Goal: Task Accomplishment & Management: Use online tool/utility

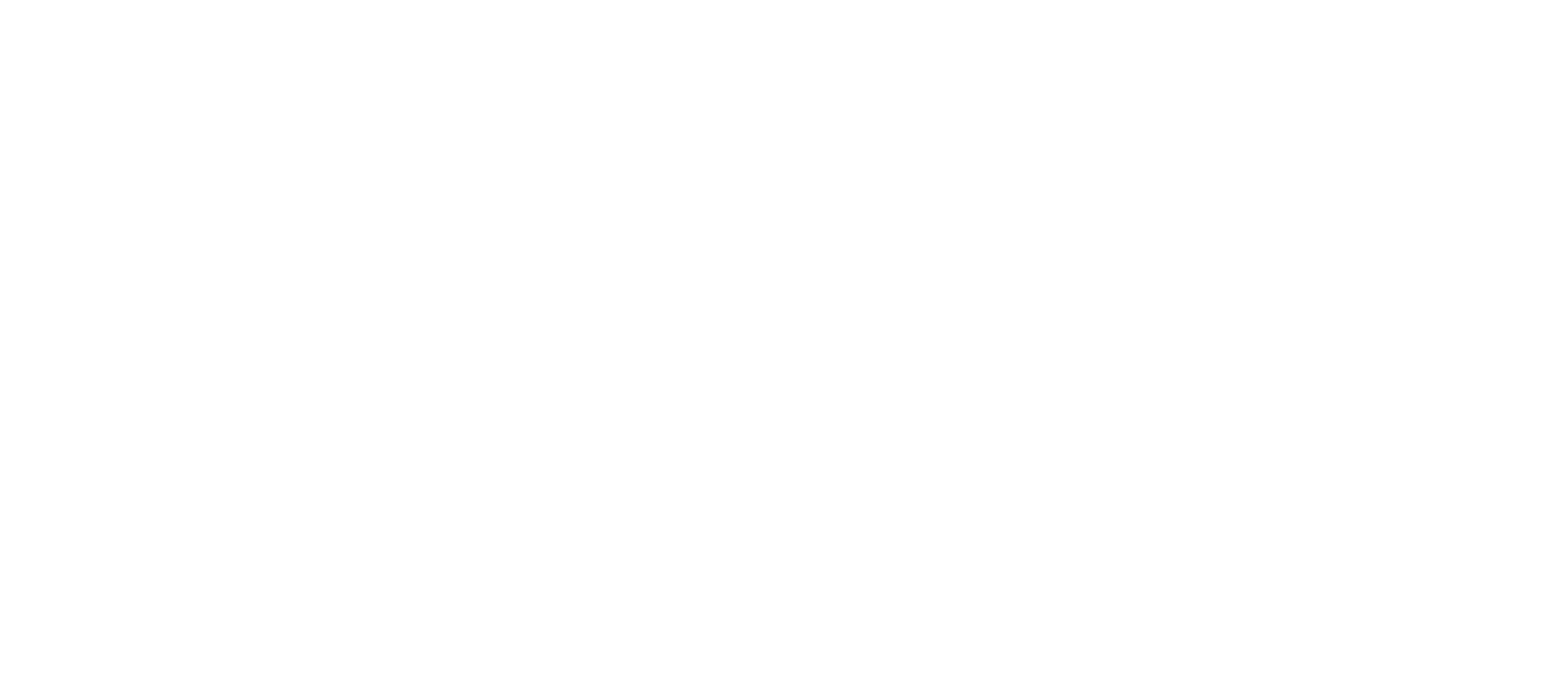
select select "Song"
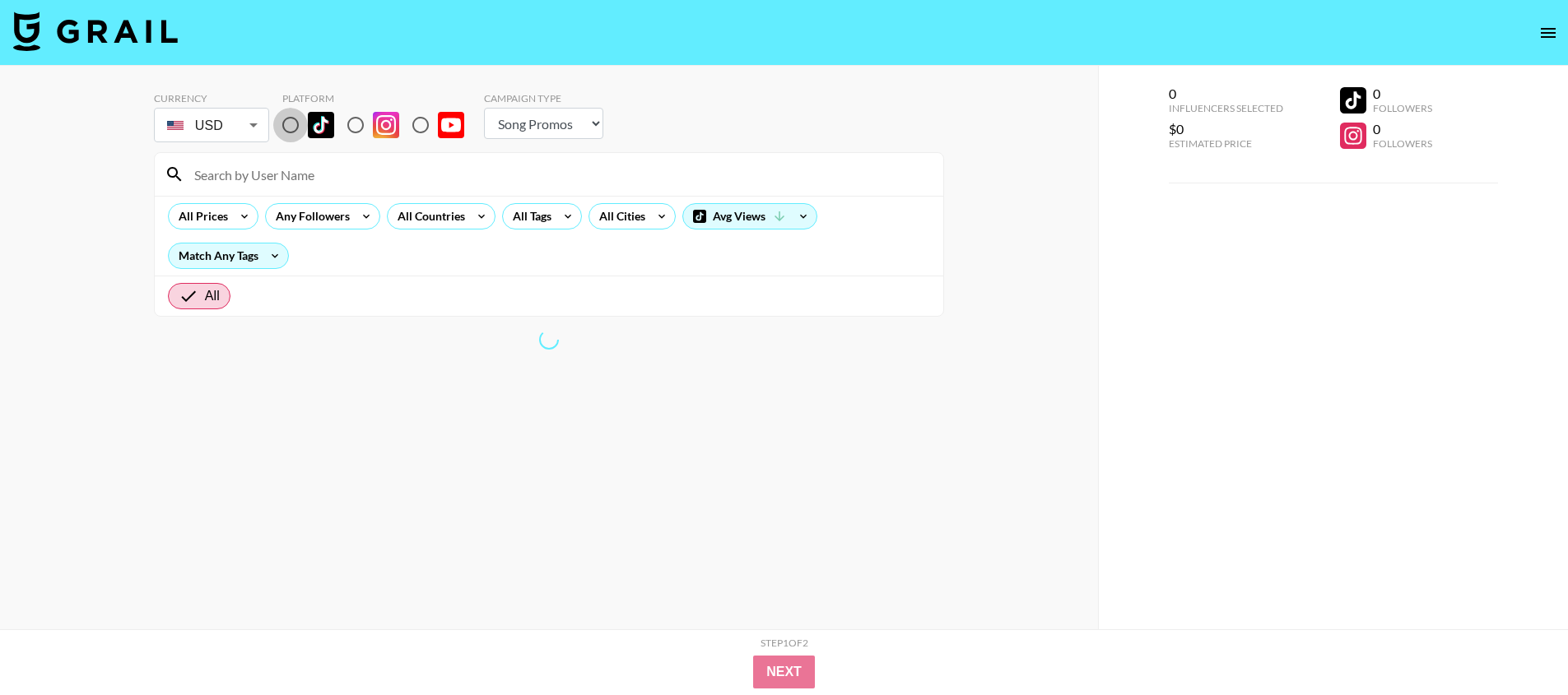
click at [297, 132] on input "radio" at bounding box center [290, 125] width 34 height 34
radio input "true"
click at [310, 166] on input at bounding box center [559, 174] width 750 height 27
paste input "cuteasssxymf"
click at [323, 182] on input "cuteasssxymf" at bounding box center [559, 174] width 750 height 27
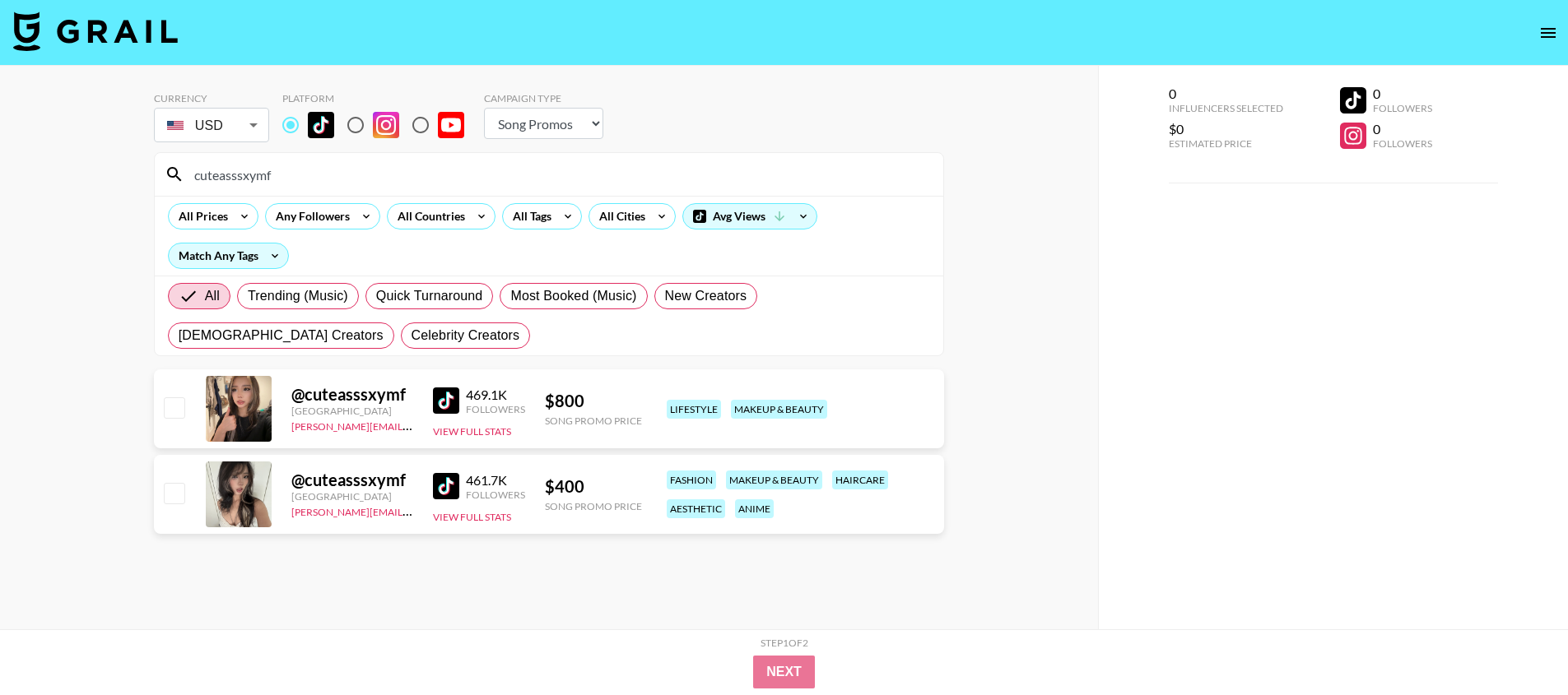
click at [448, 410] on img at bounding box center [446, 400] width 27 height 27
click at [453, 474] on img at bounding box center [446, 486] width 27 height 27
click at [270, 165] on input "cuteasssxymf" at bounding box center [559, 174] width 750 height 27
paste input "salmajabarbique"
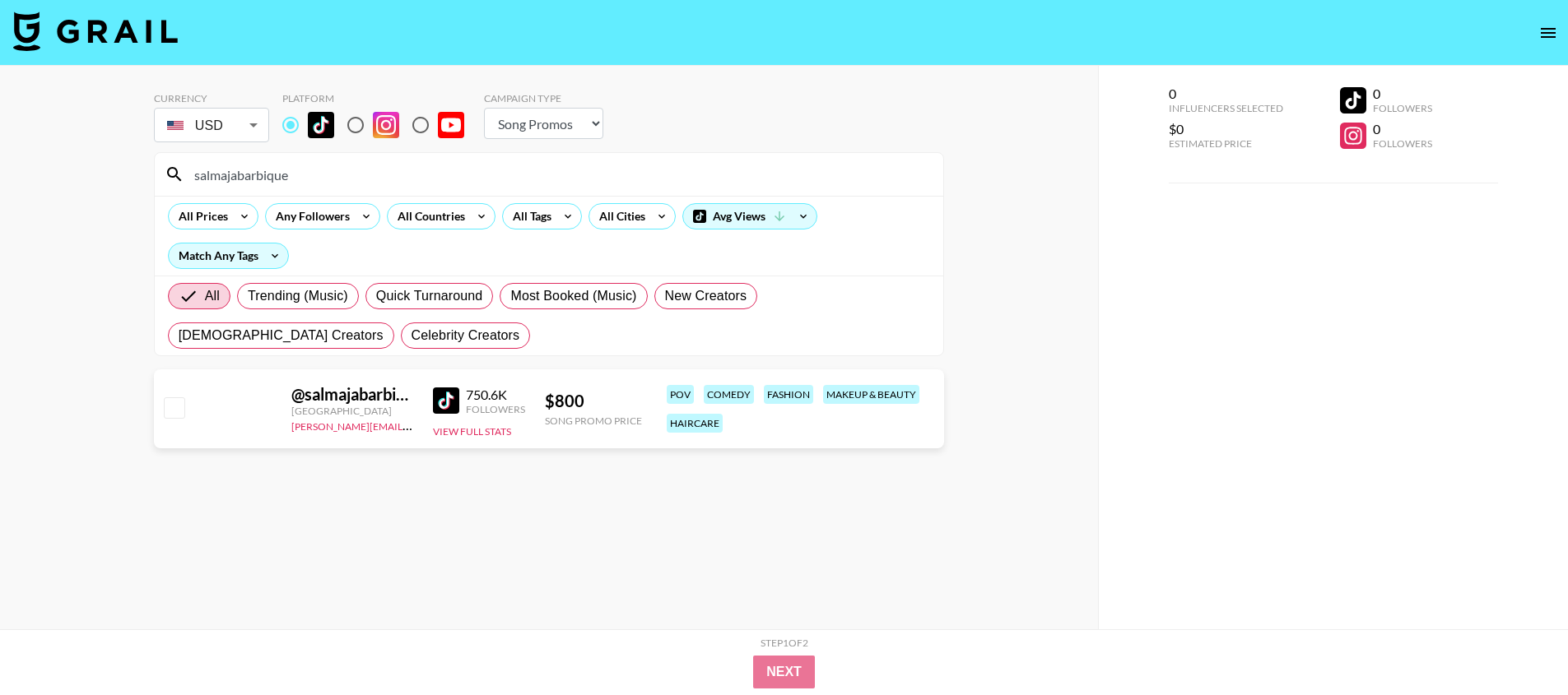
type input "salmajabarbique"
click at [293, 182] on input "salmajabarbique" at bounding box center [559, 174] width 750 height 27
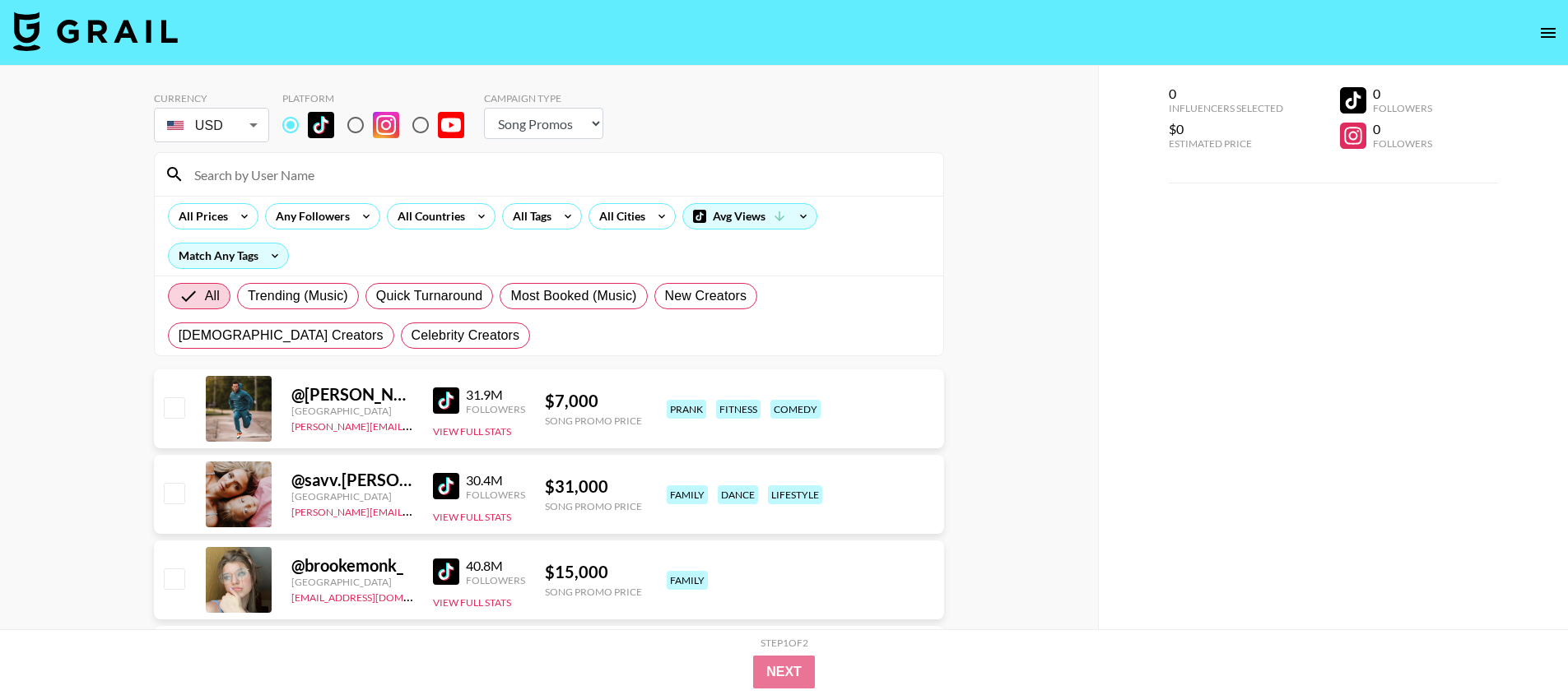
click at [467, 230] on div "All Prices Any Followers All Countries All Tags All Cities Avg Views Match Any …" at bounding box center [549, 235] width 788 height 80
click at [469, 220] on icon at bounding box center [482, 216] width 27 height 25
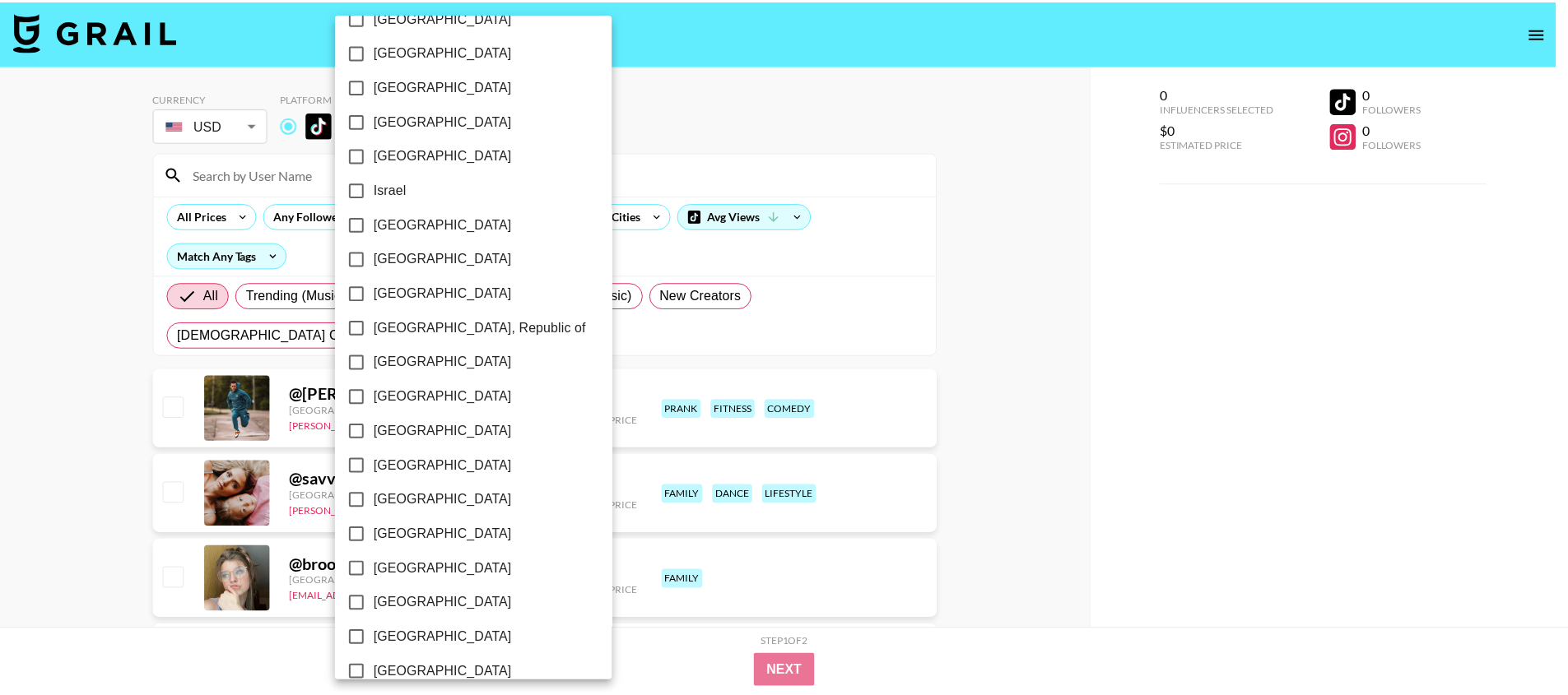
scroll to position [1224, 0]
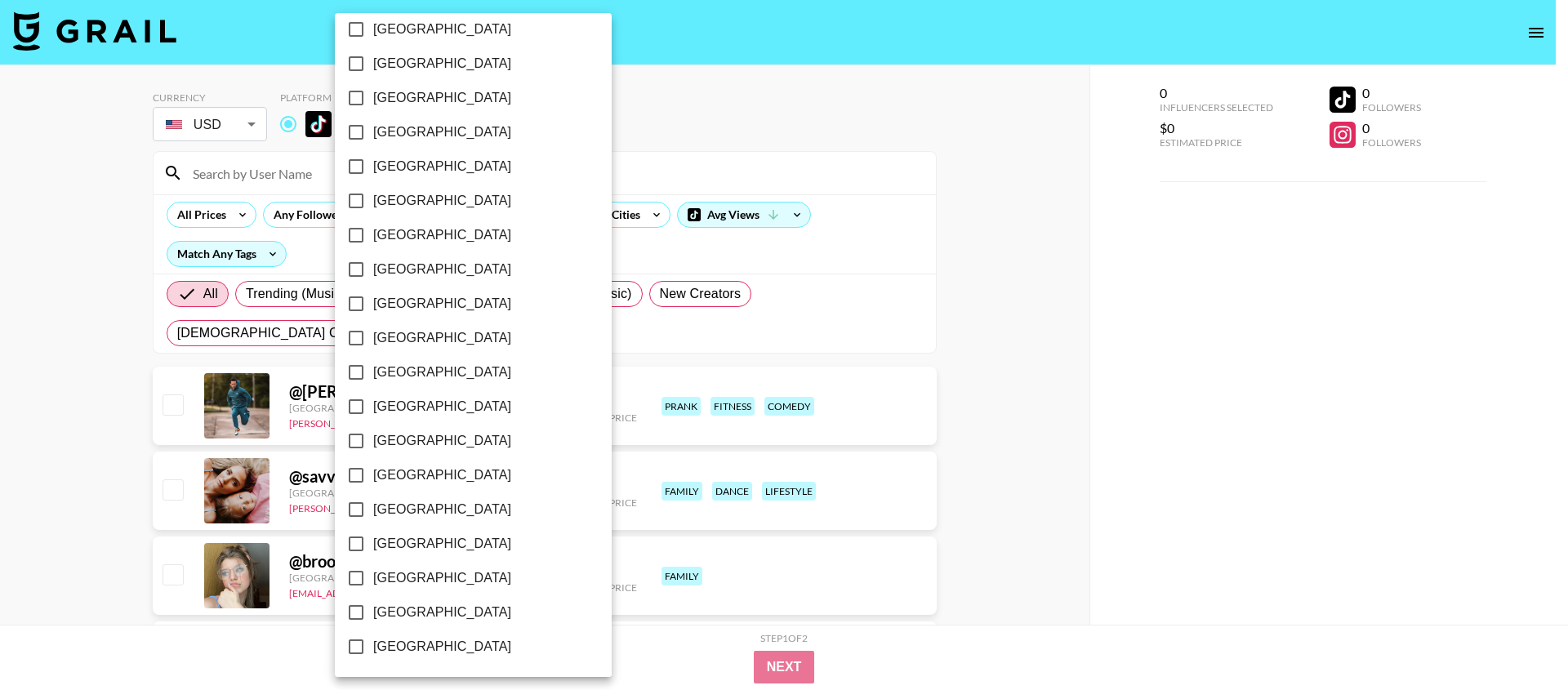
click at [422, 604] on span "[GEOGRAPHIC_DATA]" at bounding box center [442, 612] width 138 height 20
click at [373, 604] on input "[GEOGRAPHIC_DATA]" at bounding box center [356, 613] width 34 height 34
checkbox input "true"
click at [667, 176] on div at bounding box center [784, 345] width 1568 height 690
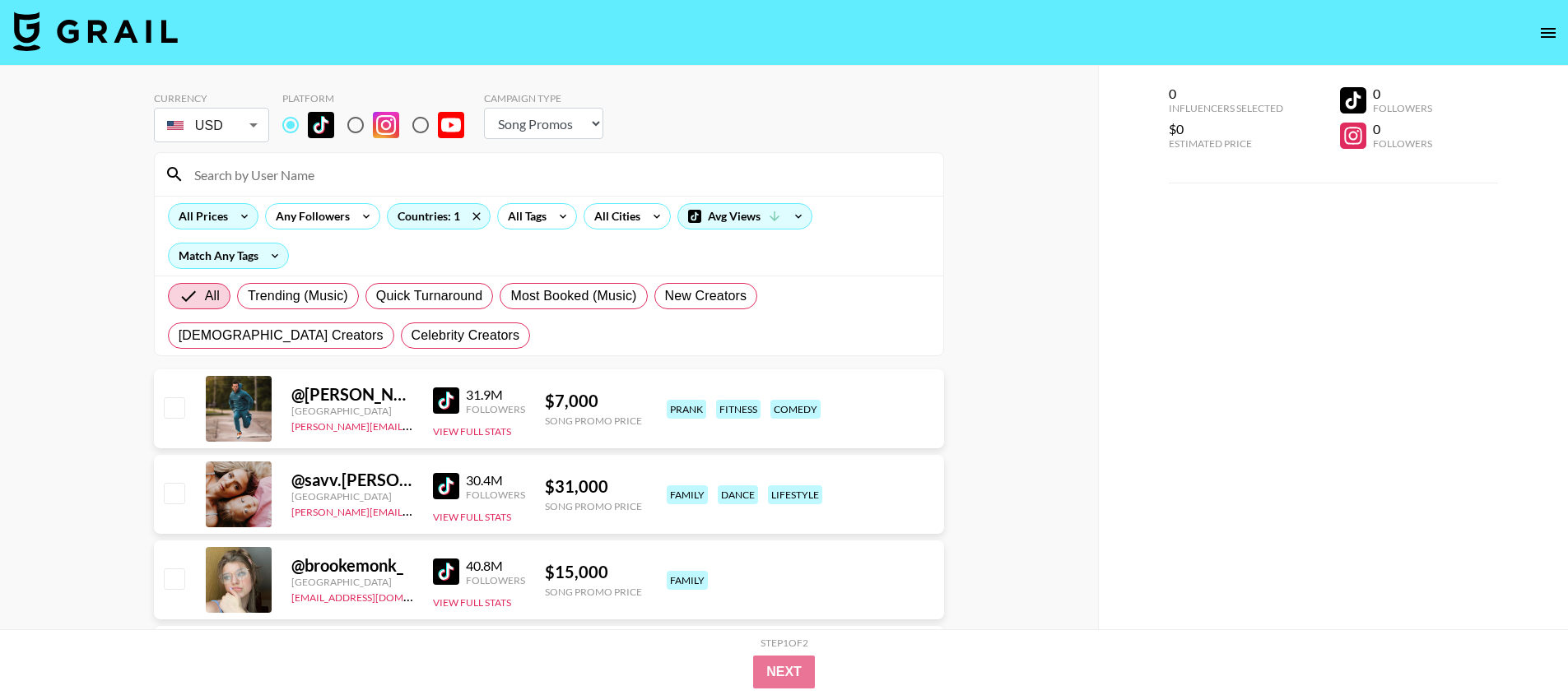
click at [213, 222] on div "All Prices" at bounding box center [200, 216] width 63 height 25
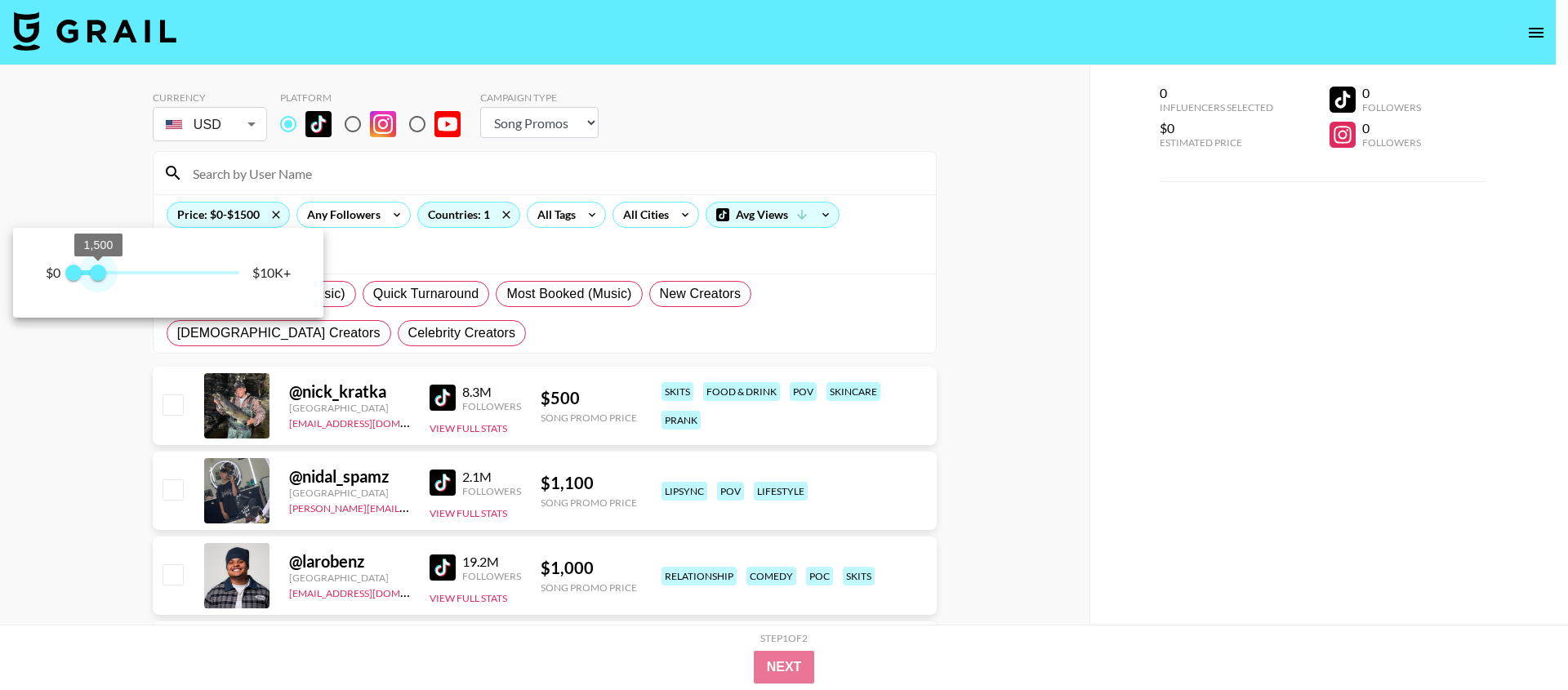
type input "750"
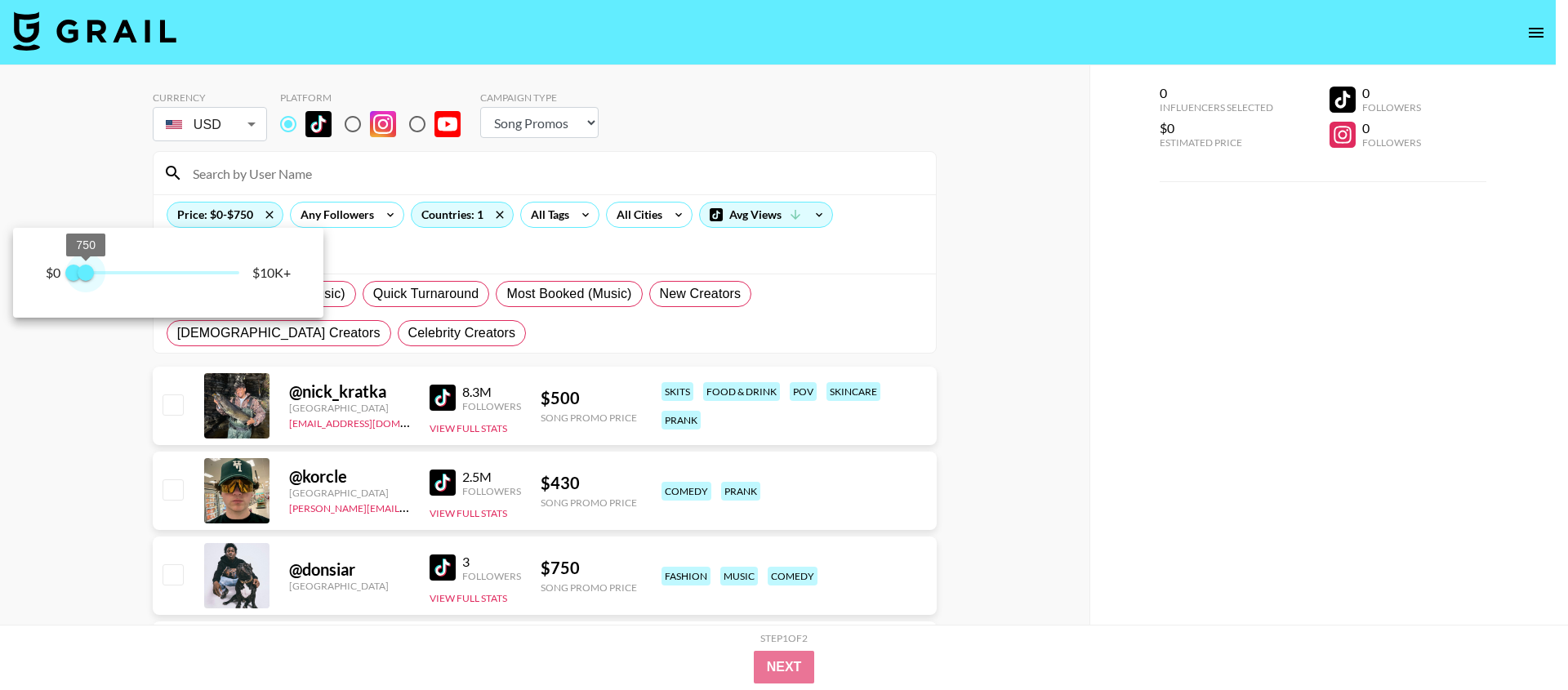
drag, startPoint x: 239, startPoint y: 274, endPoint x: 85, endPoint y: 274, distance: 154.0
click at [85, 274] on span "750" at bounding box center [85, 273] width 16 height 16
click at [107, 190] on div at bounding box center [784, 345] width 1568 height 690
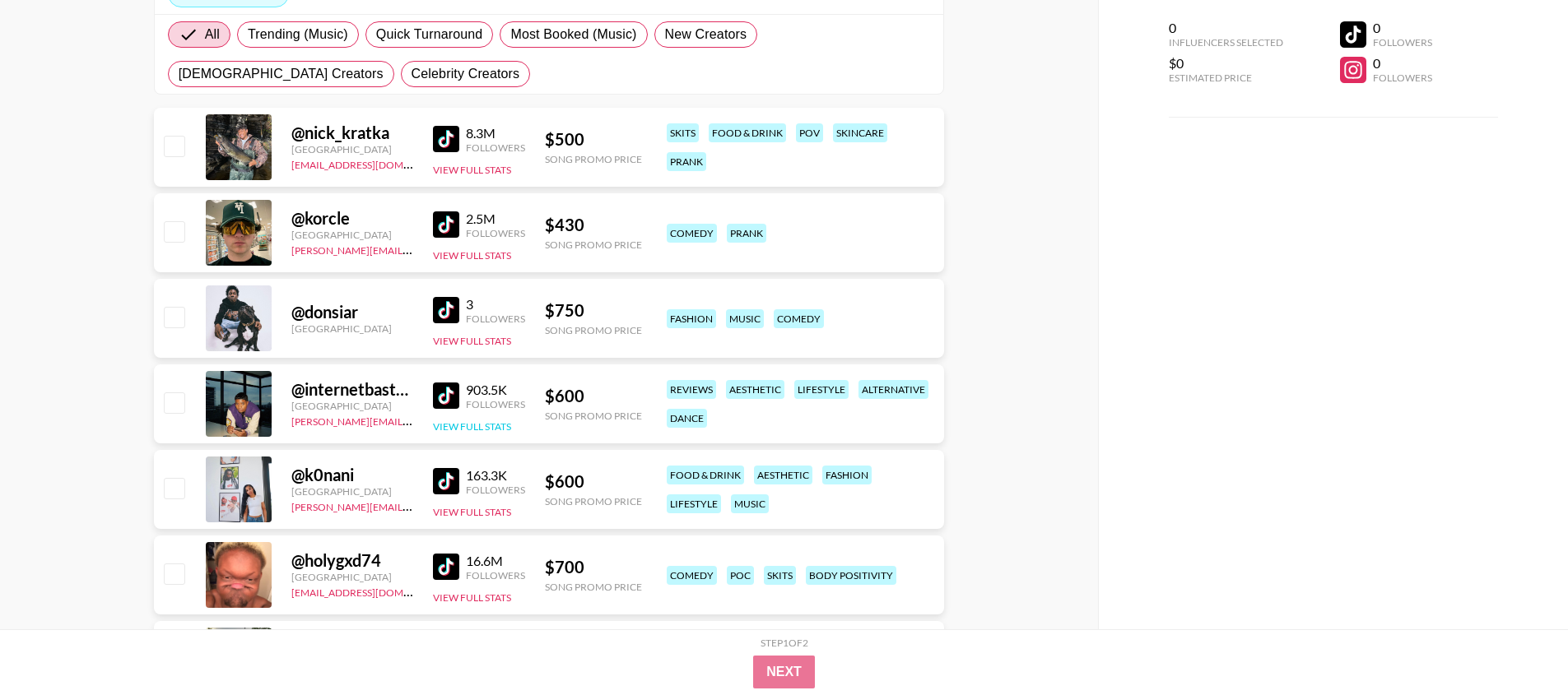
scroll to position [271, 0]
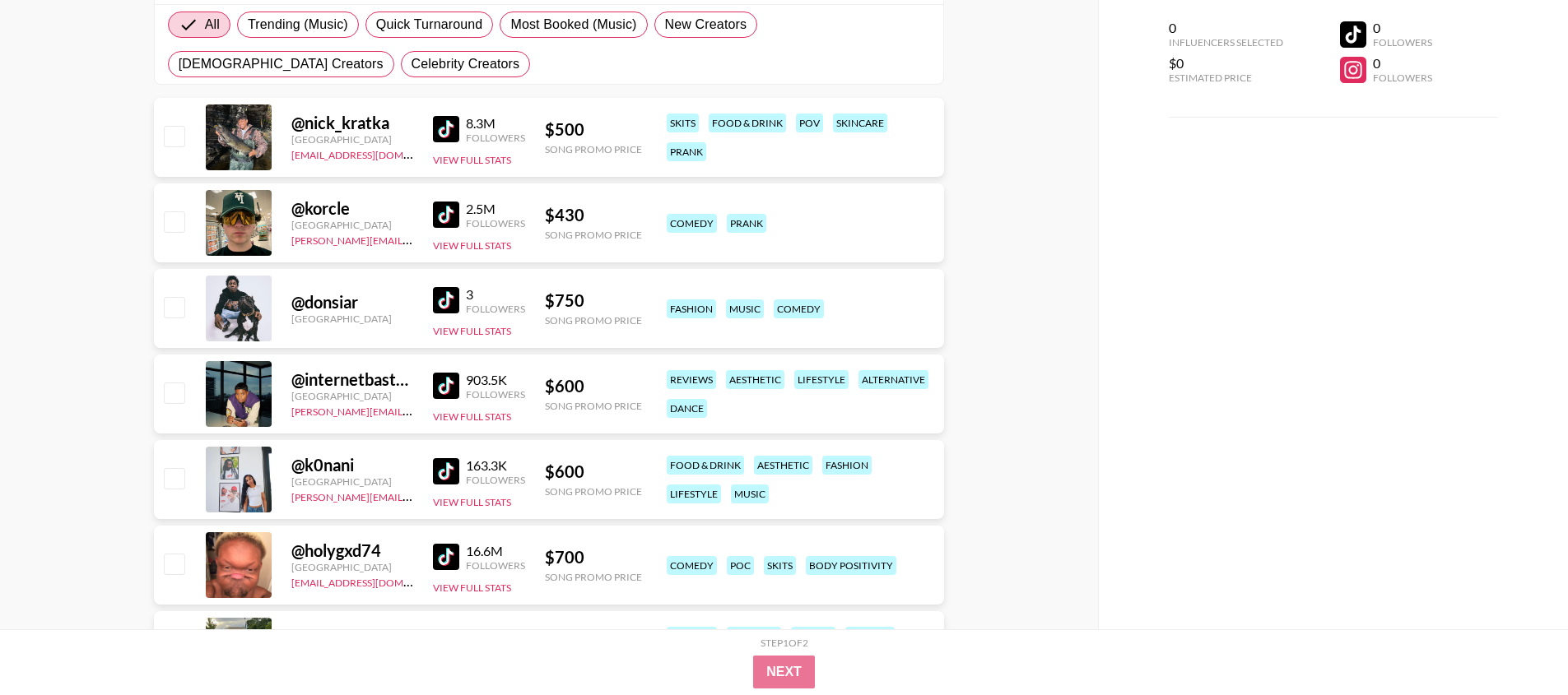
click at [445, 472] on img at bounding box center [446, 471] width 27 height 27
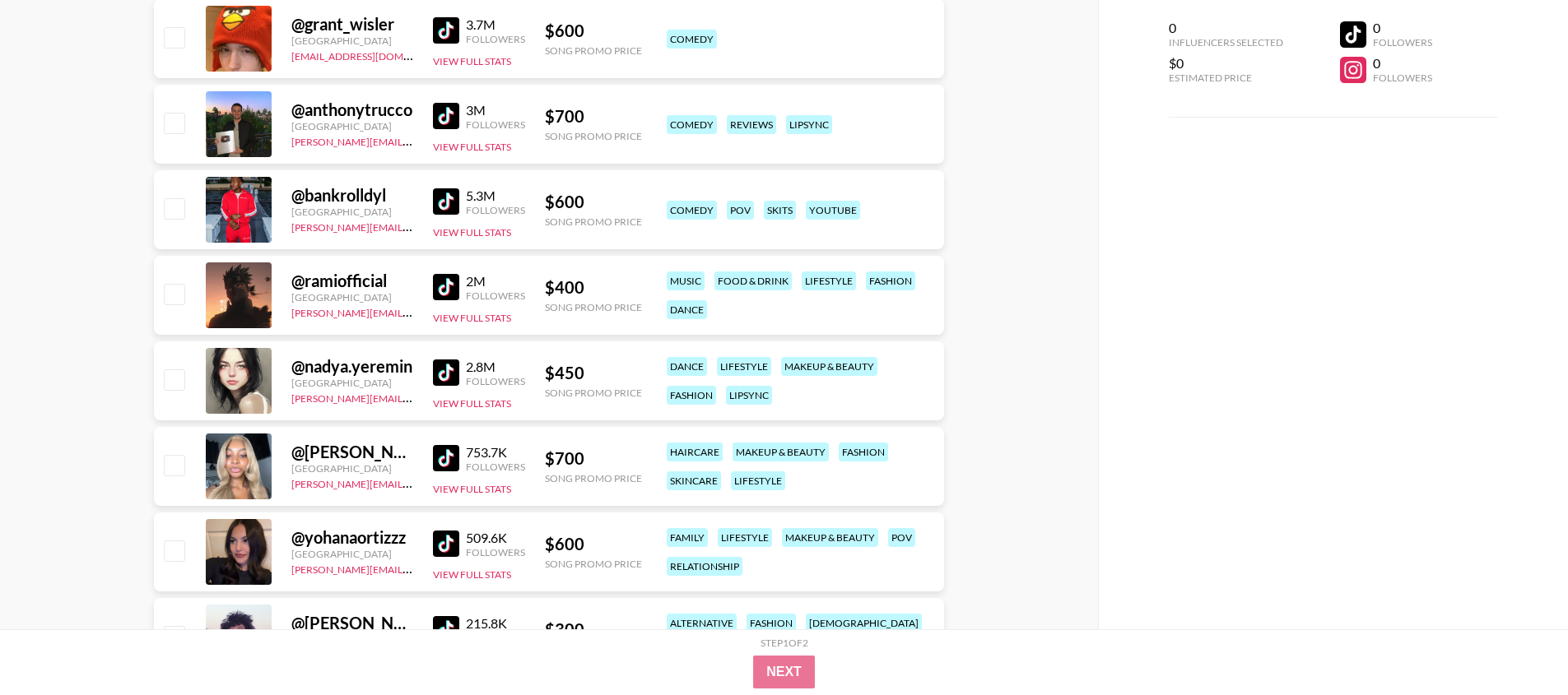
scroll to position [972, 0]
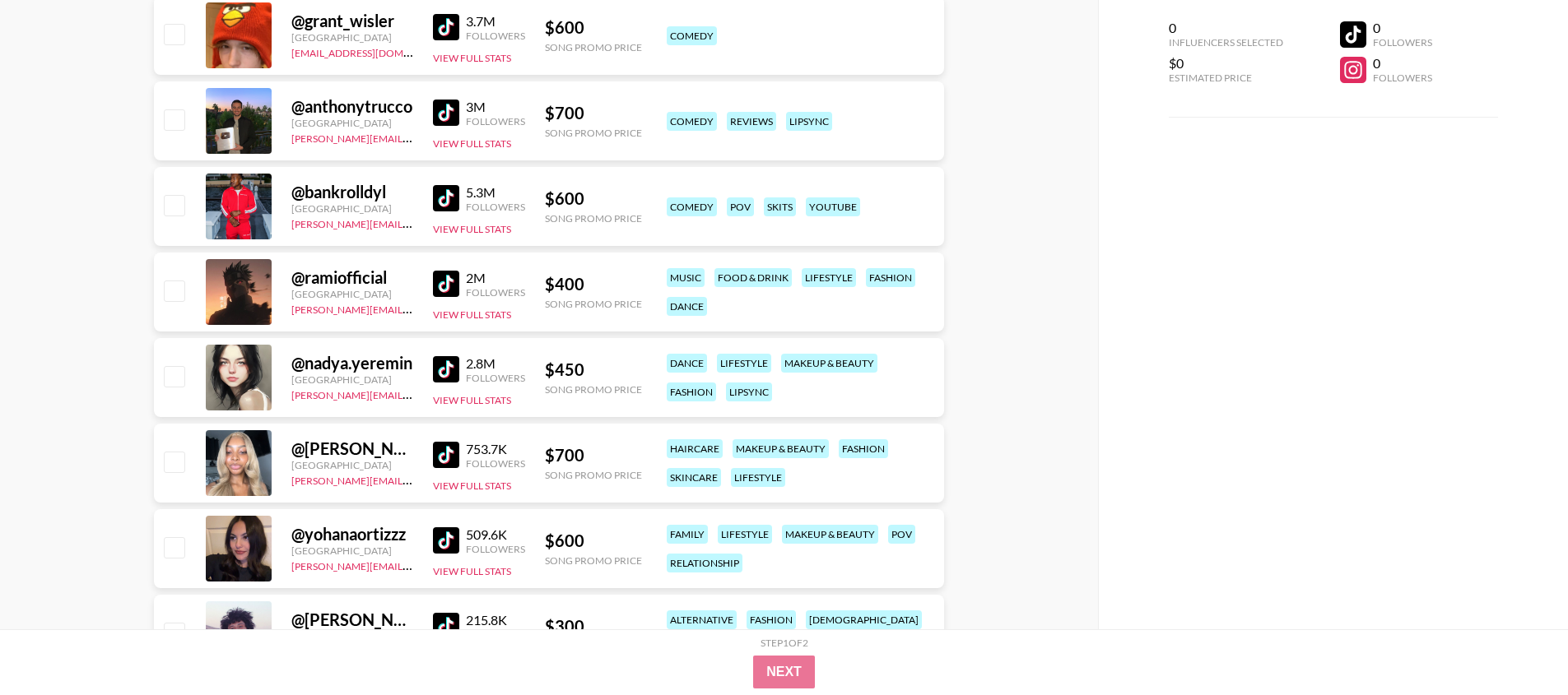
click at [441, 363] on img at bounding box center [446, 369] width 27 height 27
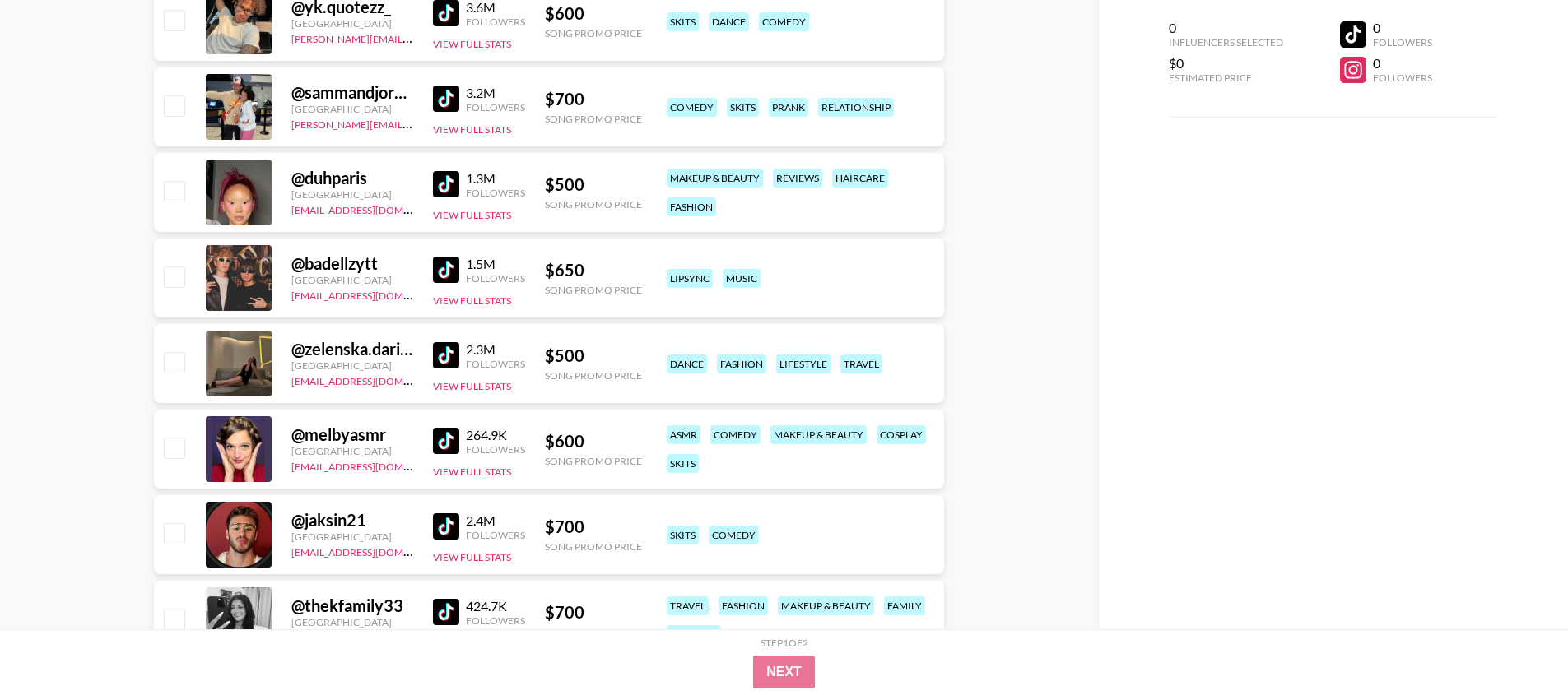
scroll to position [2101, 0]
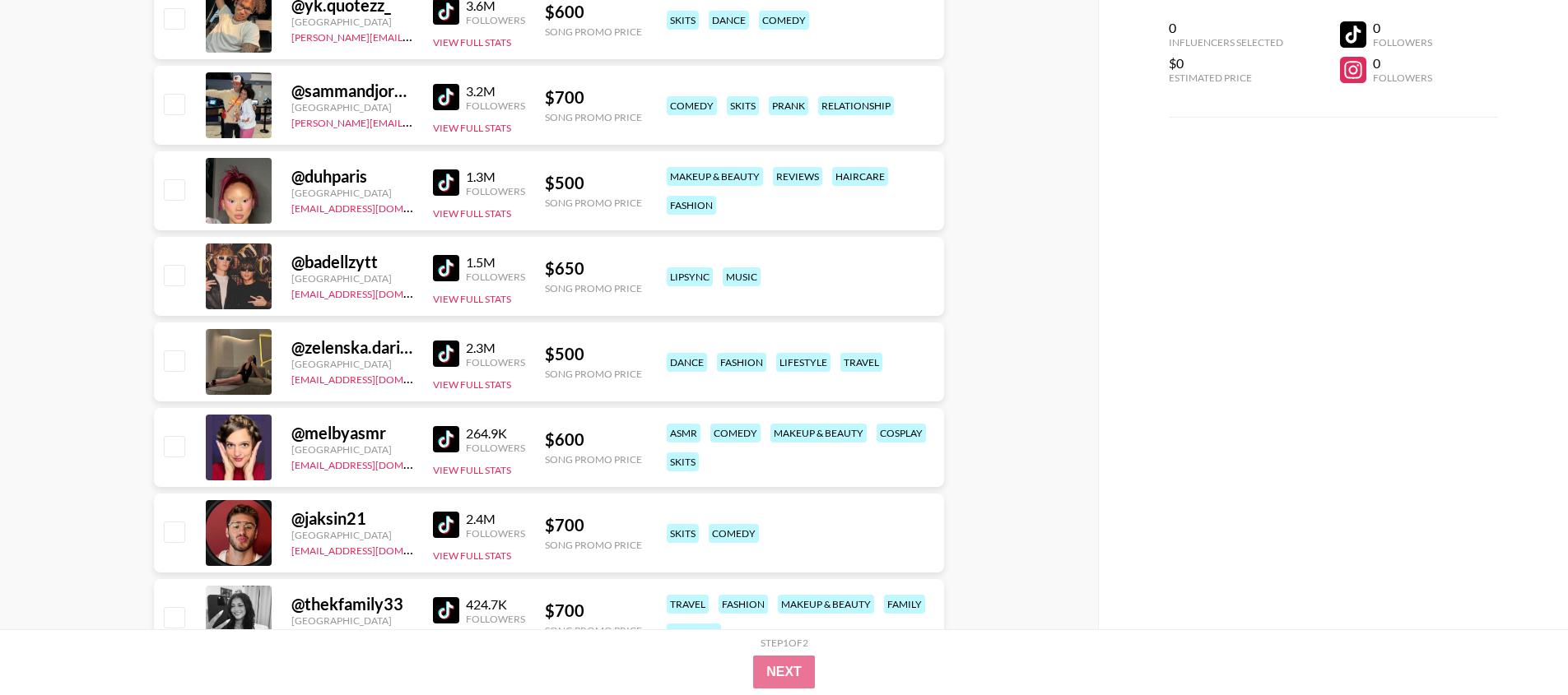
click at [450, 350] on img at bounding box center [446, 354] width 27 height 27
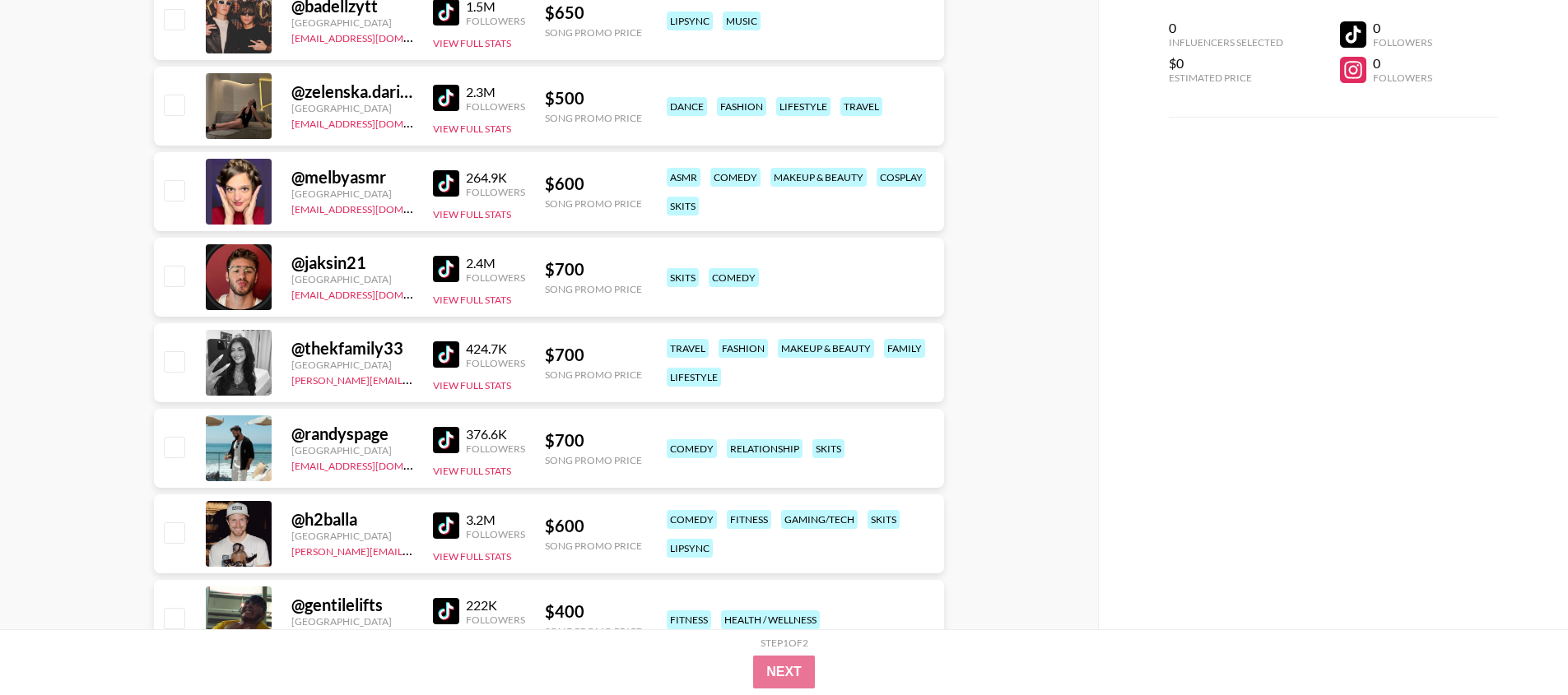
scroll to position [2358, 0]
click at [464, 352] on link at bounding box center [450, 354] width 33 height 27
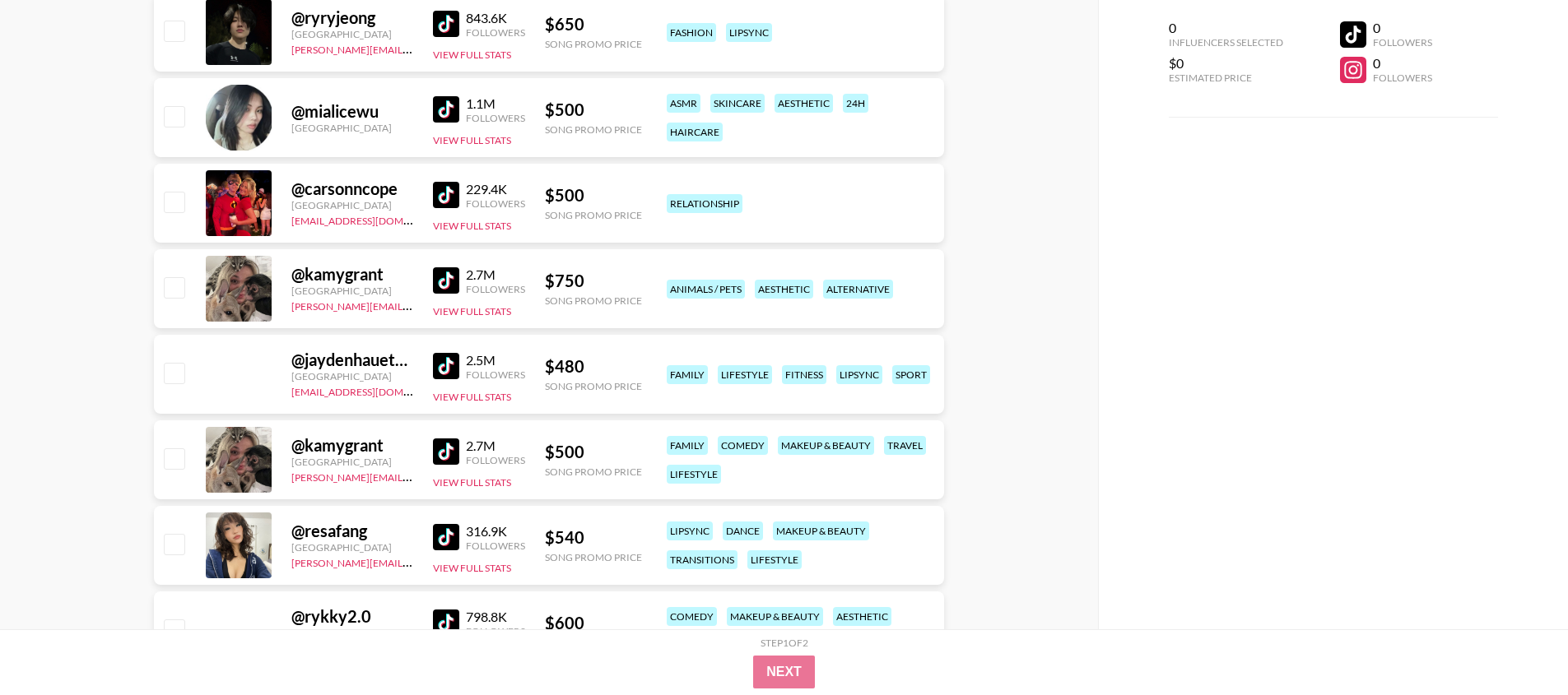
scroll to position [4069, 0]
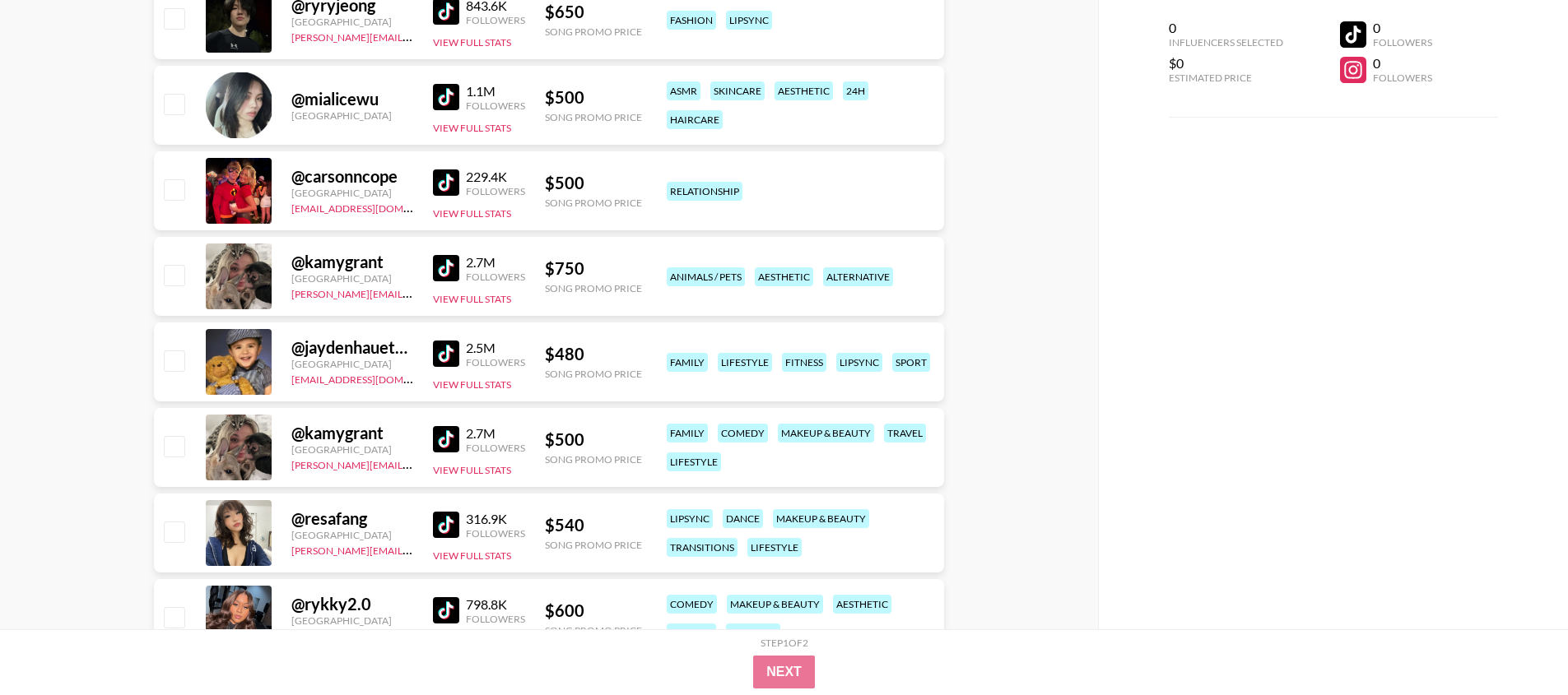
click at [448, 522] on img at bounding box center [446, 524] width 27 height 27
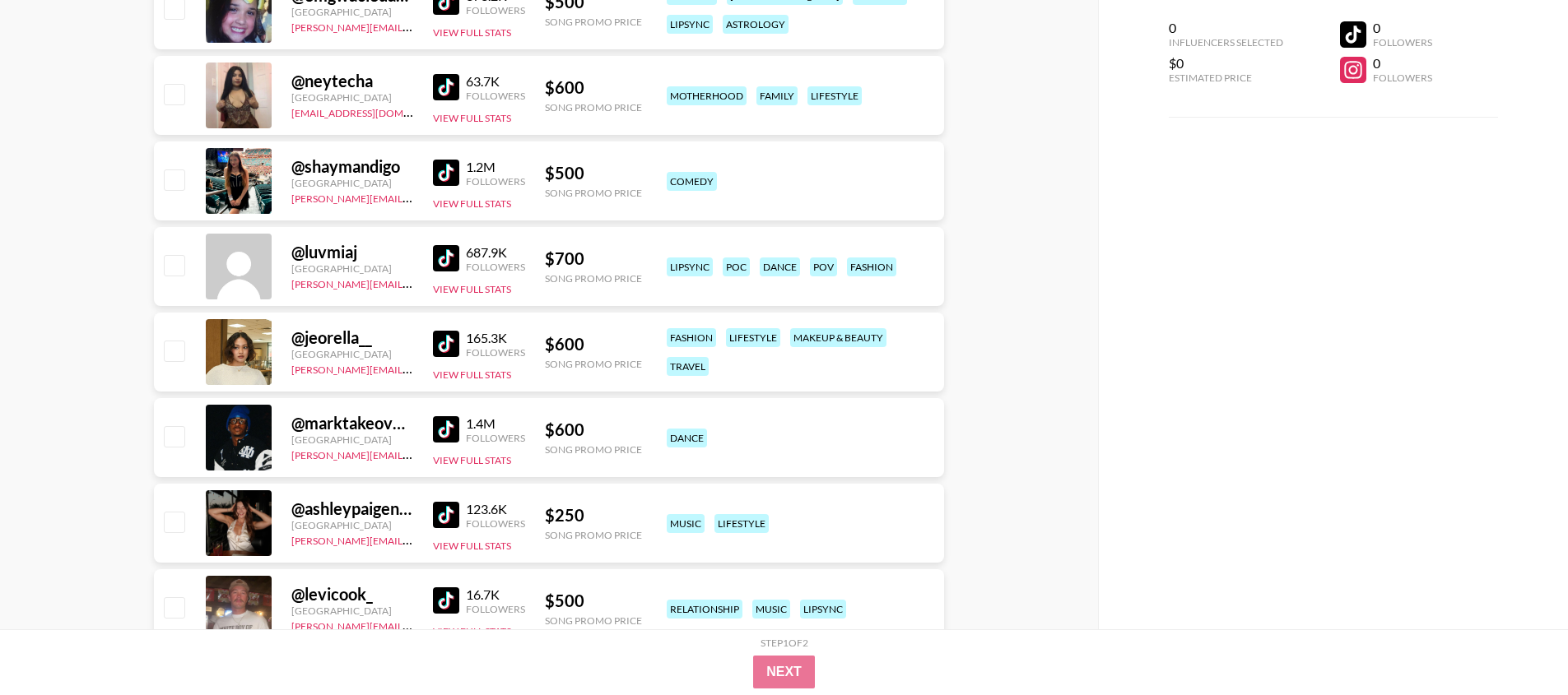
scroll to position [4952, 0]
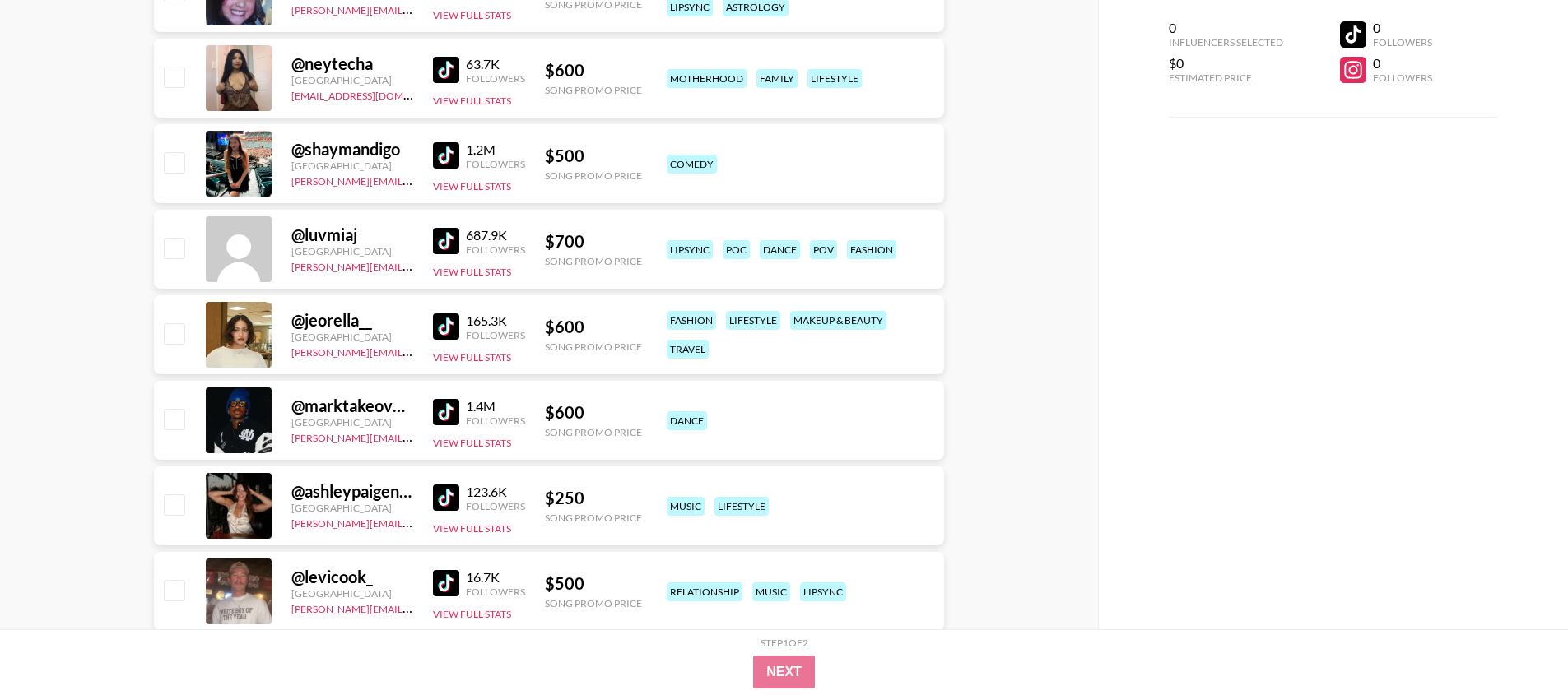
click at [437, 500] on img at bounding box center [446, 498] width 27 height 27
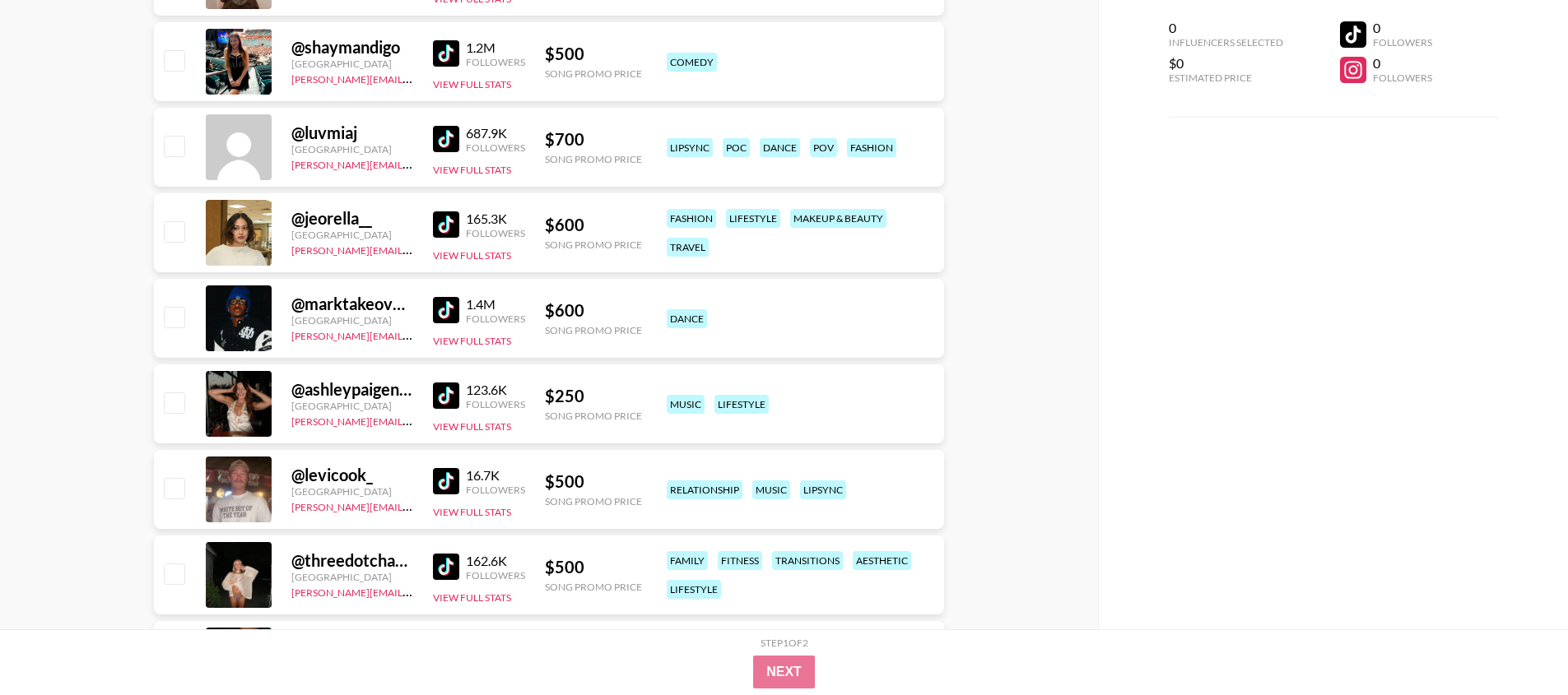
scroll to position [5164, 0]
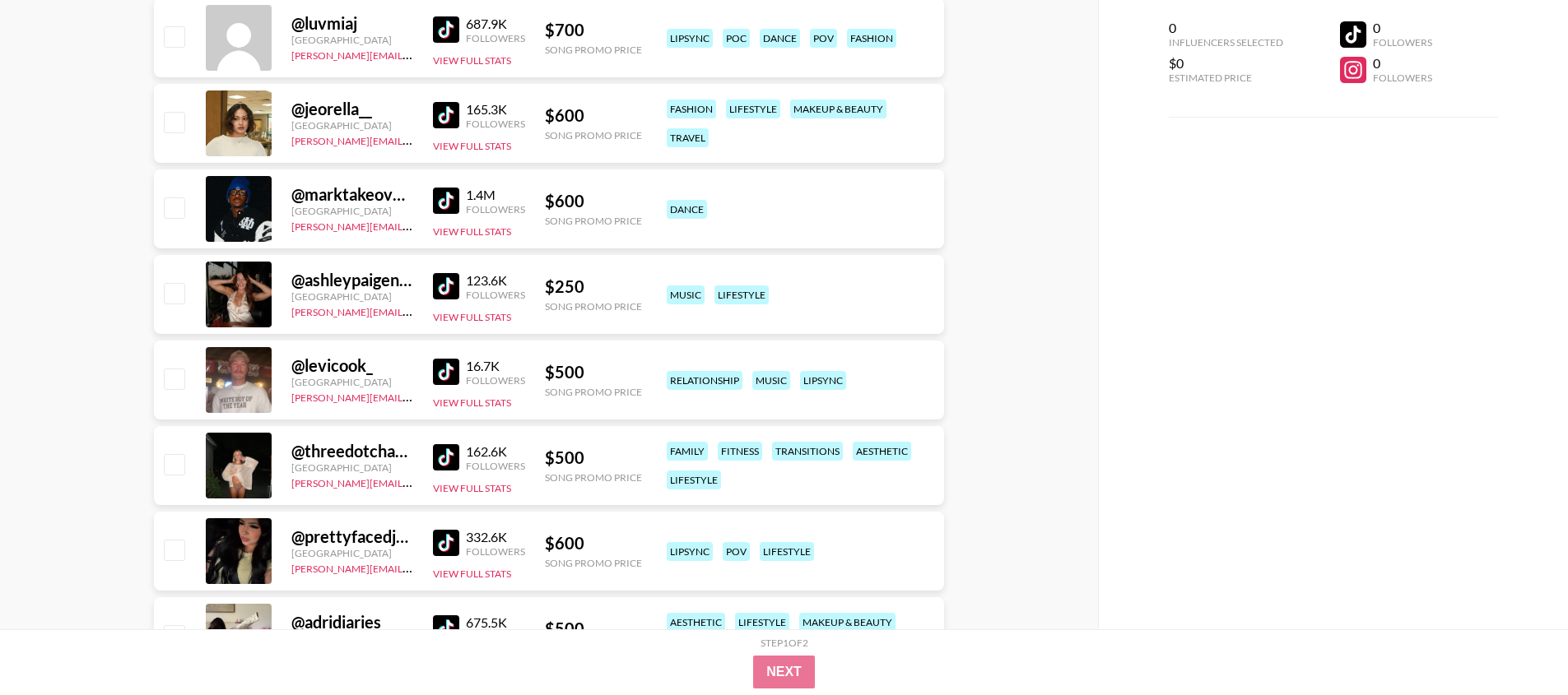
click at [439, 456] on img at bounding box center [446, 457] width 27 height 27
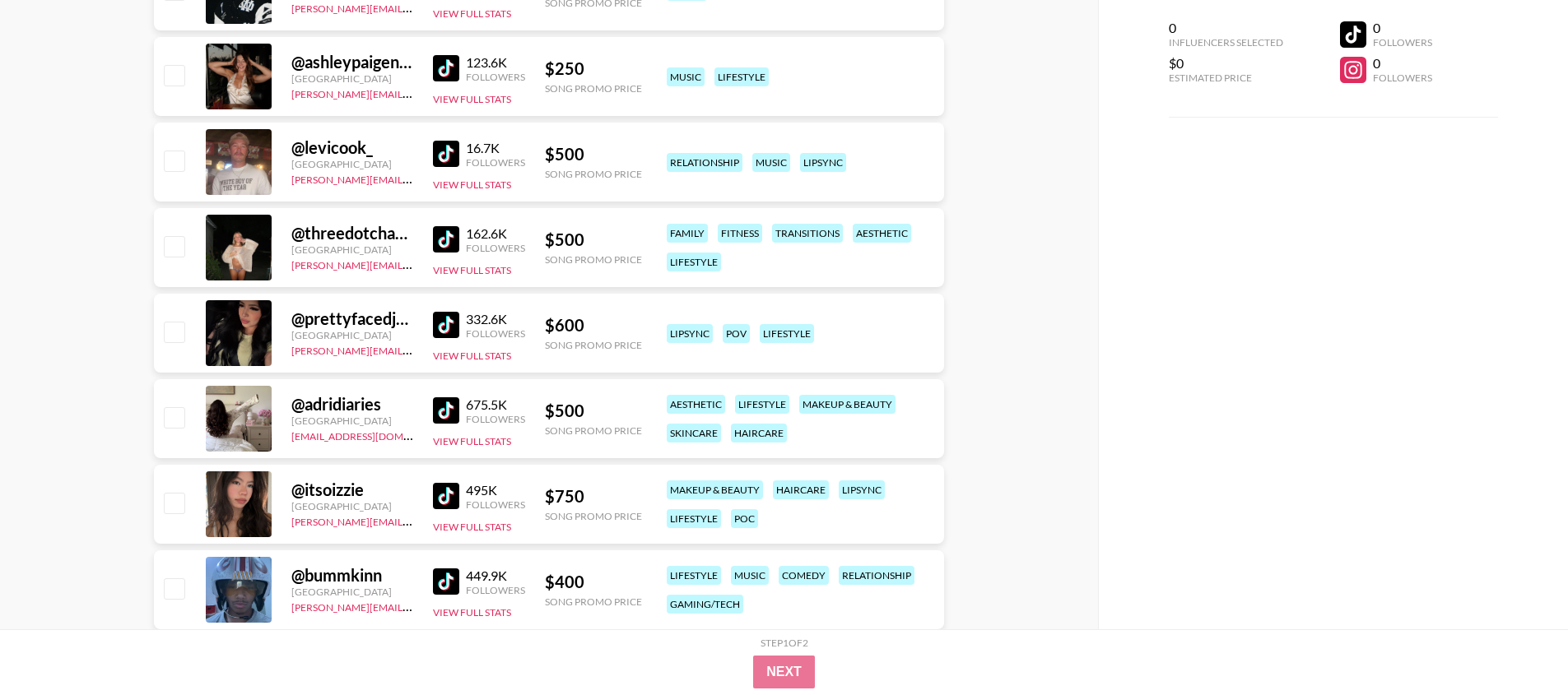
scroll to position [5383, 0]
click at [440, 412] on img at bounding box center [446, 410] width 27 height 27
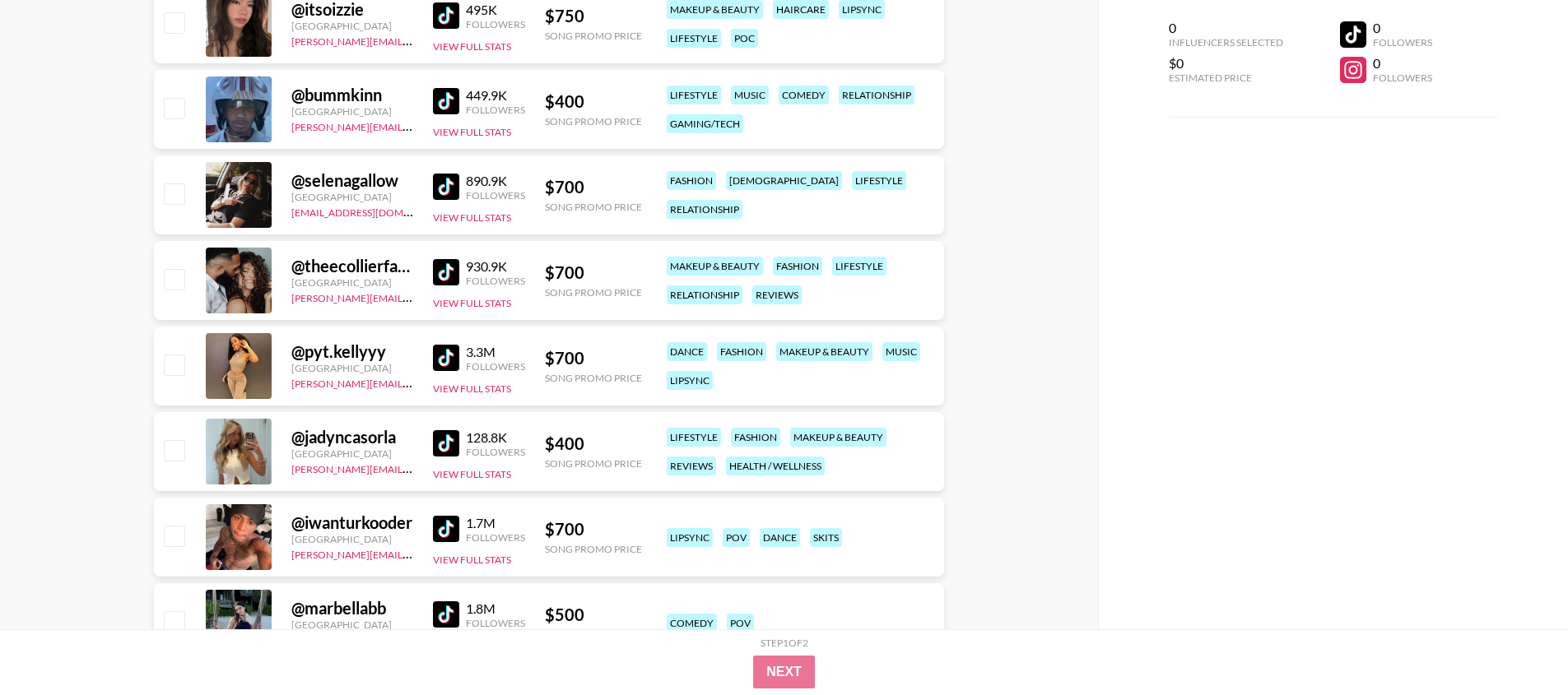
scroll to position [5874, 0]
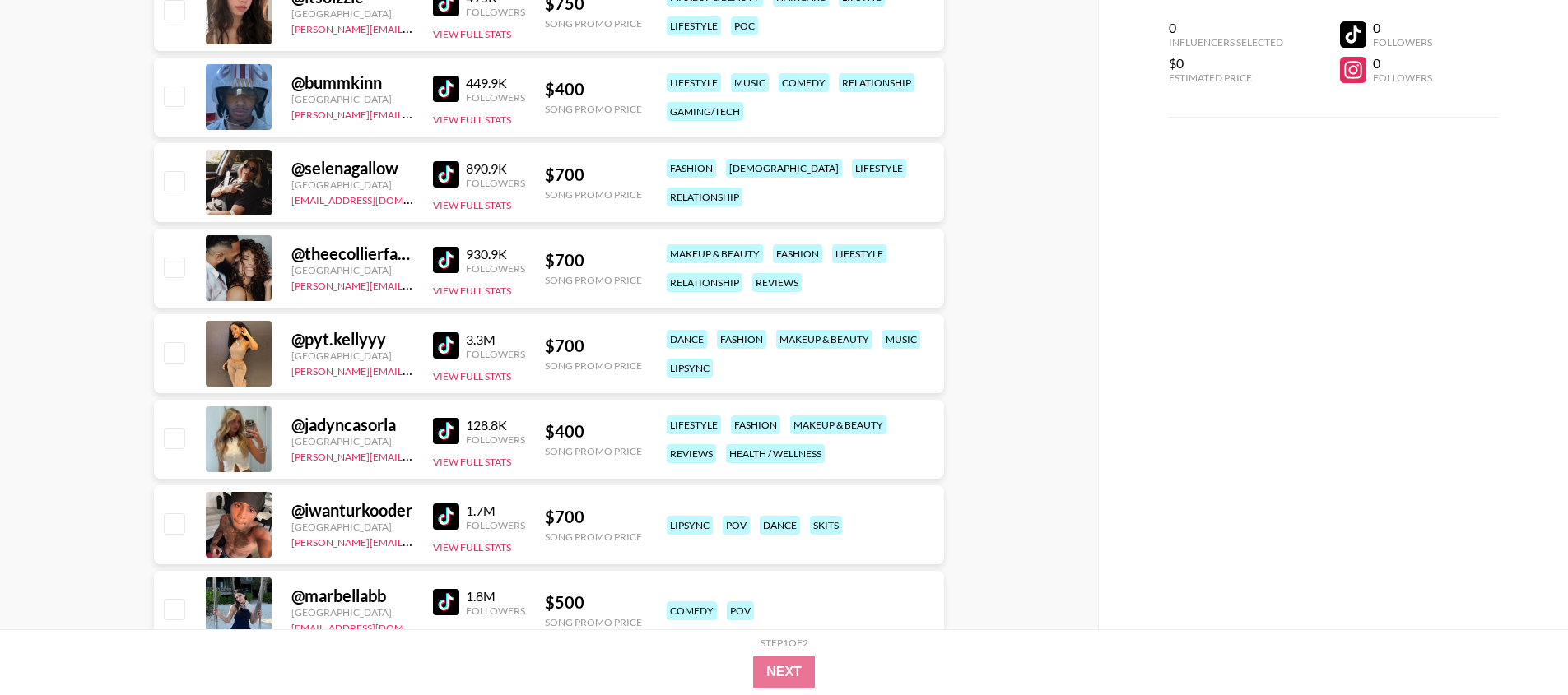
click at [445, 434] on img at bounding box center [446, 431] width 27 height 27
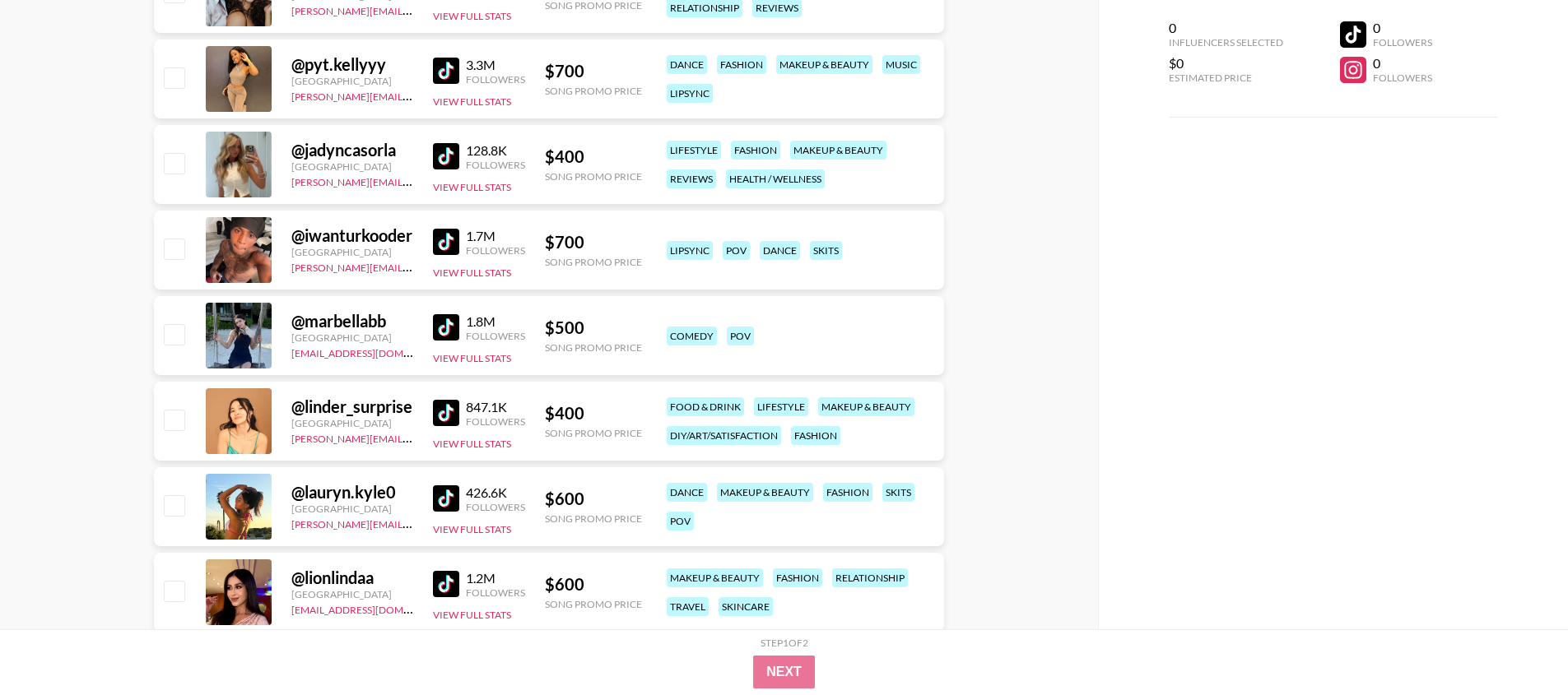
scroll to position [6152, 0]
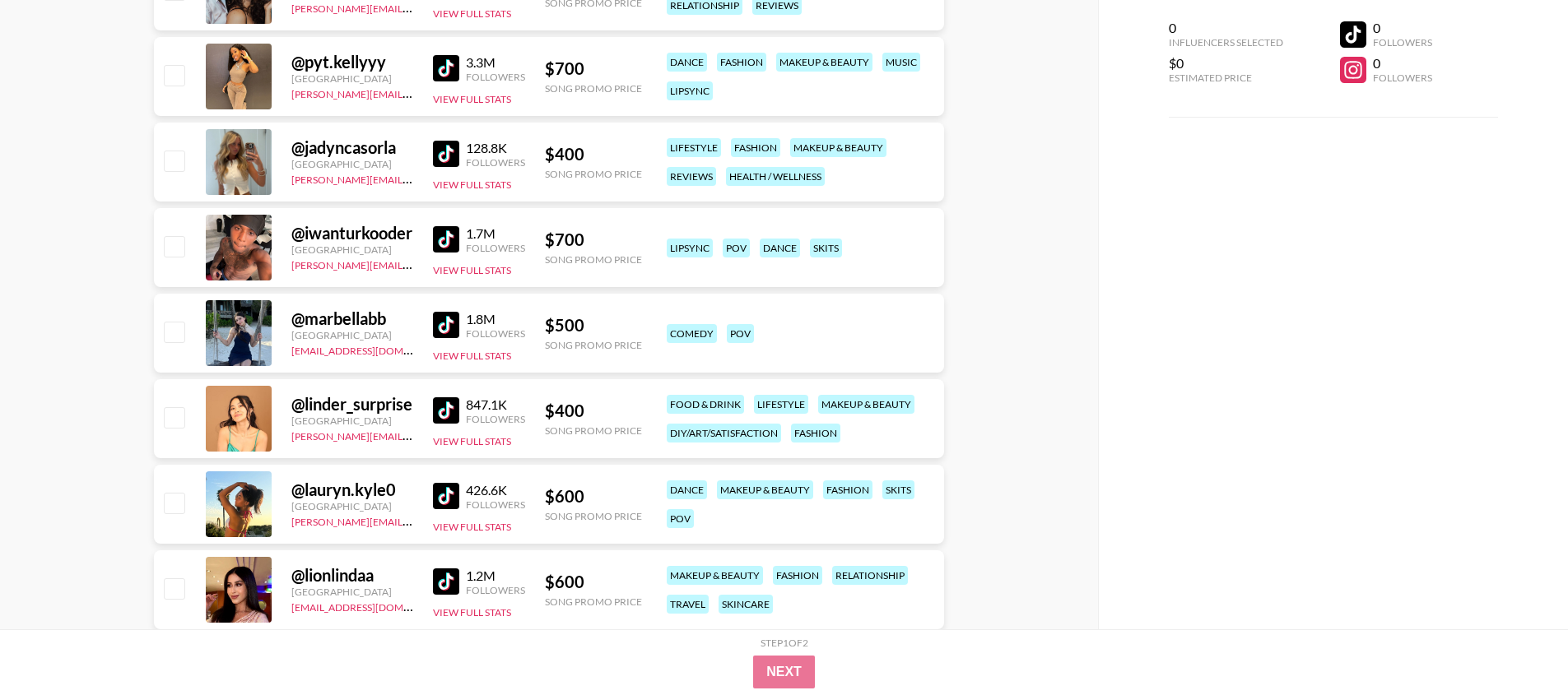
click at [445, 497] on img at bounding box center [446, 496] width 27 height 27
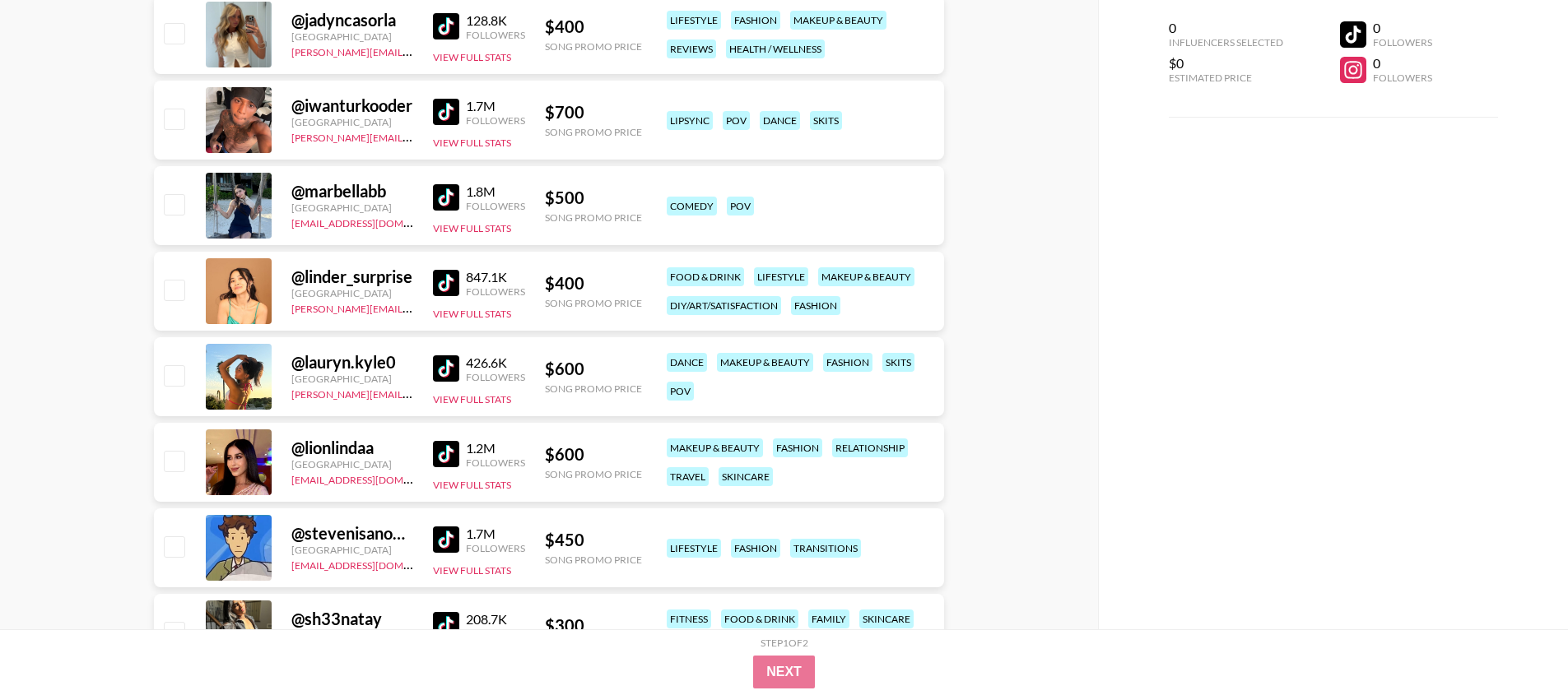
scroll to position [6283, 0]
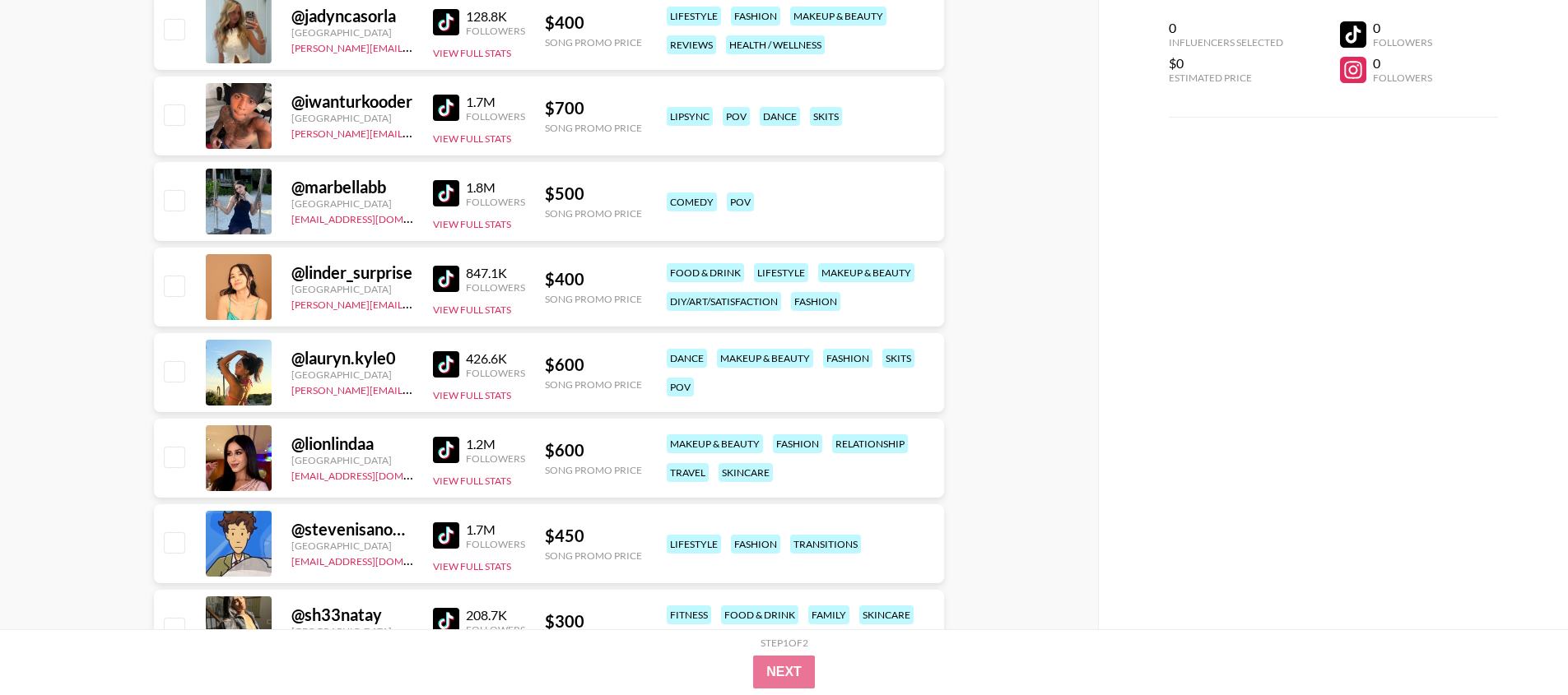
click at [443, 445] on img at bounding box center [446, 450] width 27 height 27
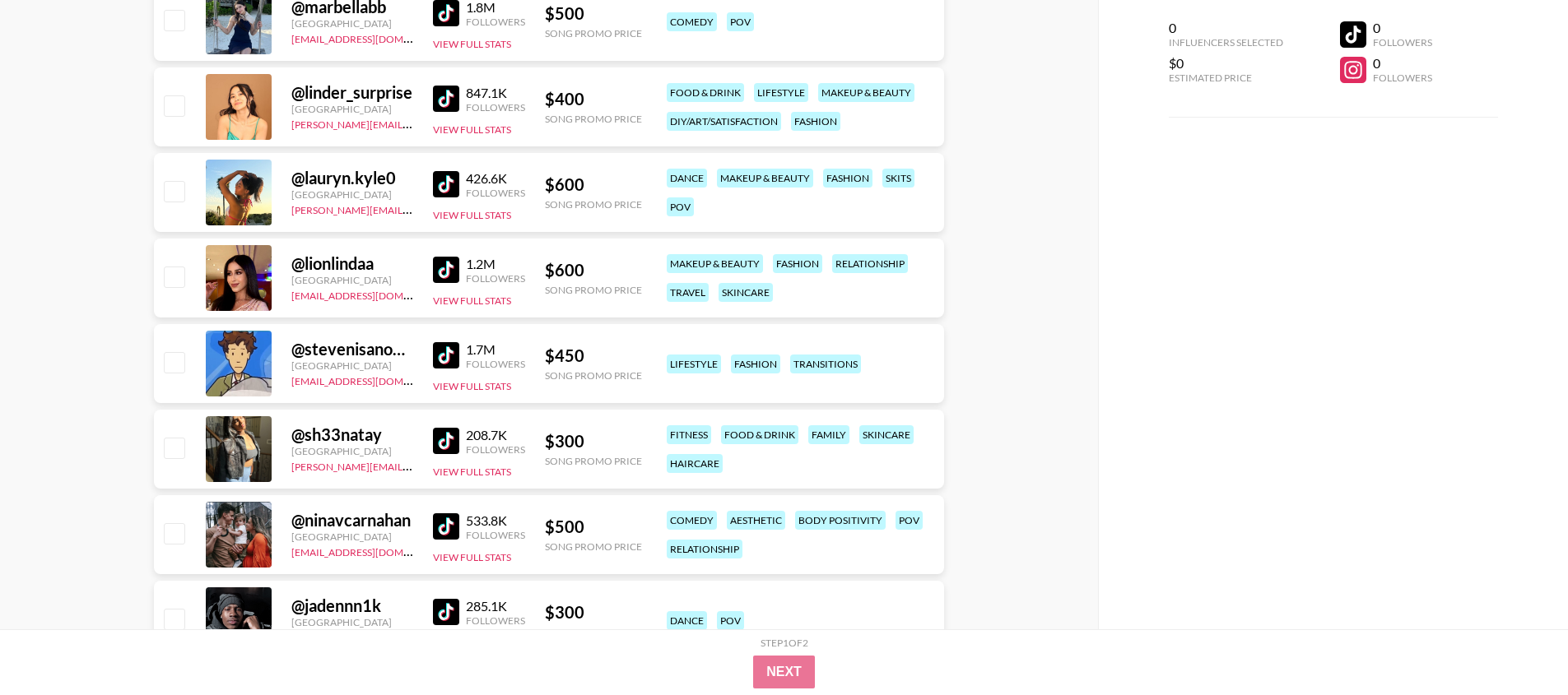
scroll to position [6521, 0]
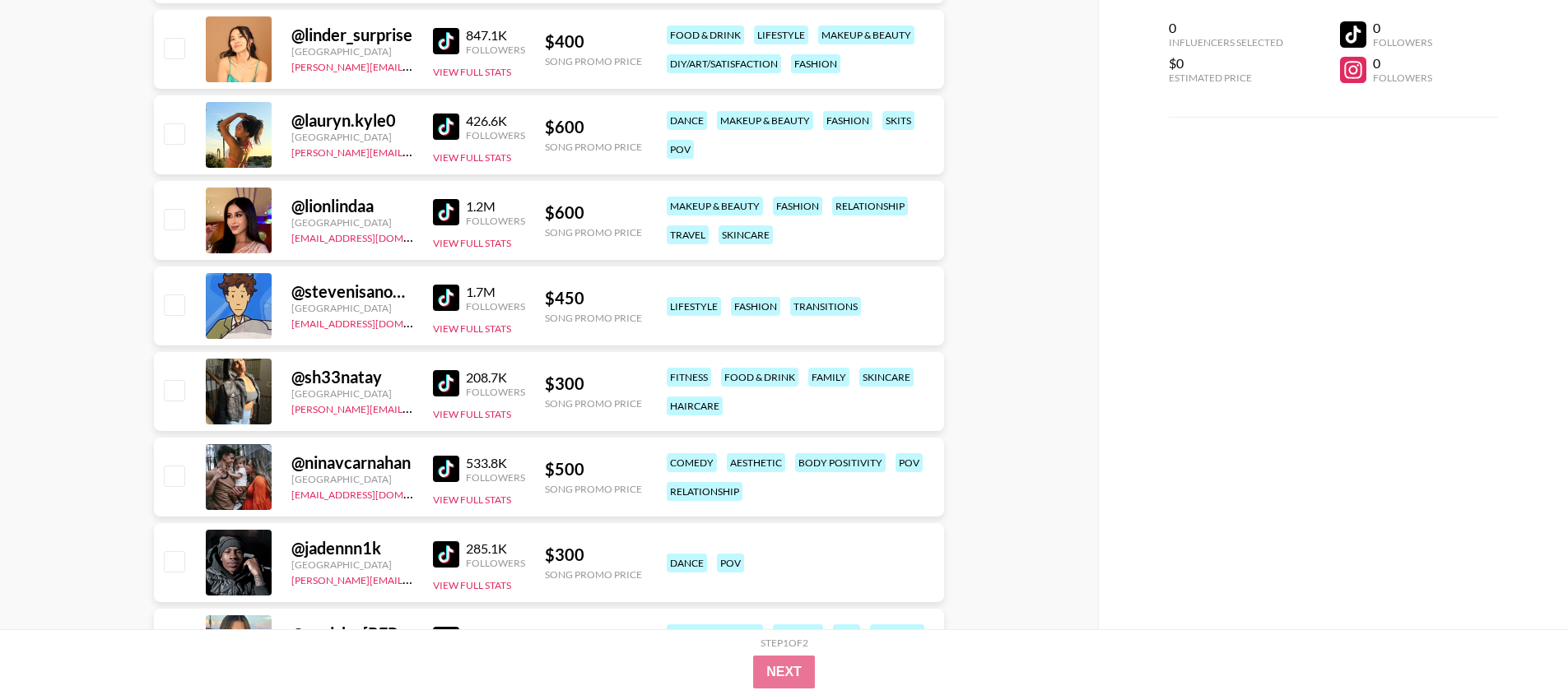
click at [456, 394] on img at bounding box center [446, 383] width 27 height 27
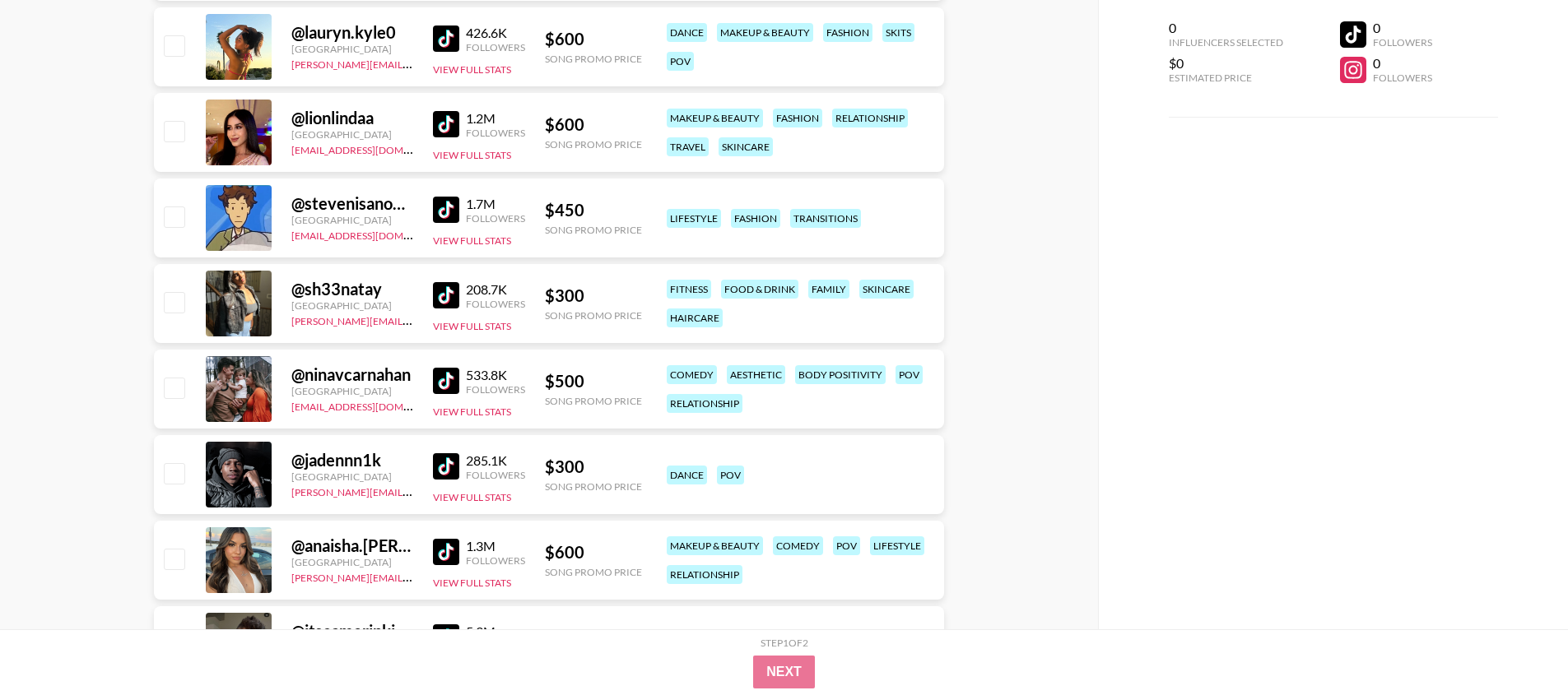
scroll to position [6644, 0]
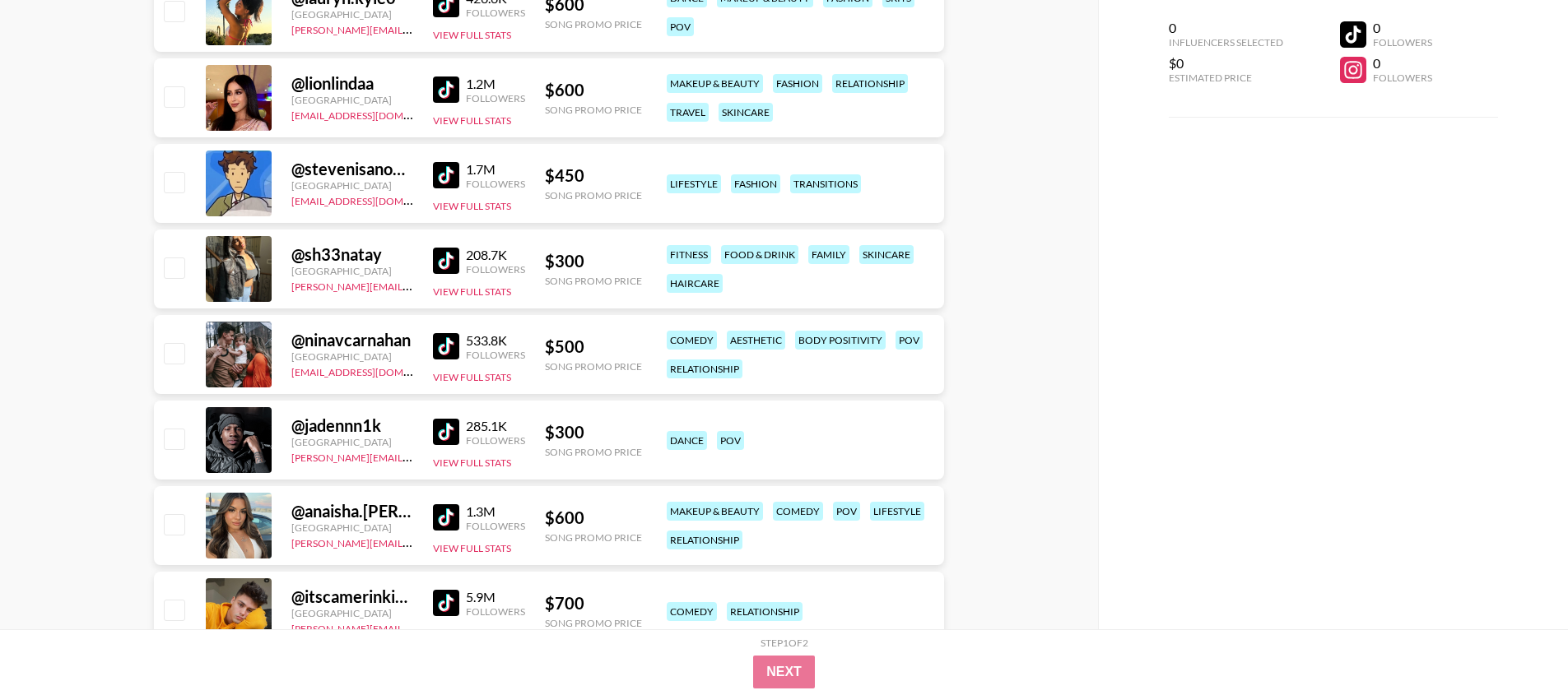
click at [443, 512] on img at bounding box center [446, 518] width 27 height 27
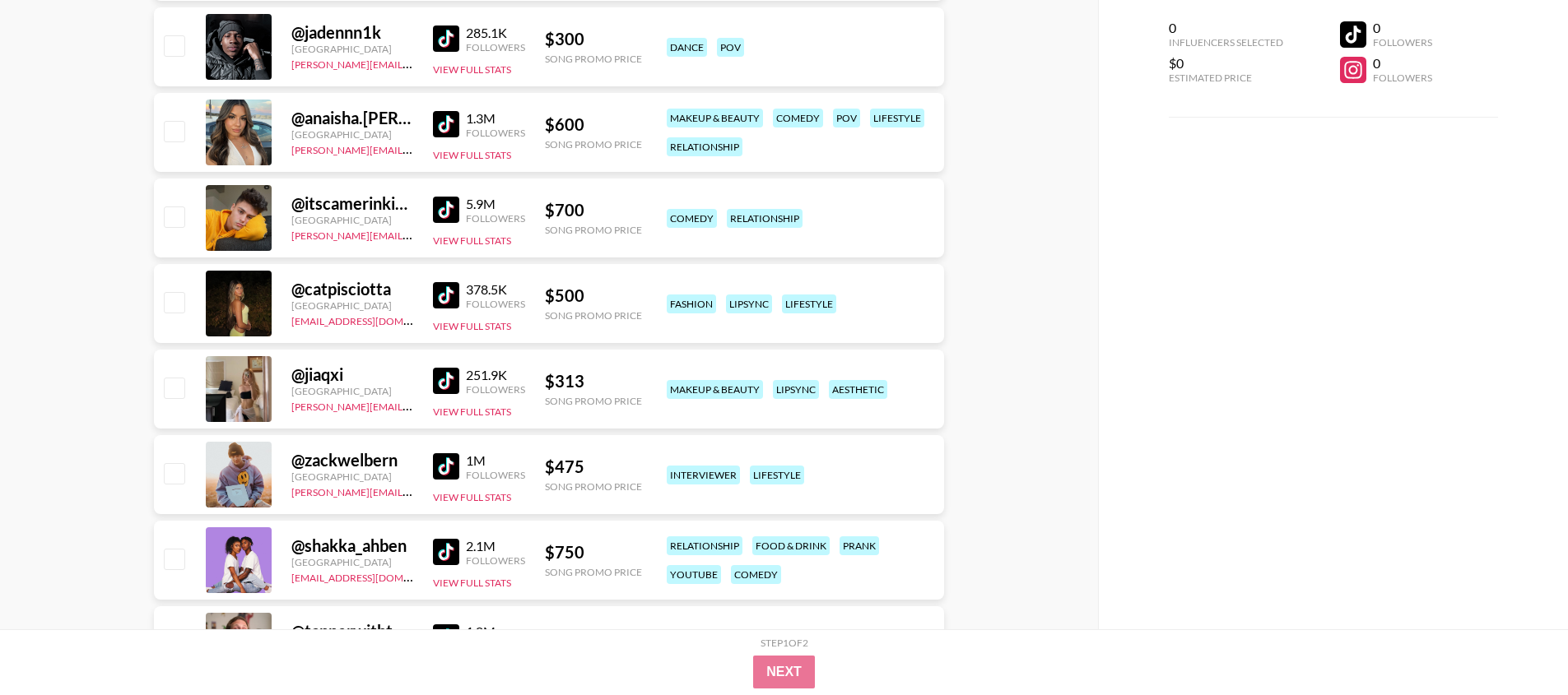
scroll to position [7048, 0]
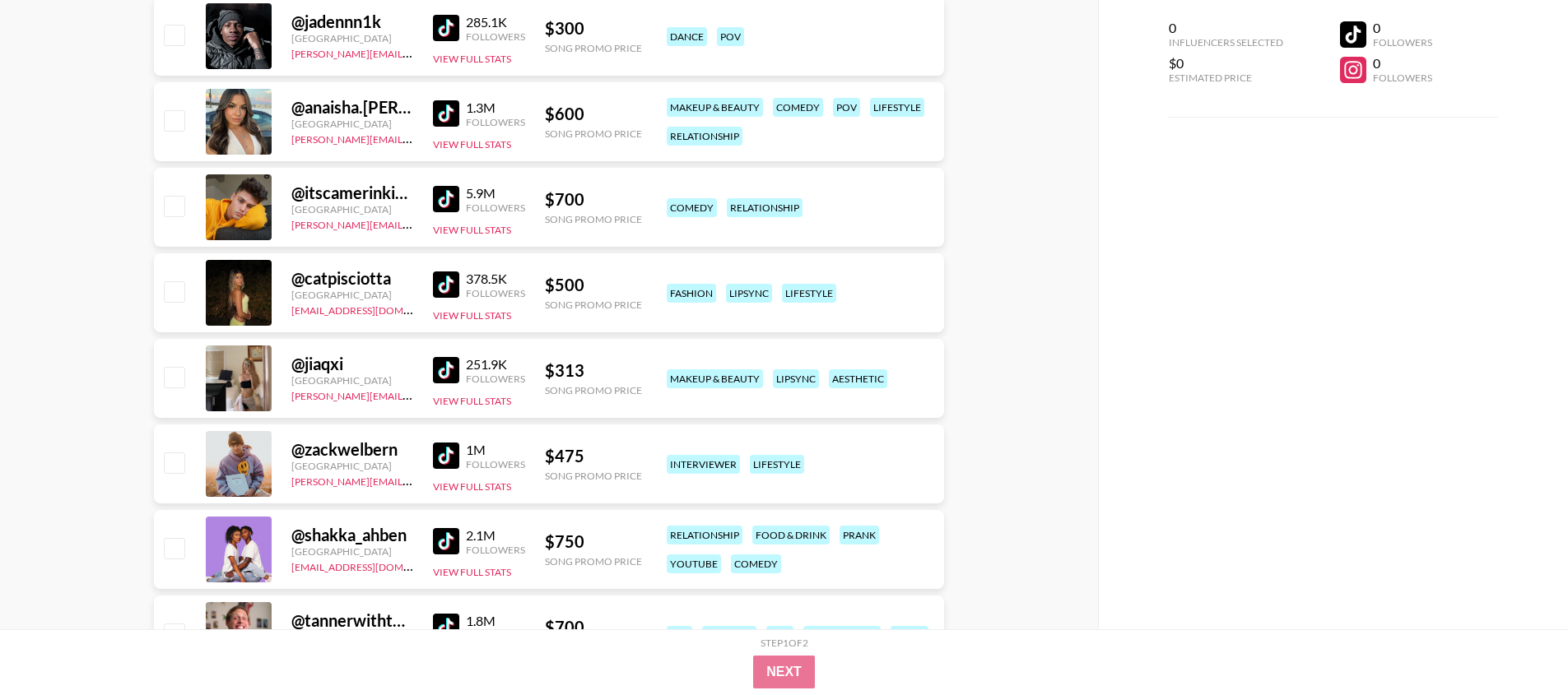
click at [449, 282] on img at bounding box center [446, 284] width 27 height 27
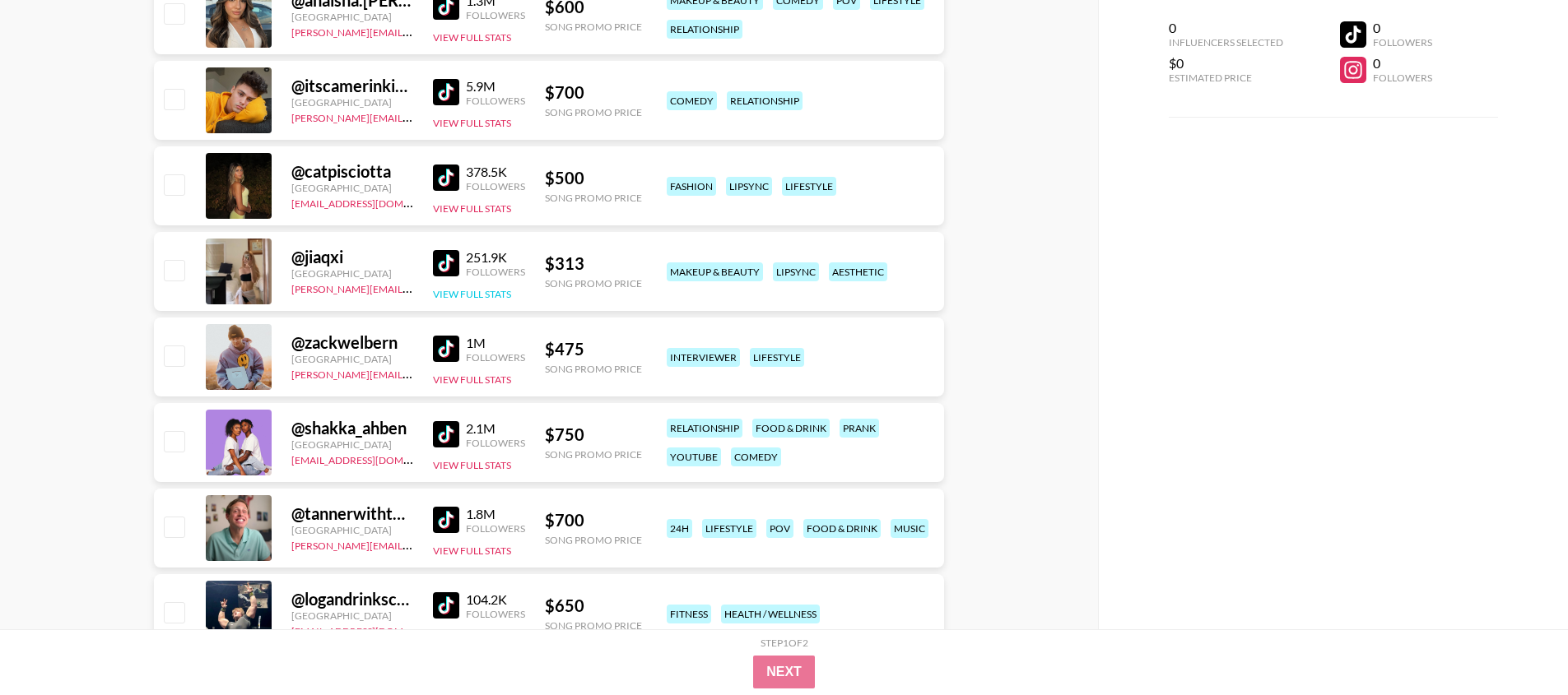
scroll to position [7173, 0]
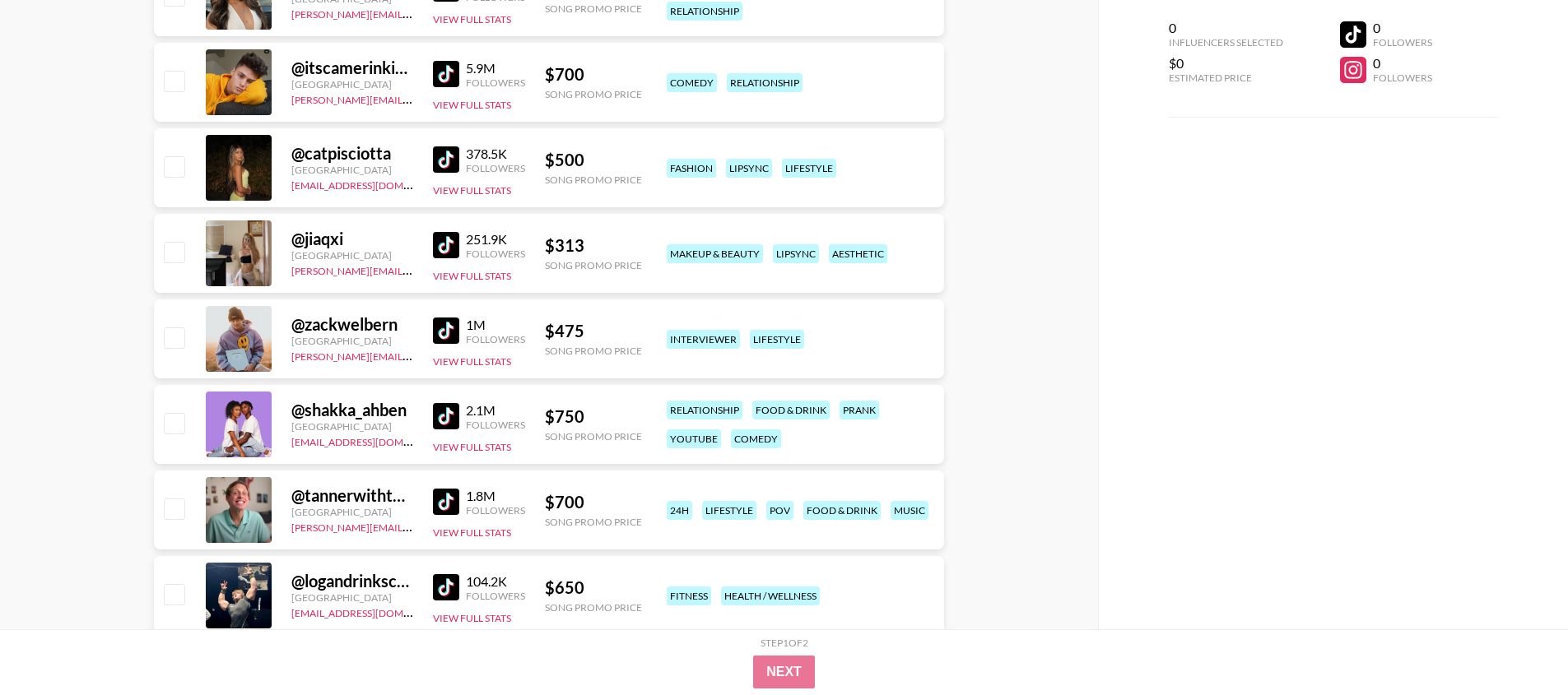
click at [445, 241] on img at bounding box center [446, 245] width 27 height 27
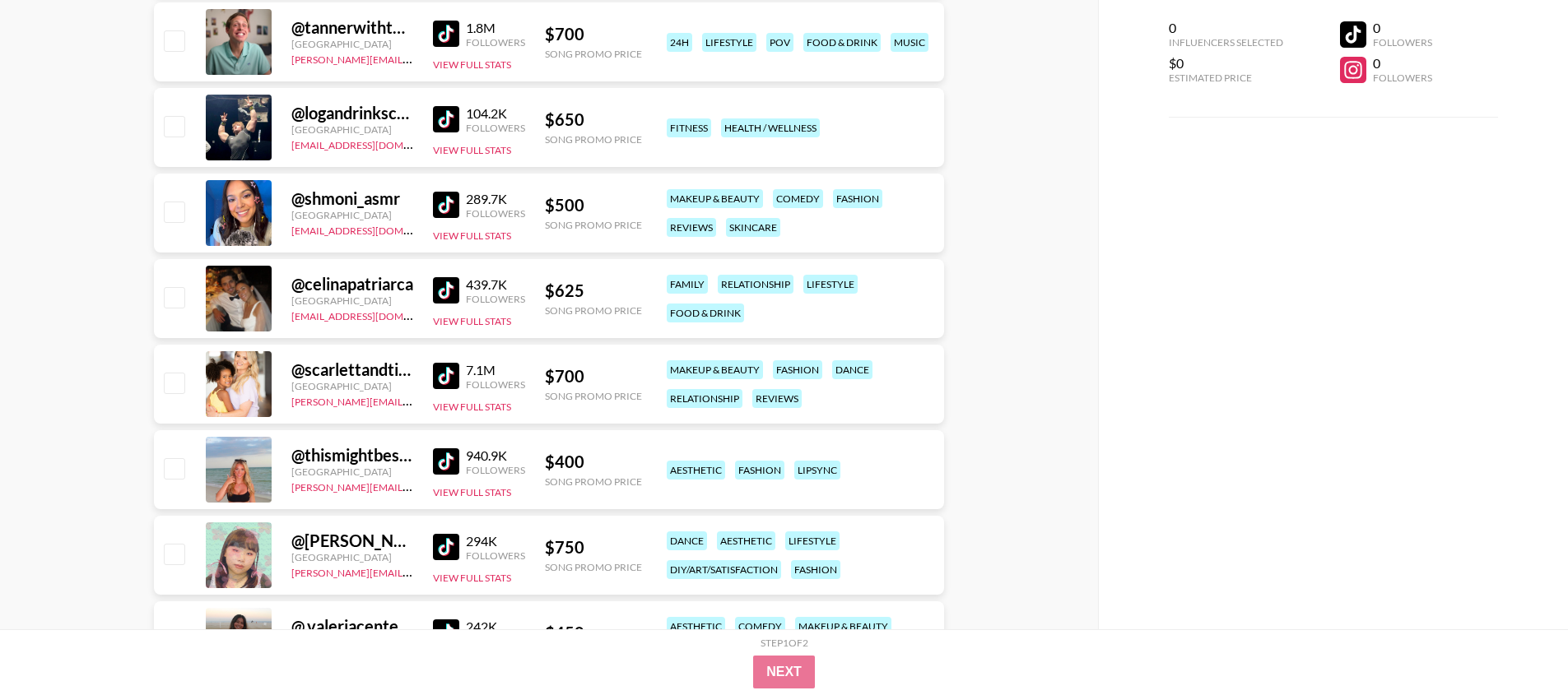
scroll to position [7648, 0]
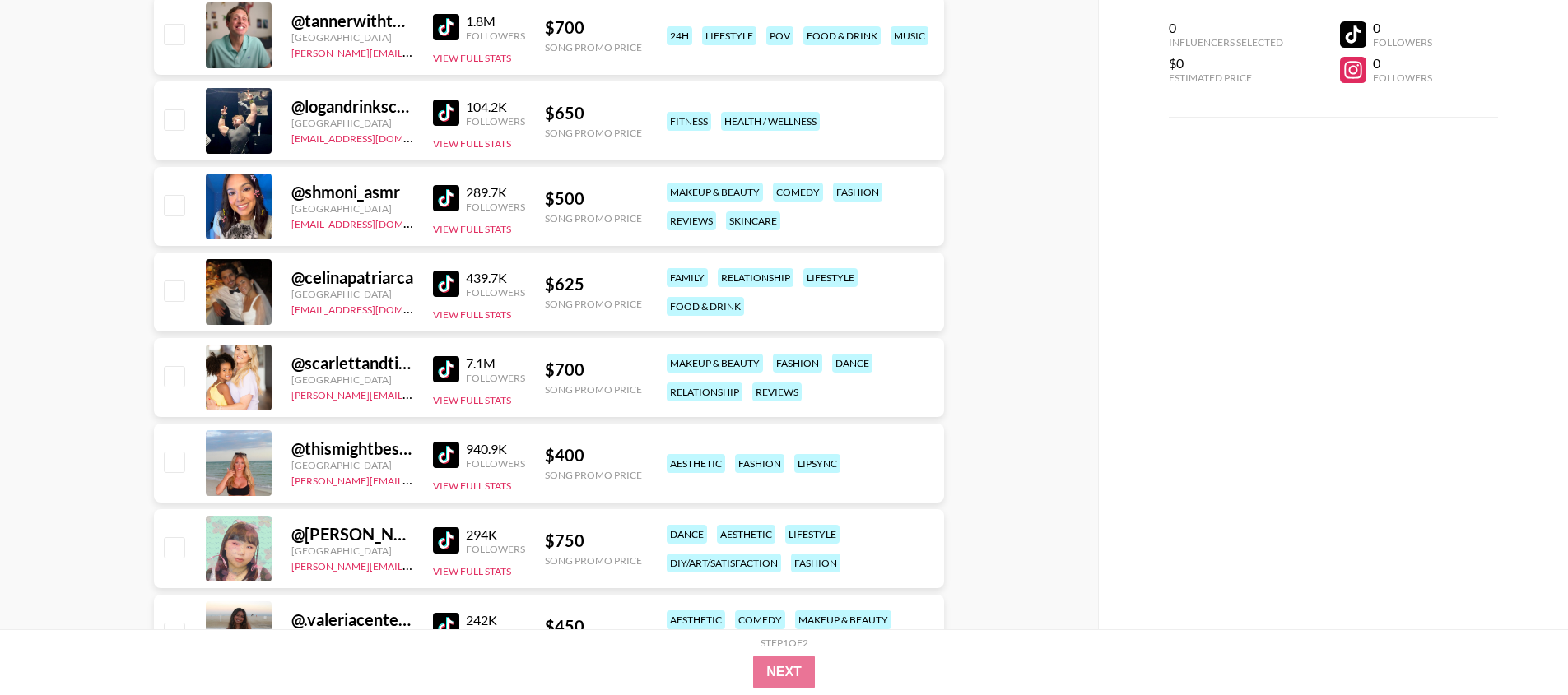
click at [442, 447] on img at bounding box center [446, 455] width 27 height 27
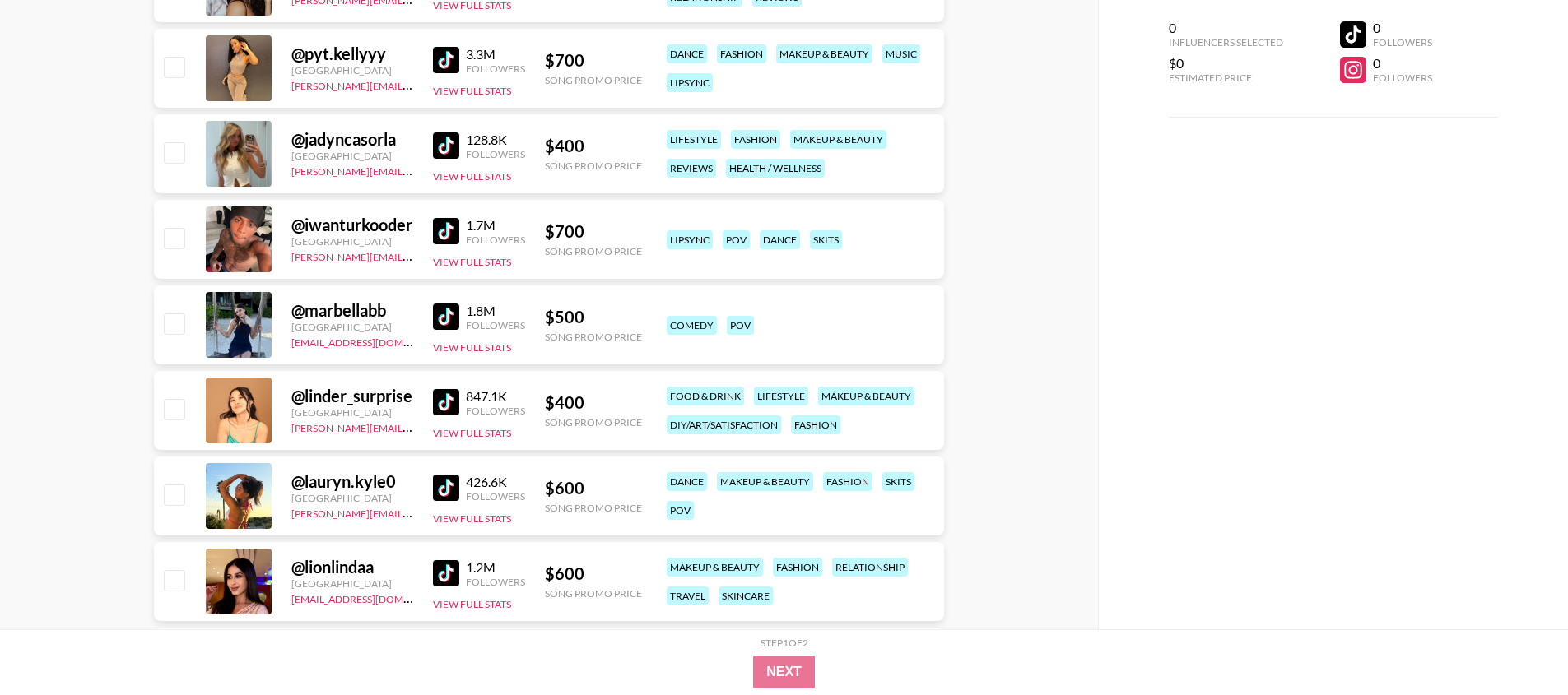
scroll to position [0, 0]
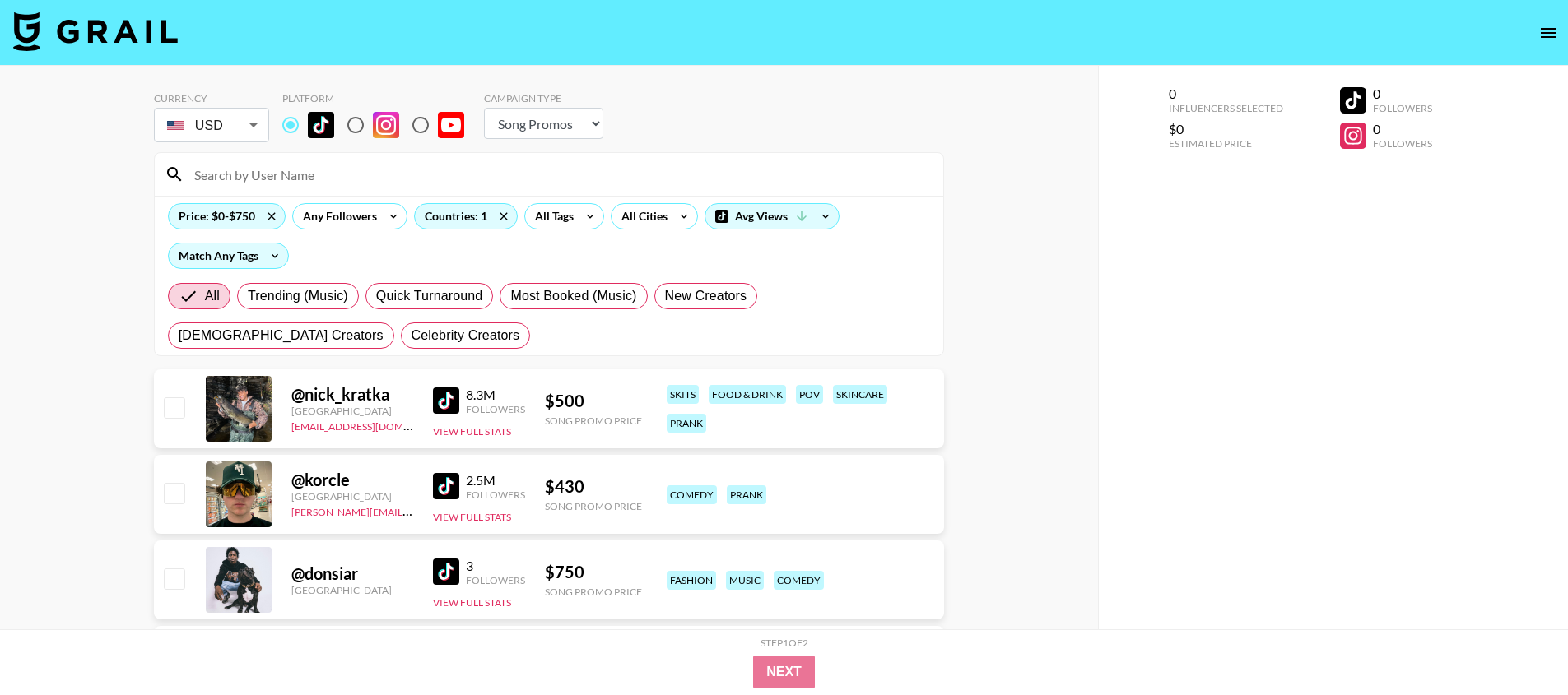
click at [619, 181] on input at bounding box center [559, 174] width 750 height 27
paste input "thekfamily33"
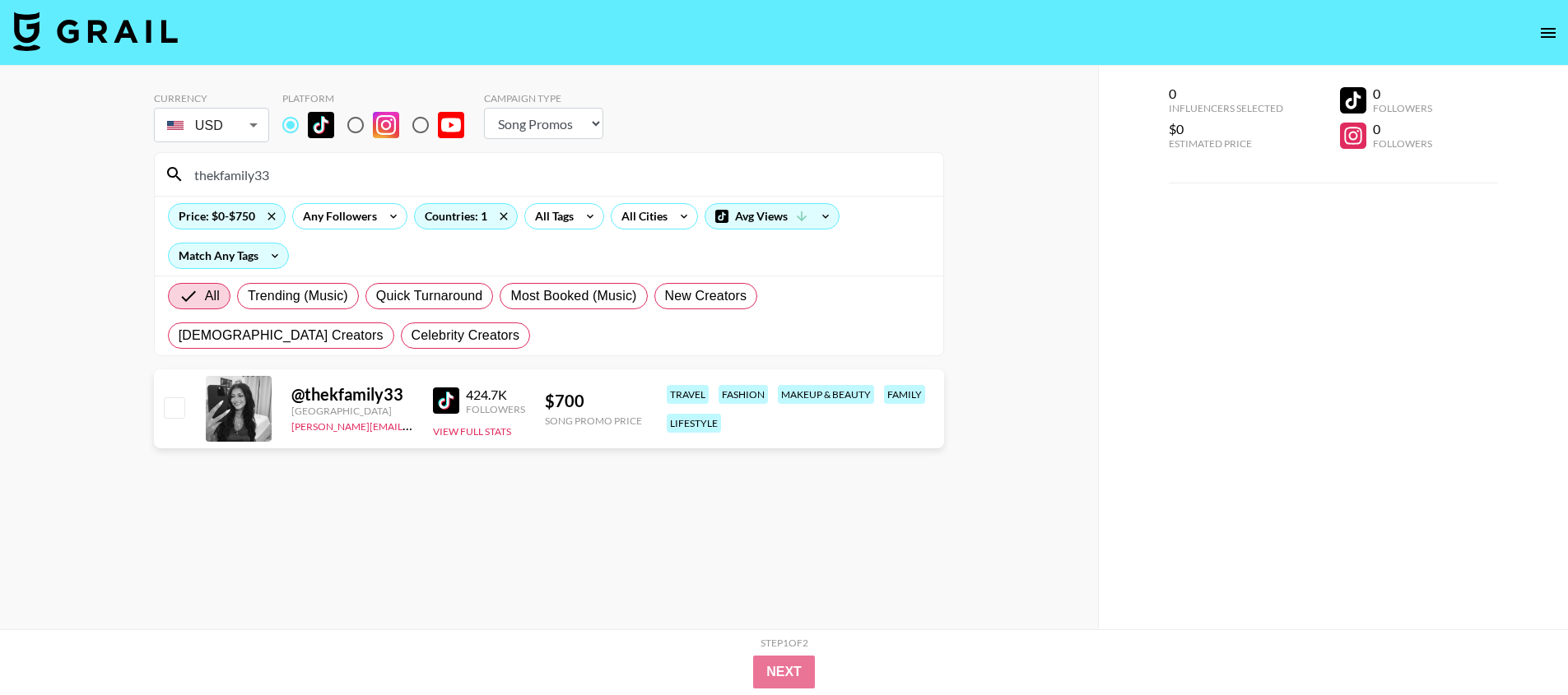
type input "thekfamily33"
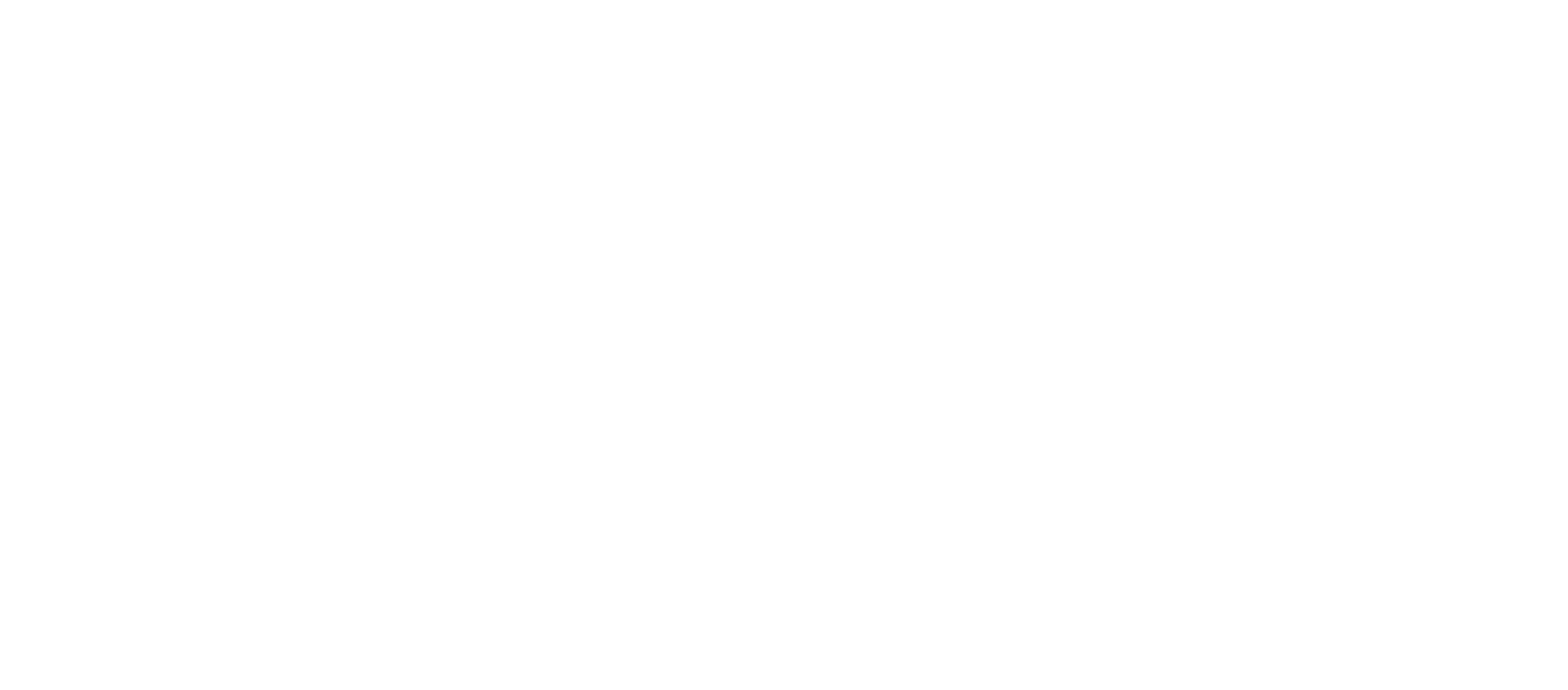
select select "Song"
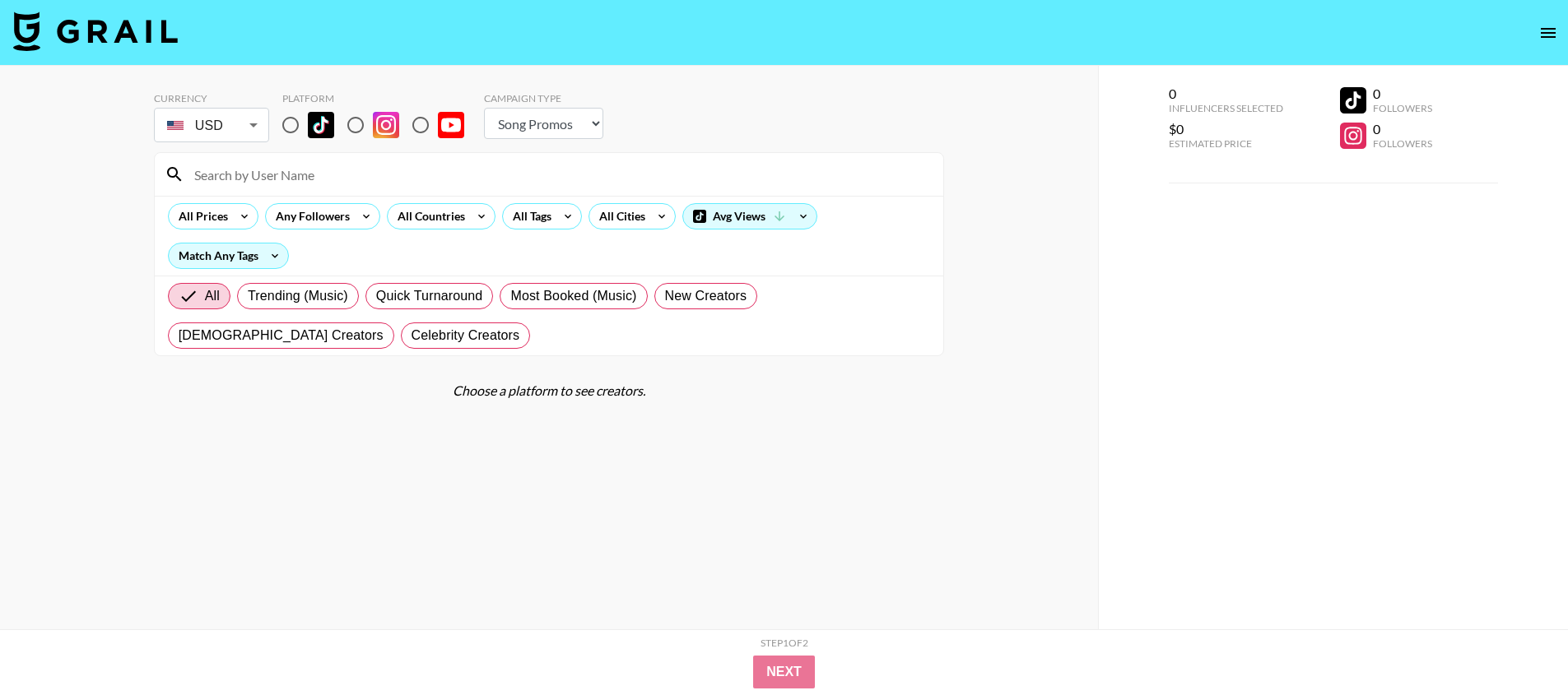
drag, startPoint x: 297, startPoint y: 125, endPoint x: 296, endPoint y: 102, distance: 23.0
click at [297, 125] on input "radio" at bounding box center [290, 125] width 34 height 34
radio input "true"
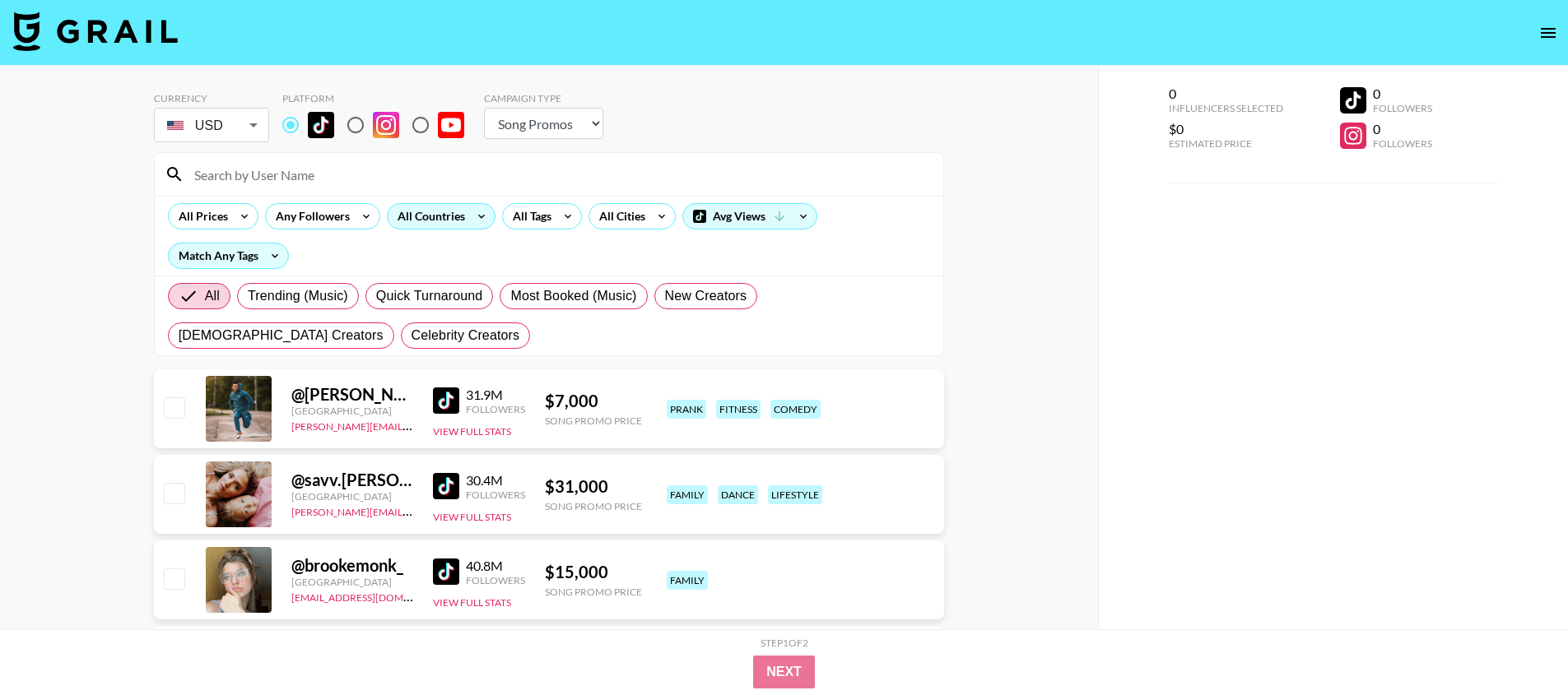
click at [409, 208] on div "All Countries" at bounding box center [428, 216] width 81 height 25
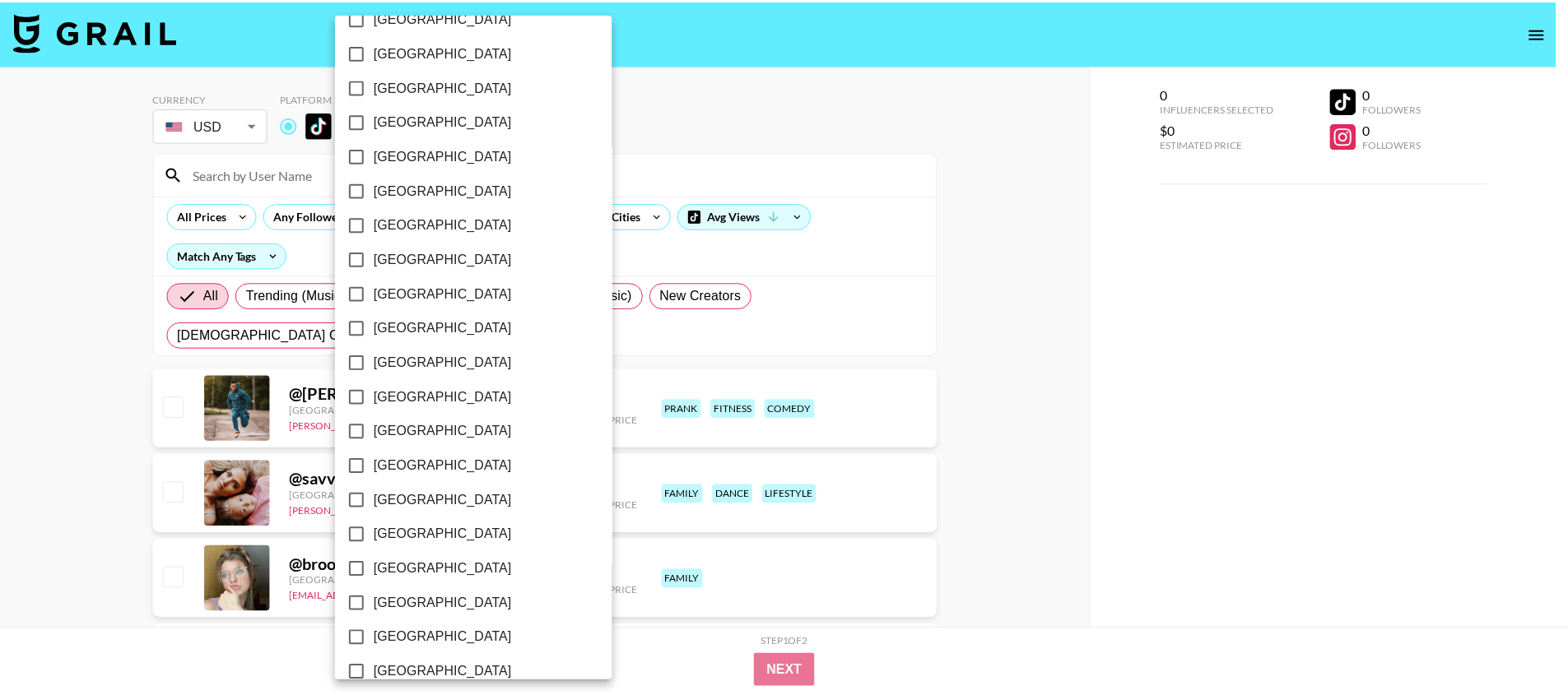
scroll to position [1224, 0]
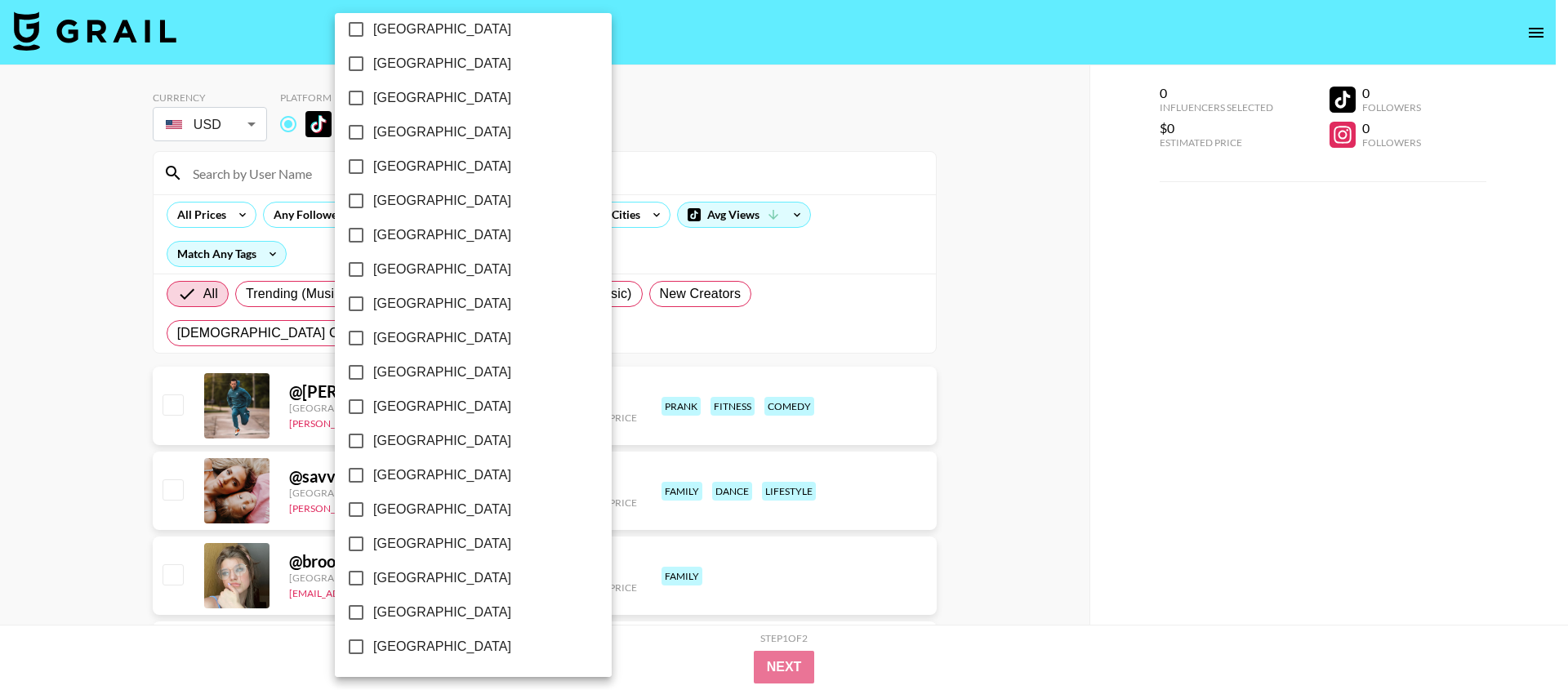
drag, startPoint x: 407, startPoint y: 610, endPoint x: 439, endPoint y: 563, distance: 56.9
click at [407, 610] on span "[GEOGRAPHIC_DATA]" at bounding box center [442, 612] width 138 height 20
click at [373, 610] on input "[GEOGRAPHIC_DATA]" at bounding box center [356, 613] width 34 height 34
checkbox input "true"
click at [637, 122] on div at bounding box center [784, 345] width 1568 height 690
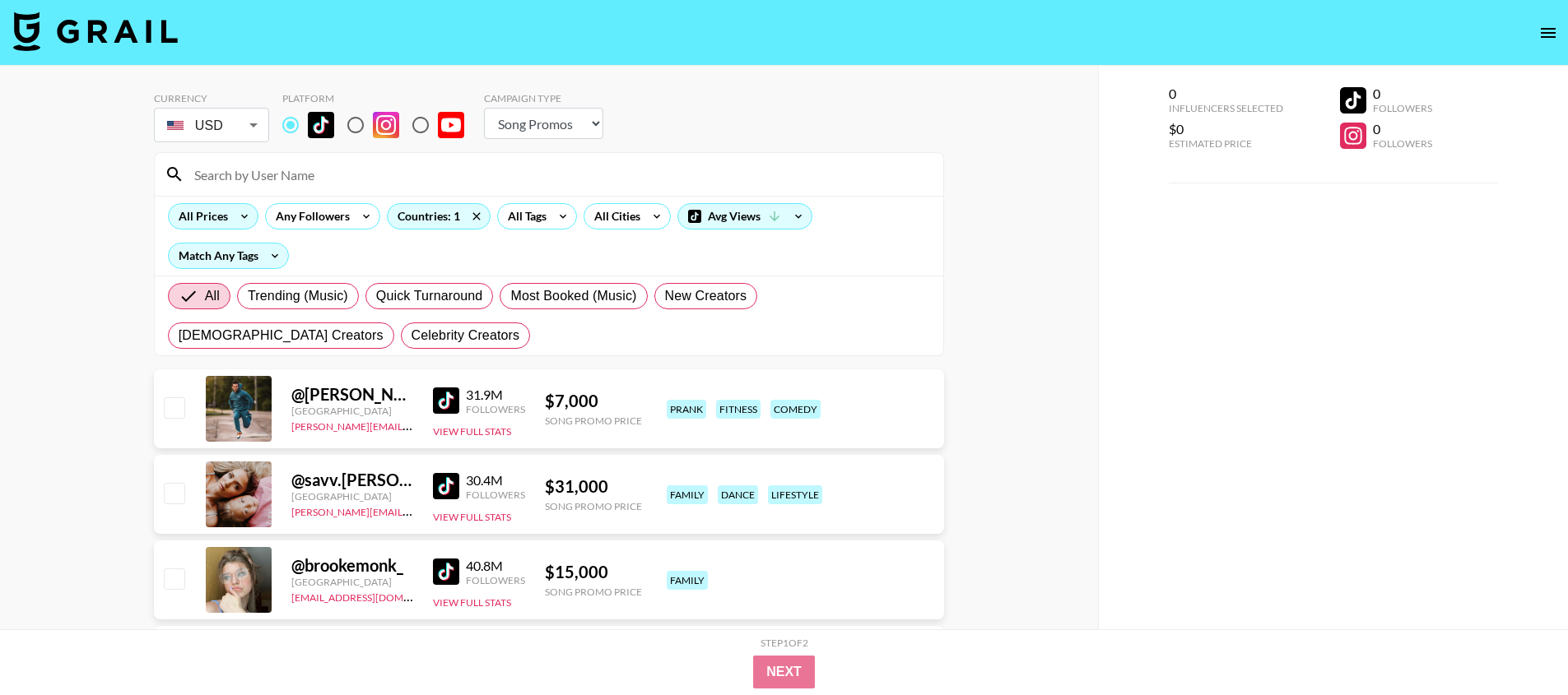
click at [230, 222] on div "All Prices" at bounding box center [213, 216] width 90 height 27
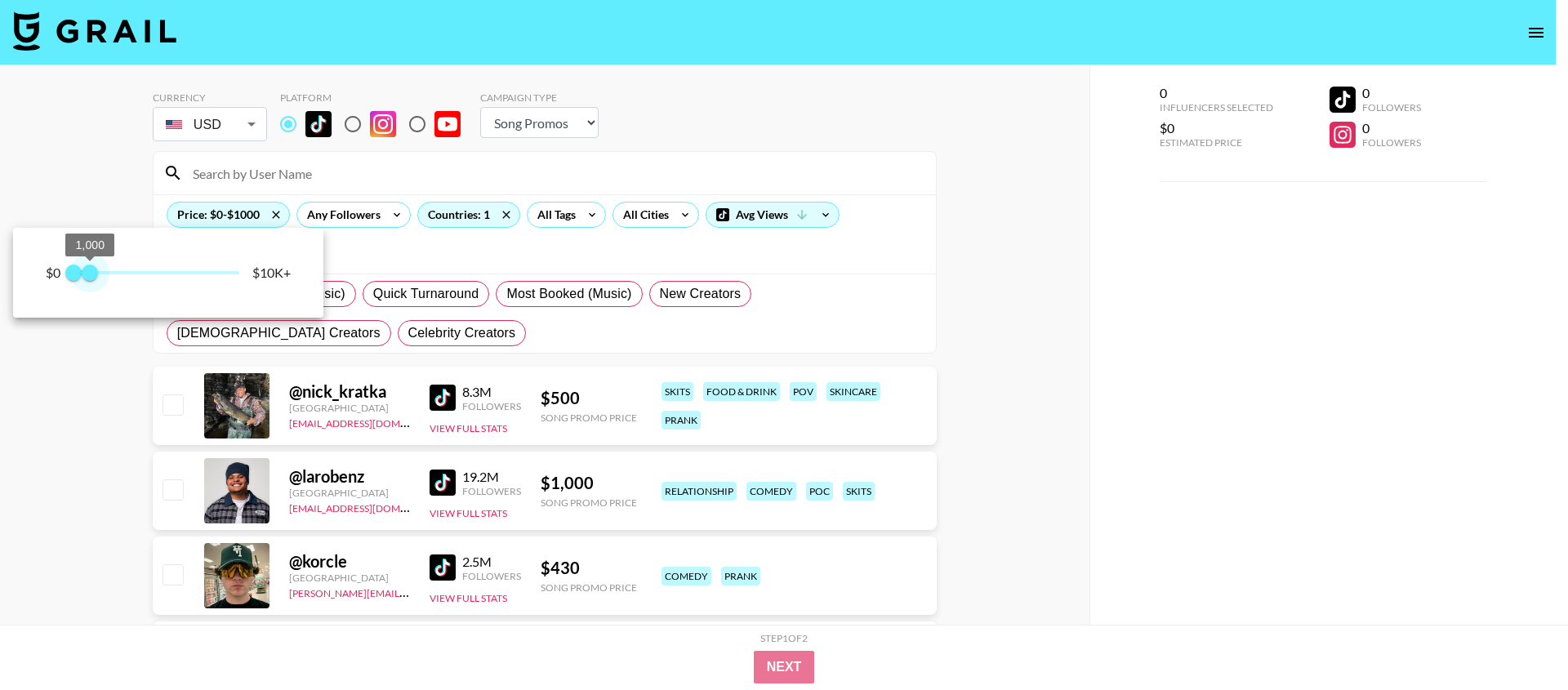
type input "1250"
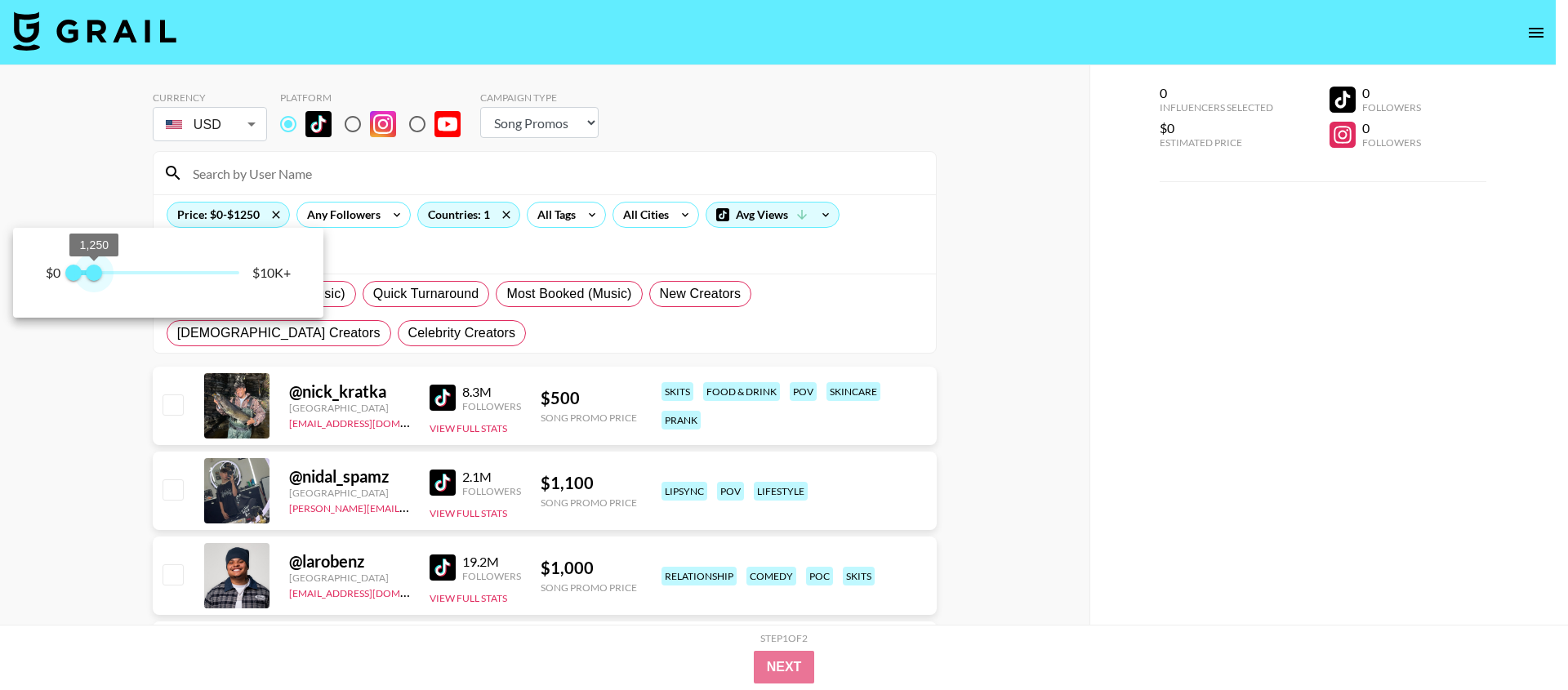
drag, startPoint x: 240, startPoint y: 278, endPoint x: 94, endPoint y: 280, distance: 146.0
click at [94, 280] on span "1,250" at bounding box center [93, 273] width 16 height 16
click at [744, 104] on div at bounding box center [784, 345] width 1568 height 690
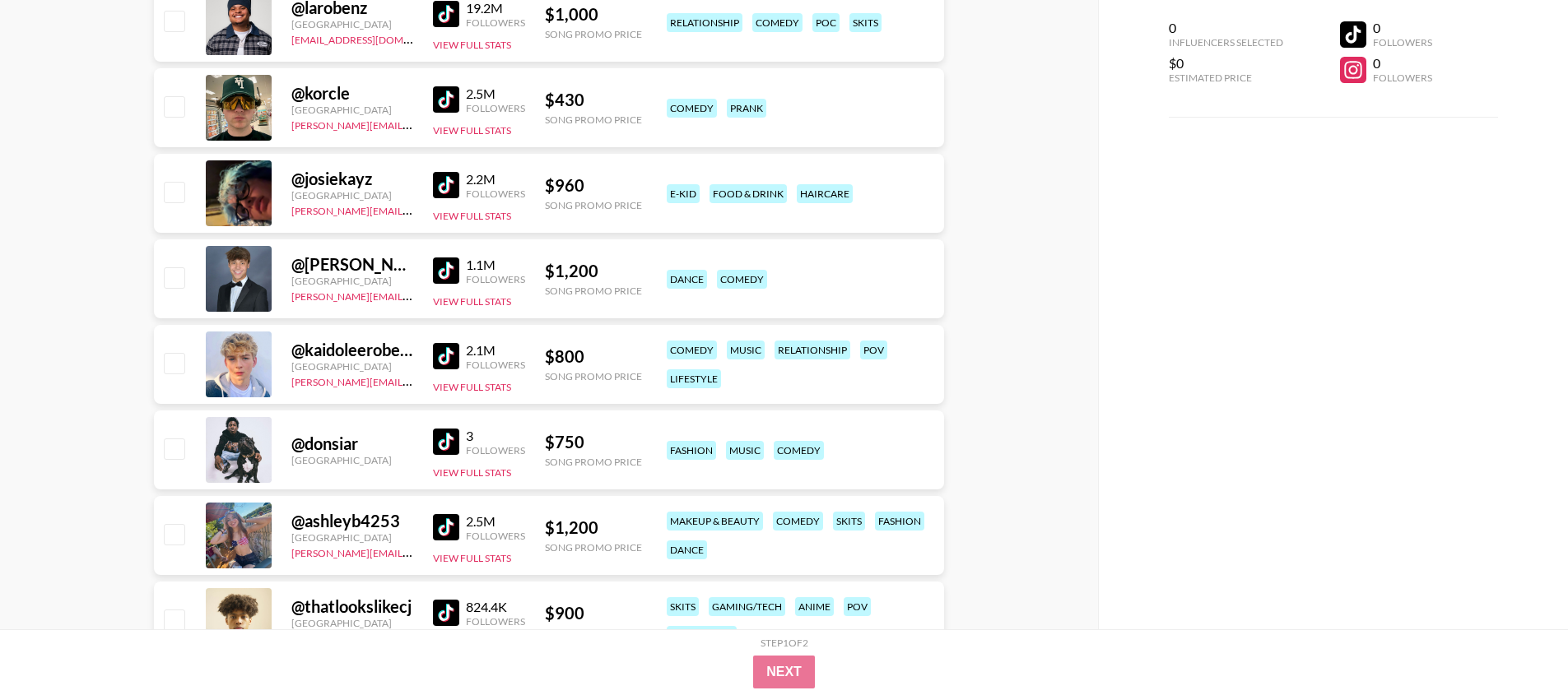
scroll to position [593, 0]
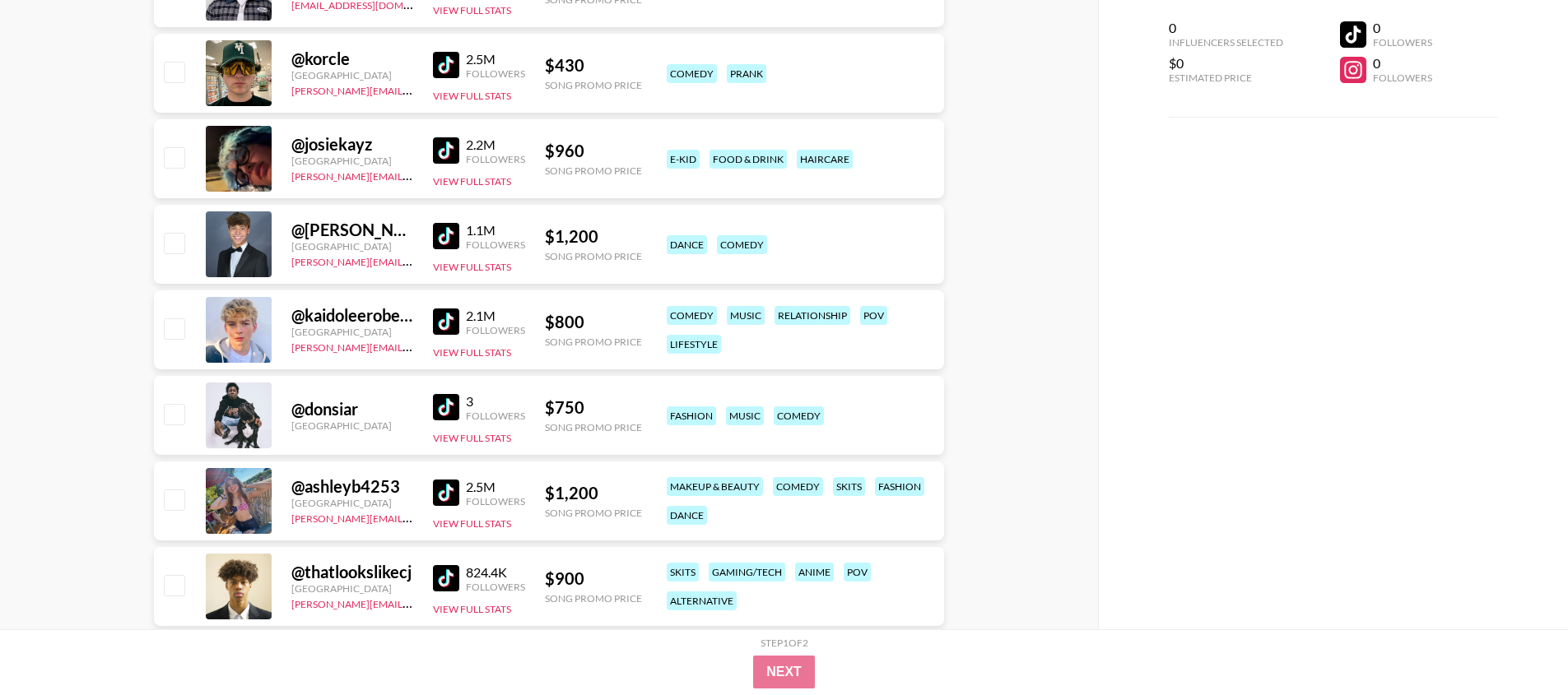
click at [441, 491] on img at bounding box center [446, 493] width 27 height 27
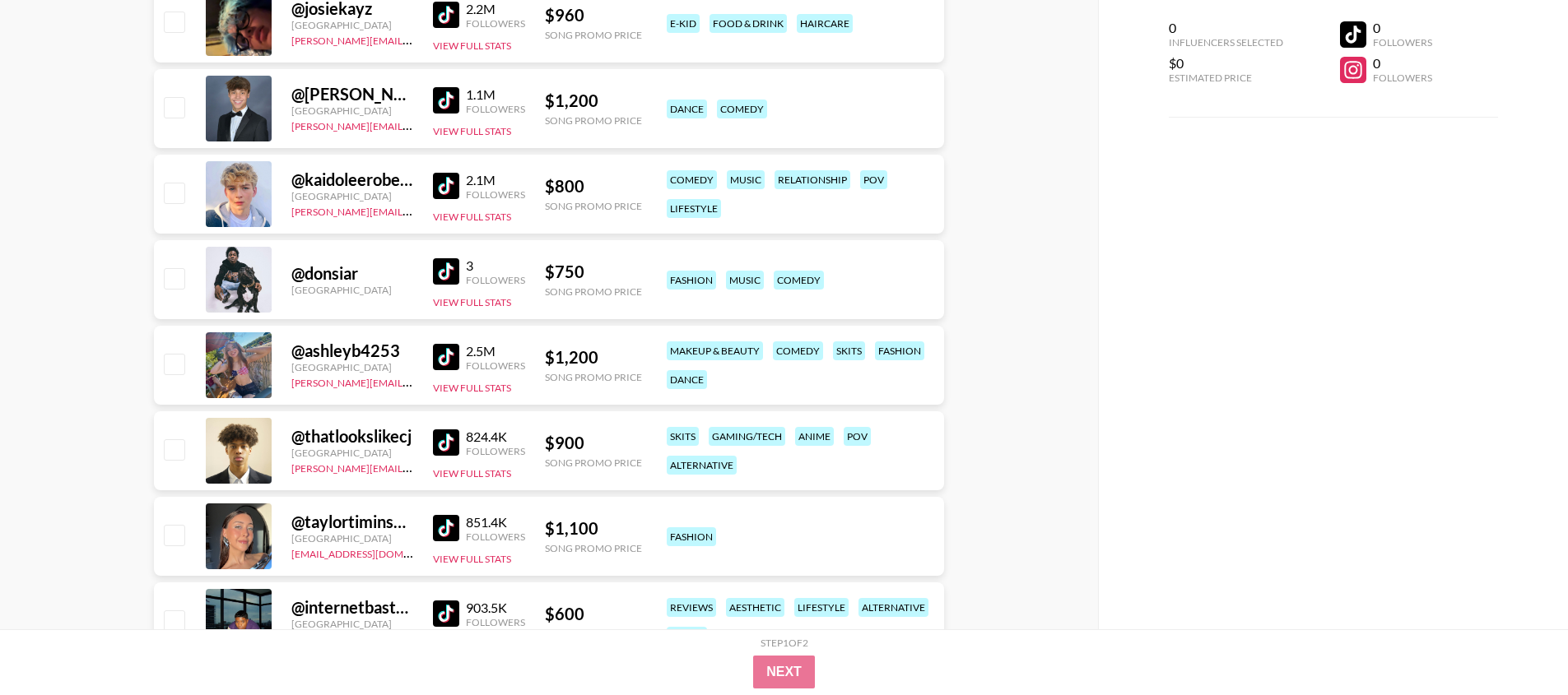
scroll to position [730, 0]
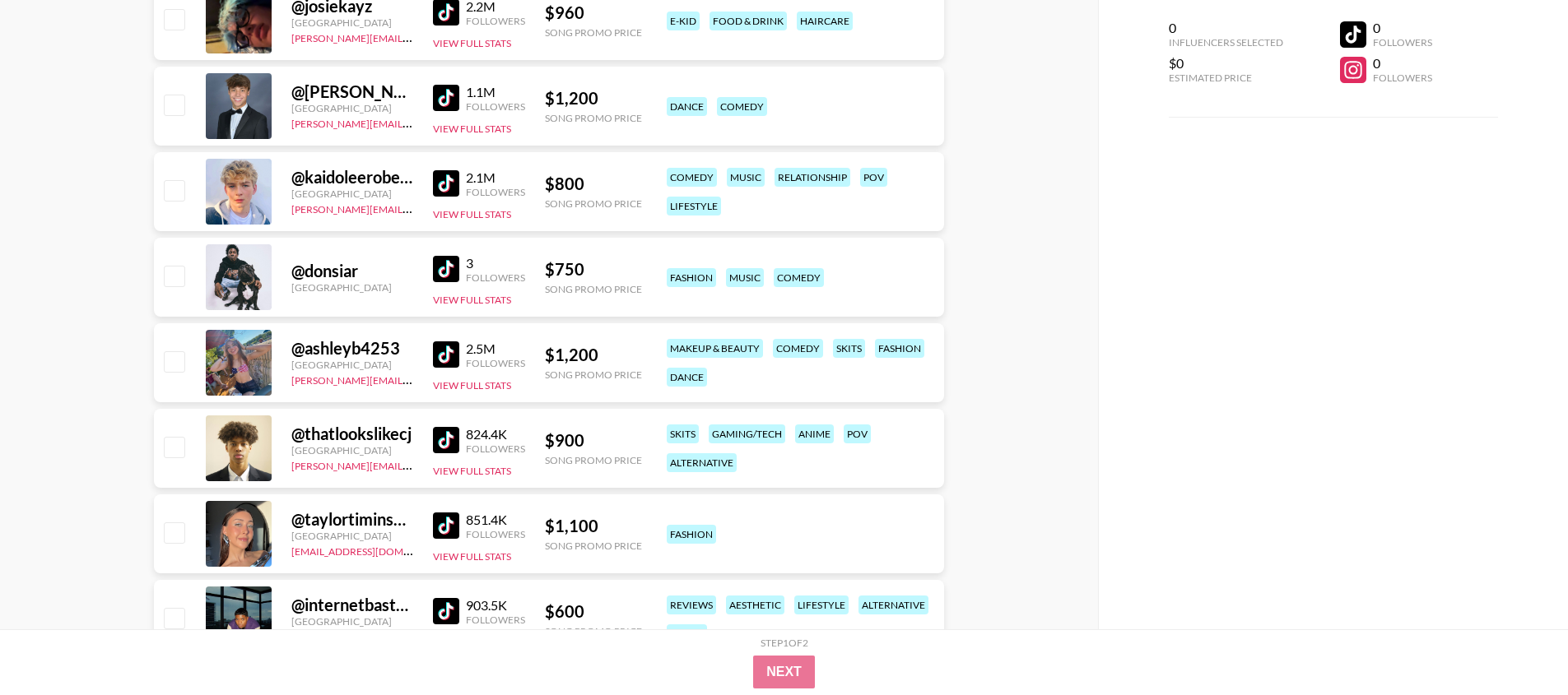
click at [446, 519] on img at bounding box center [446, 525] width 27 height 27
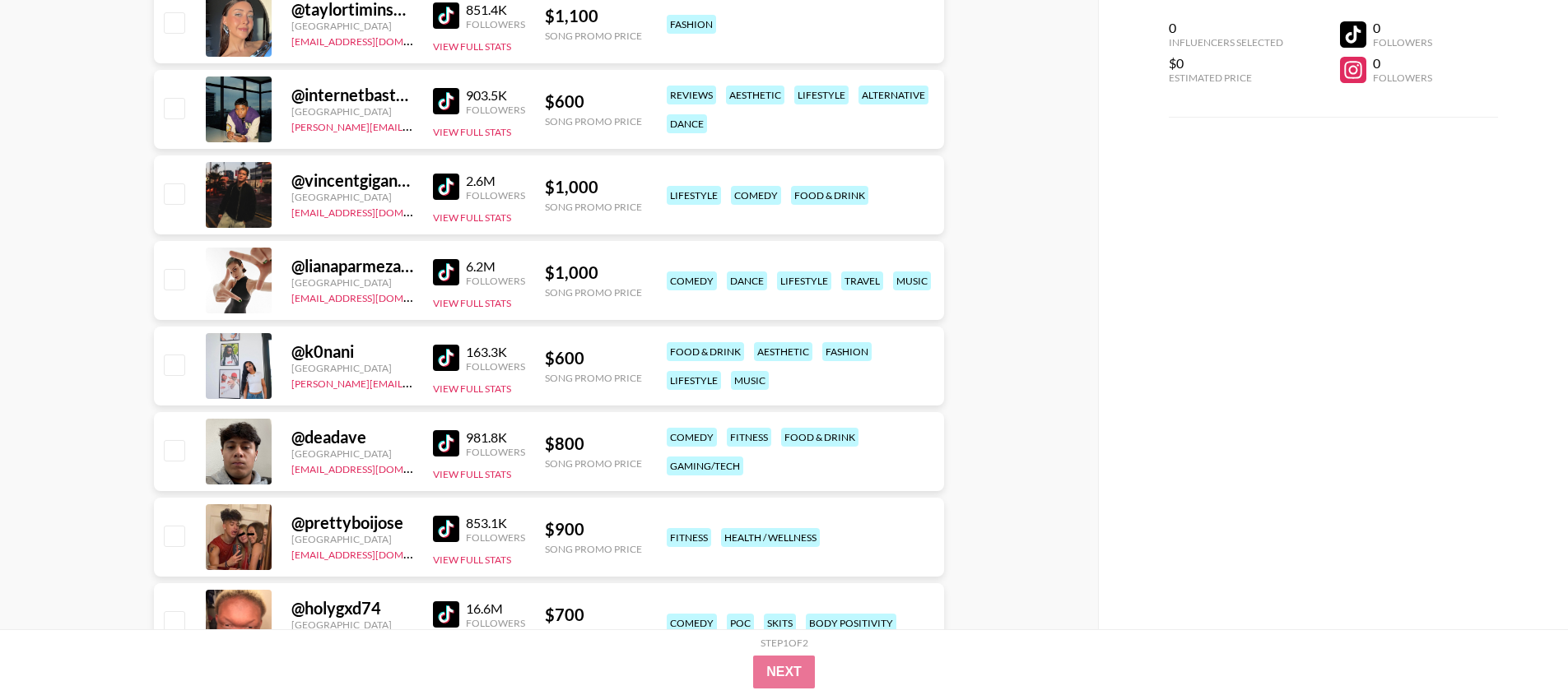
scroll to position [1246, 0]
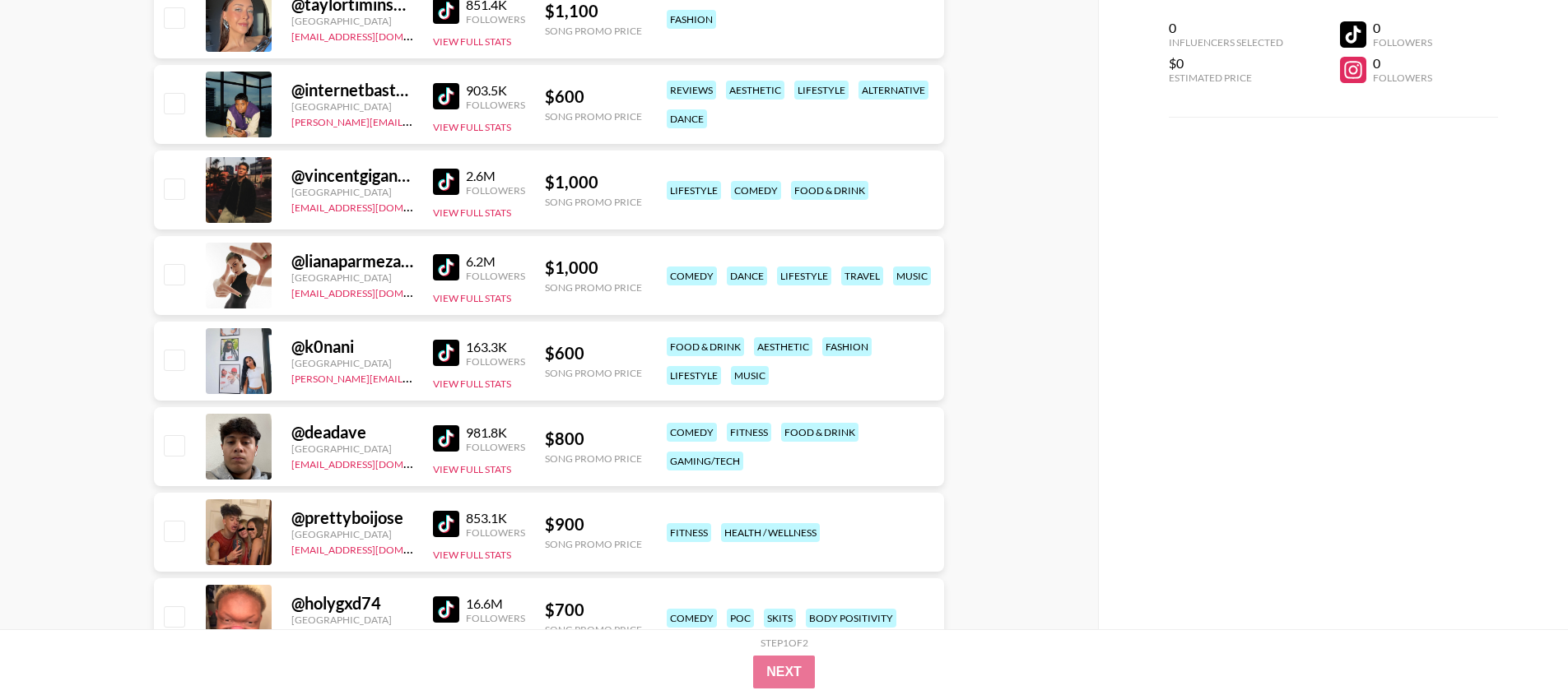
click at [453, 519] on img at bounding box center [446, 524] width 27 height 27
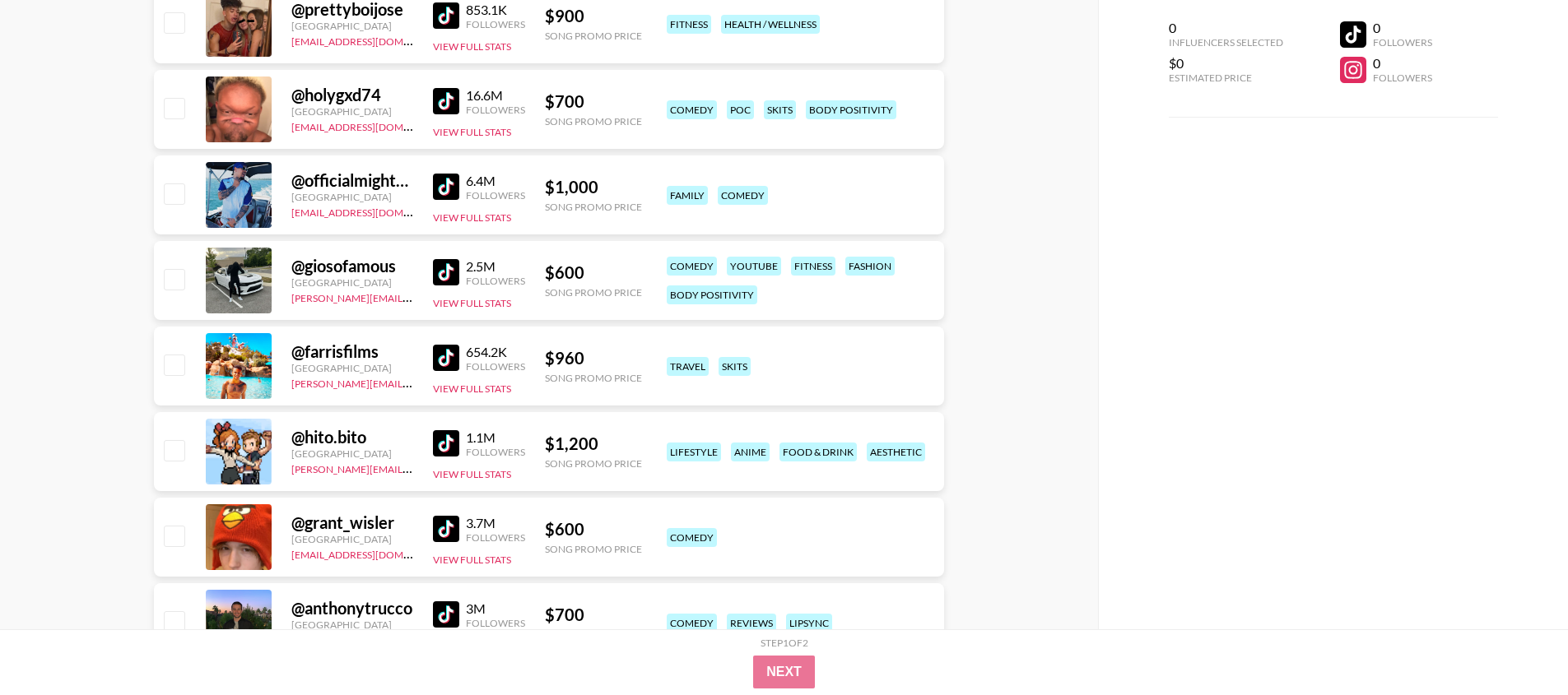
scroll to position [1760, 0]
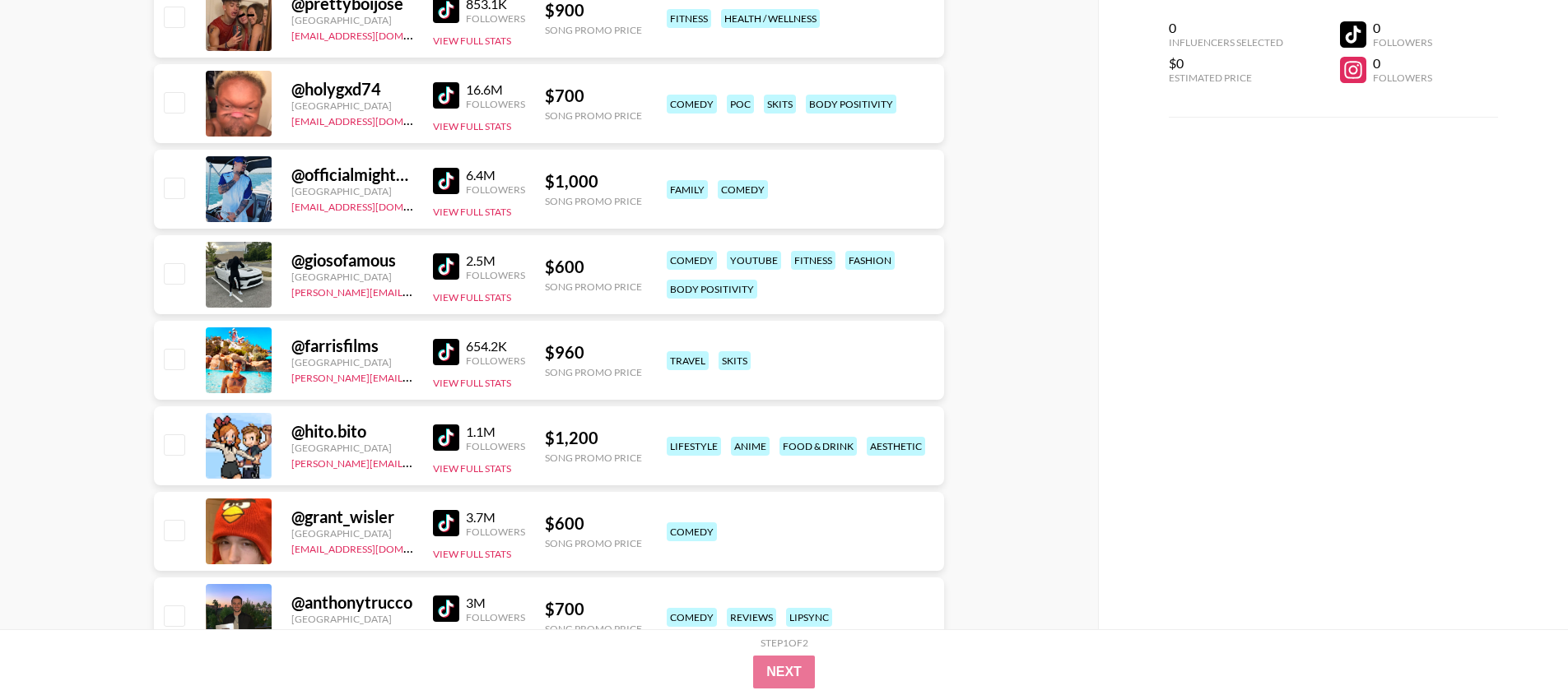
click at [451, 434] on img at bounding box center [446, 437] width 27 height 27
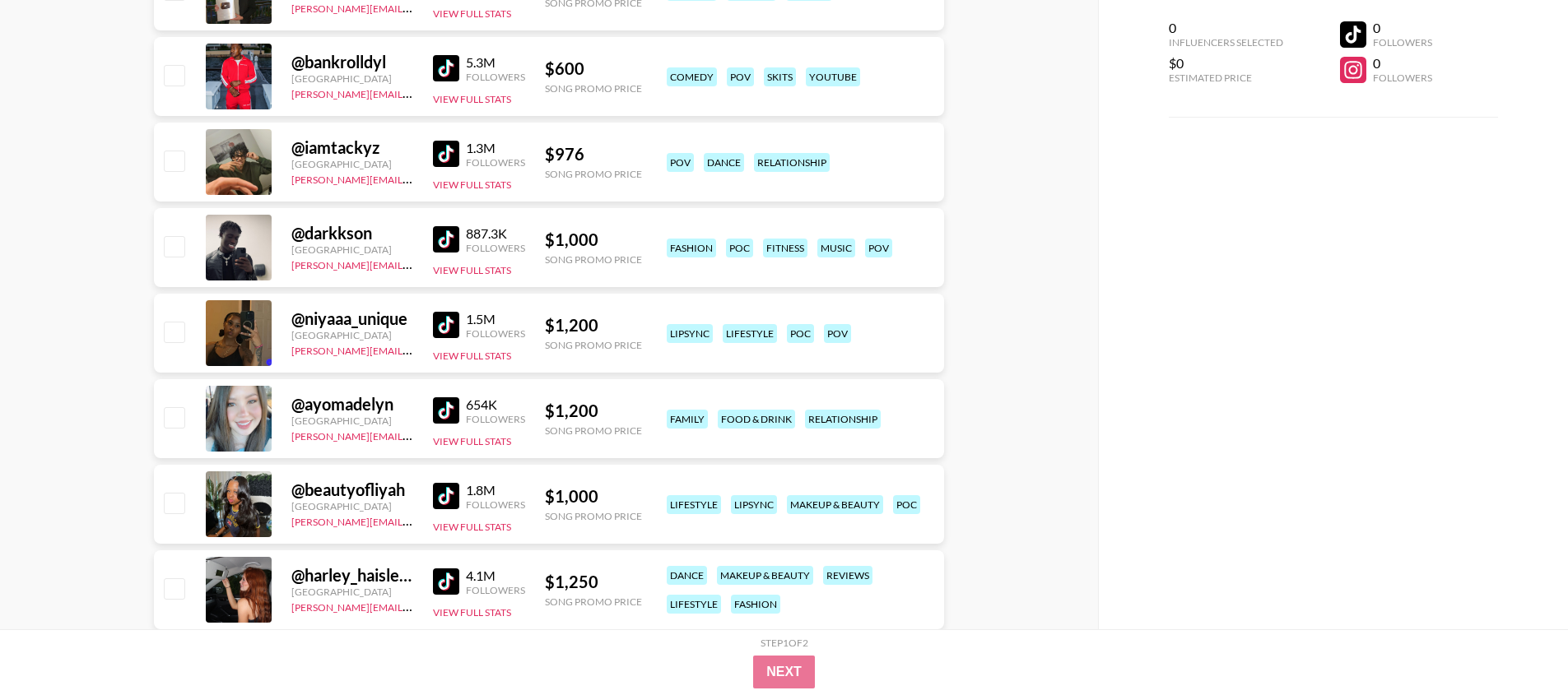
scroll to position [2413, 0]
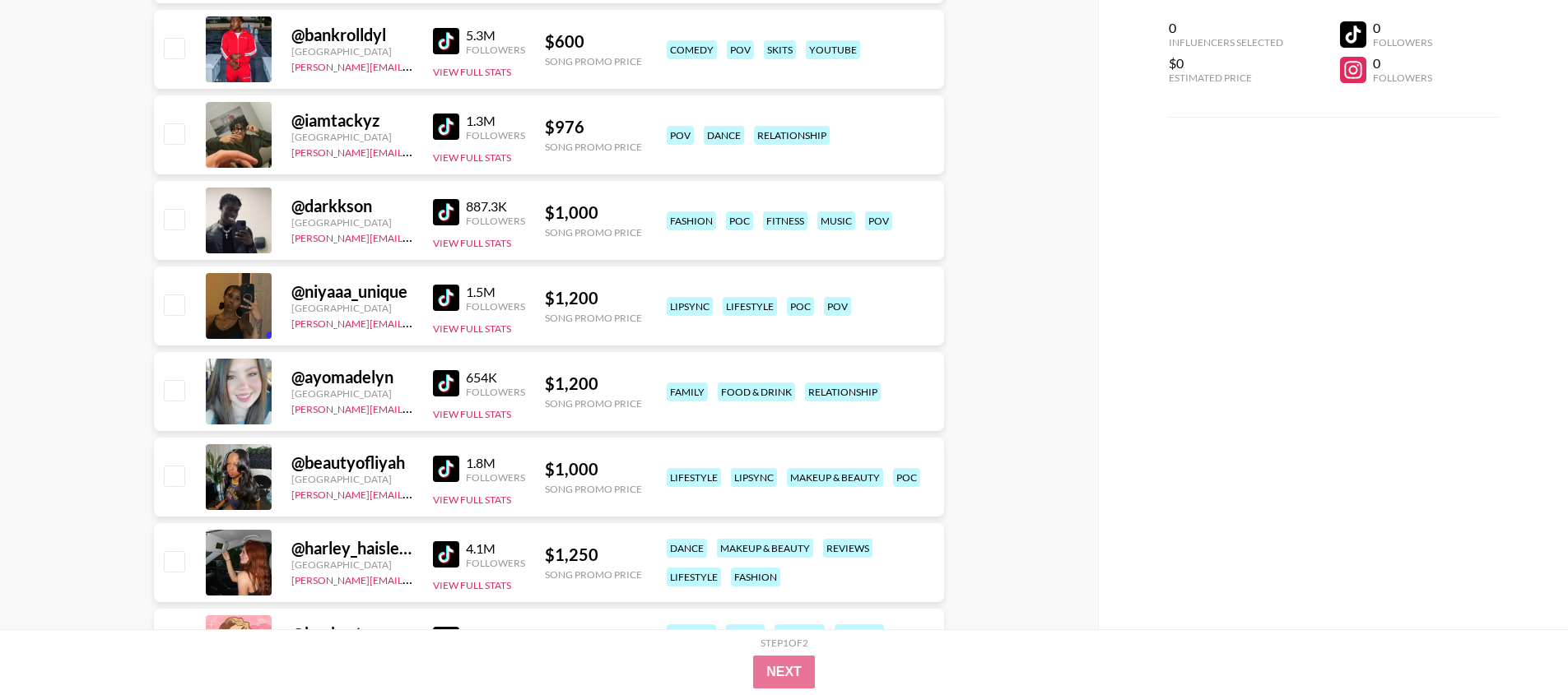
click at [450, 381] on img at bounding box center [446, 383] width 27 height 27
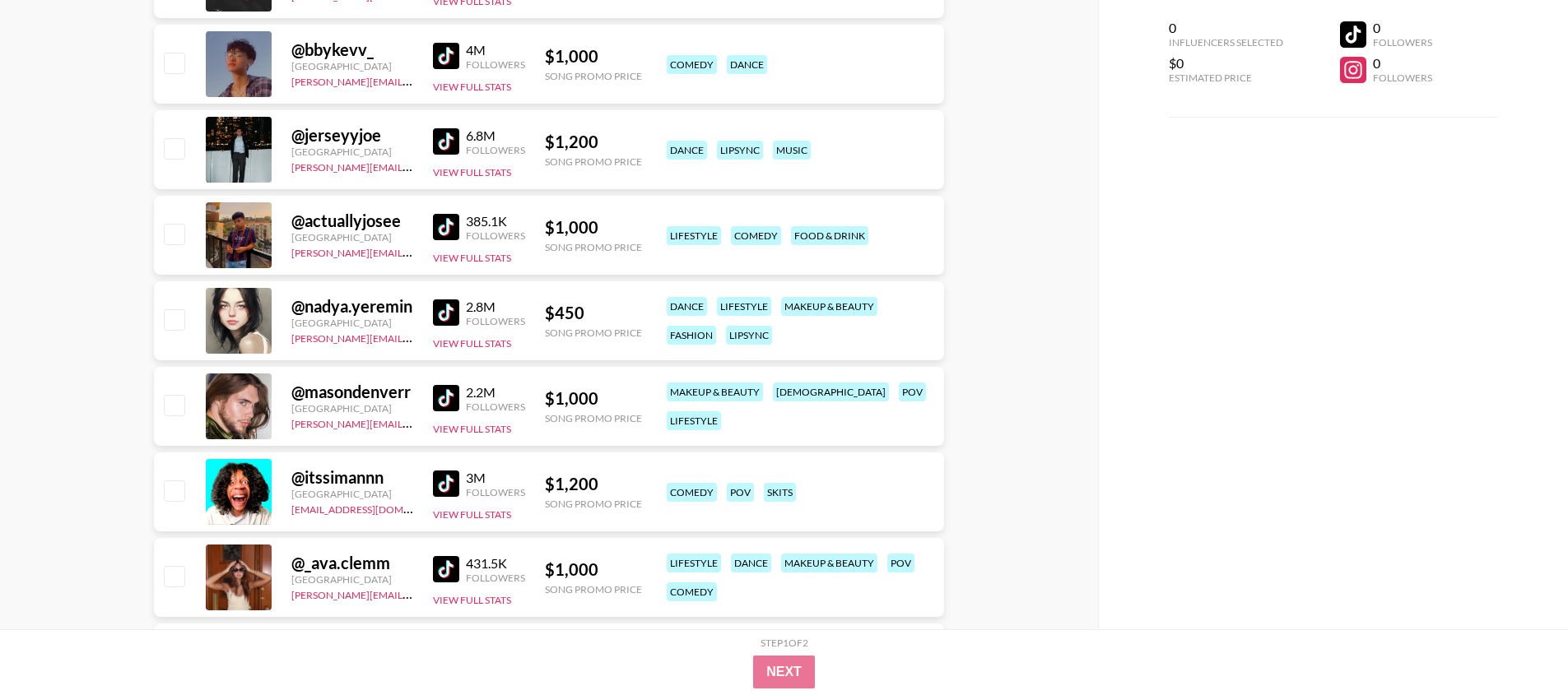
scroll to position [3515, 0]
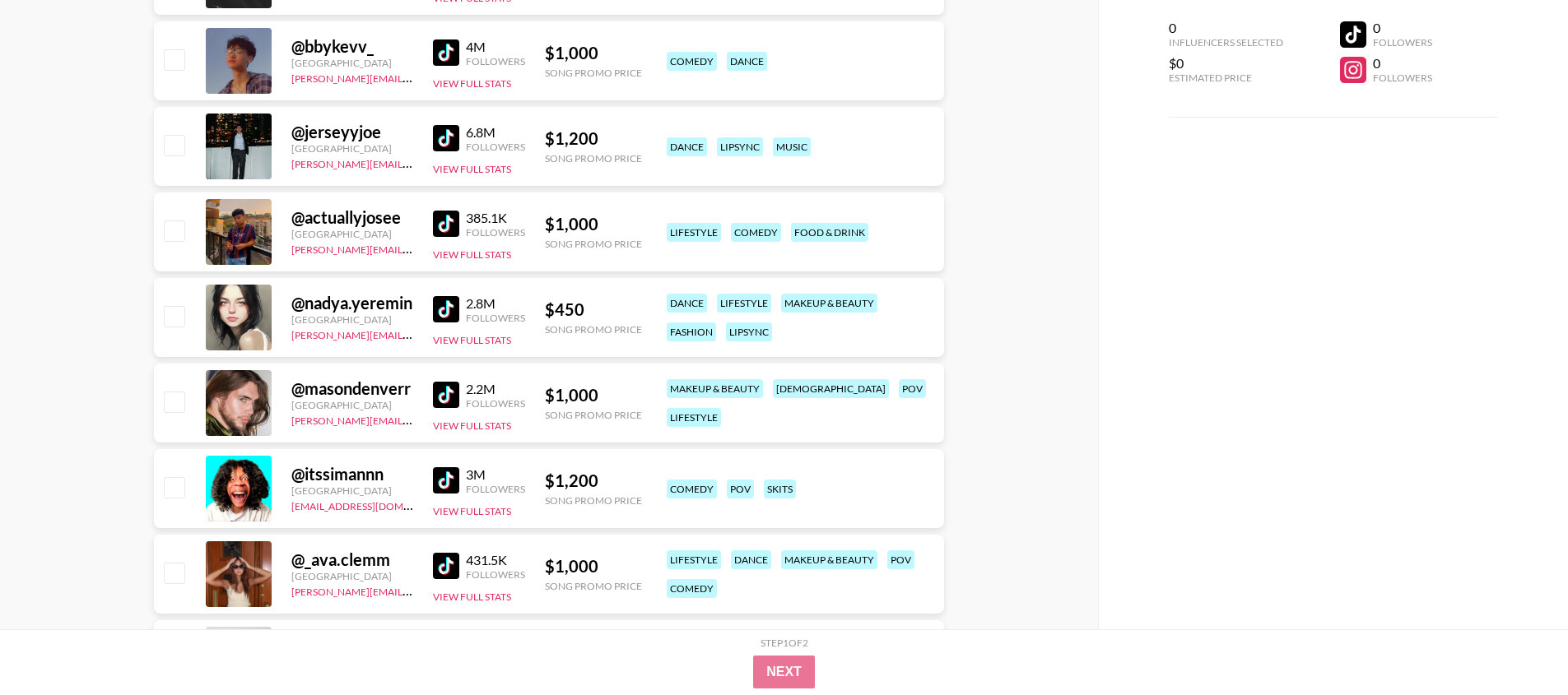
click at [435, 552] on div "431.5K Followers" at bounding box center [479, 566] width 92 height 28
click at [441, 561] on img at bounding box center [446, 566] width 27 height 27
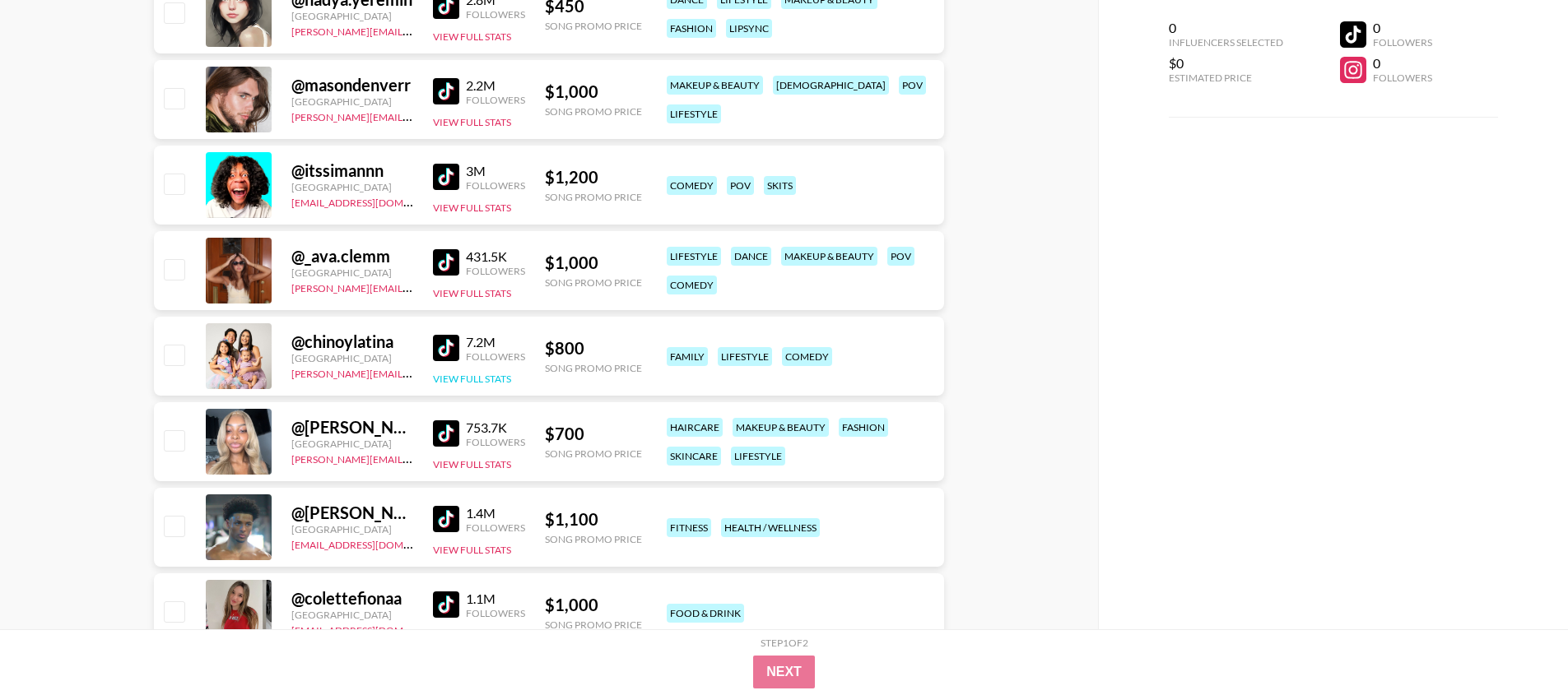
scroll to position [3819, 0]
click at [438, 430] on img at bounding box center [446, 432] width 27 height 27
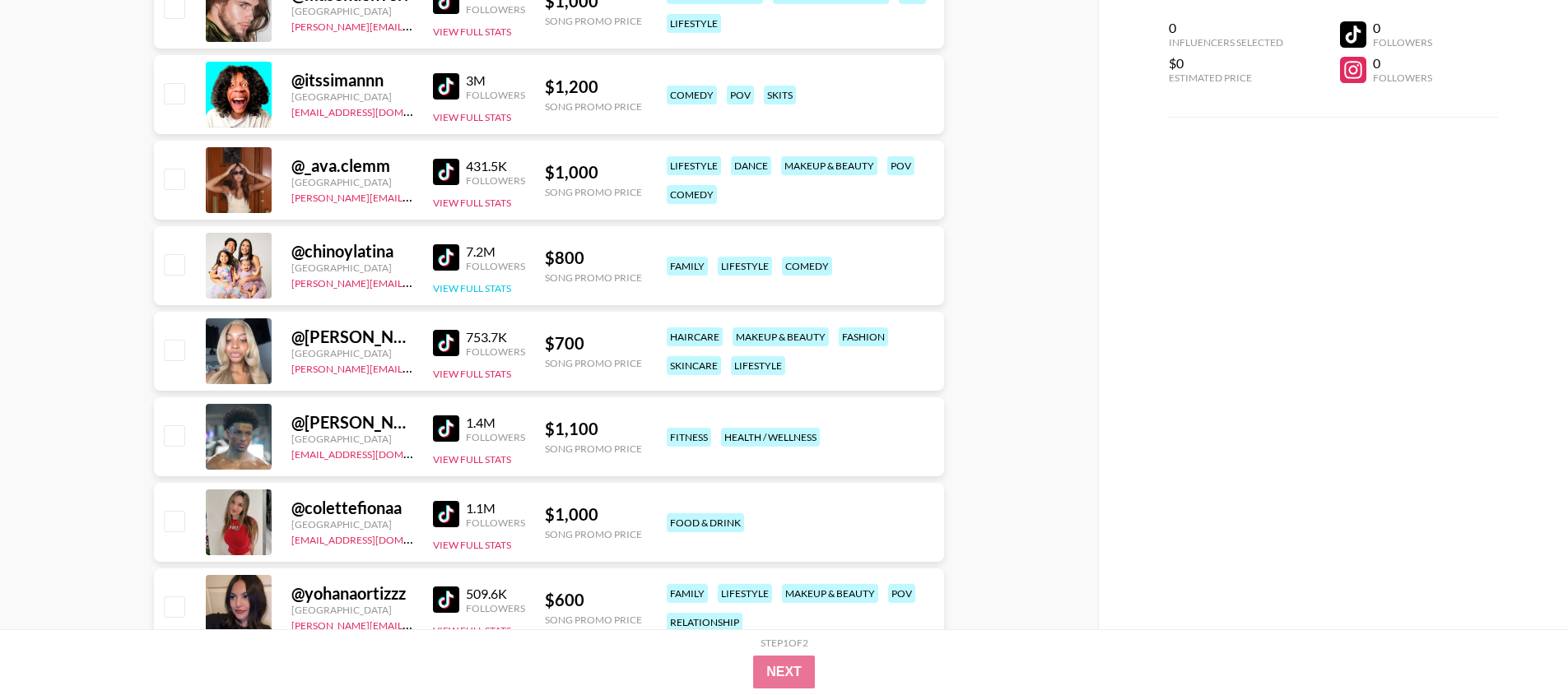
scroll to position [3944, 0]
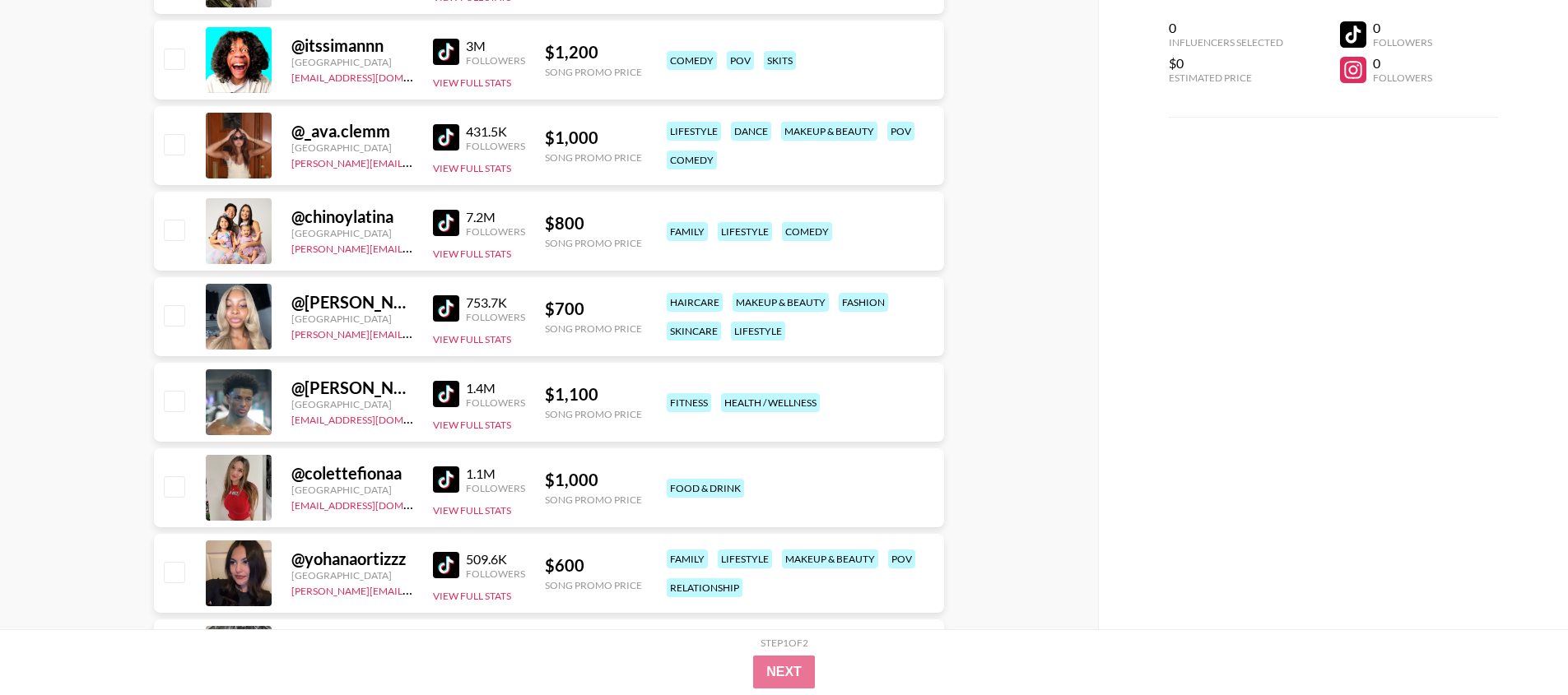
click at [445, 486] on img at bounding box center [446, 480] width 27 height 27
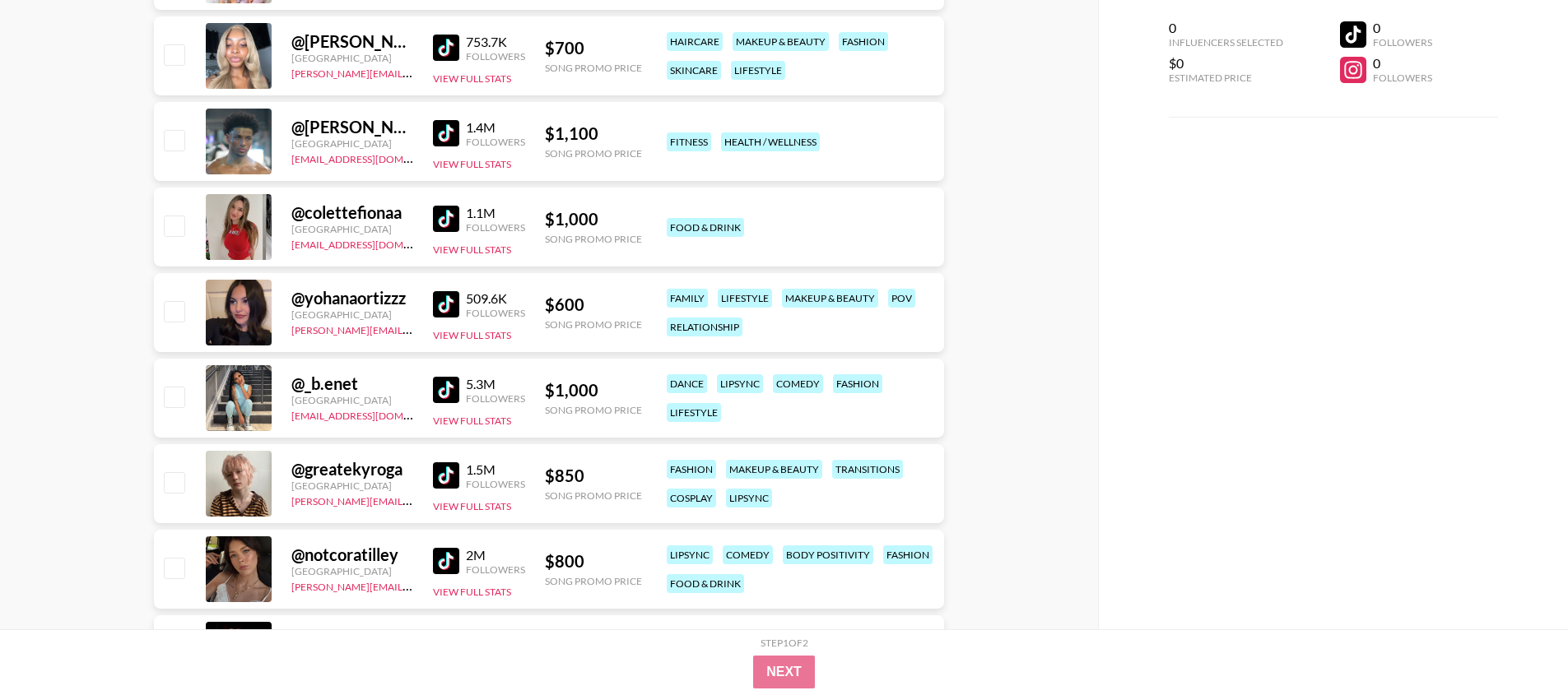
scroll to position [4237, 0]
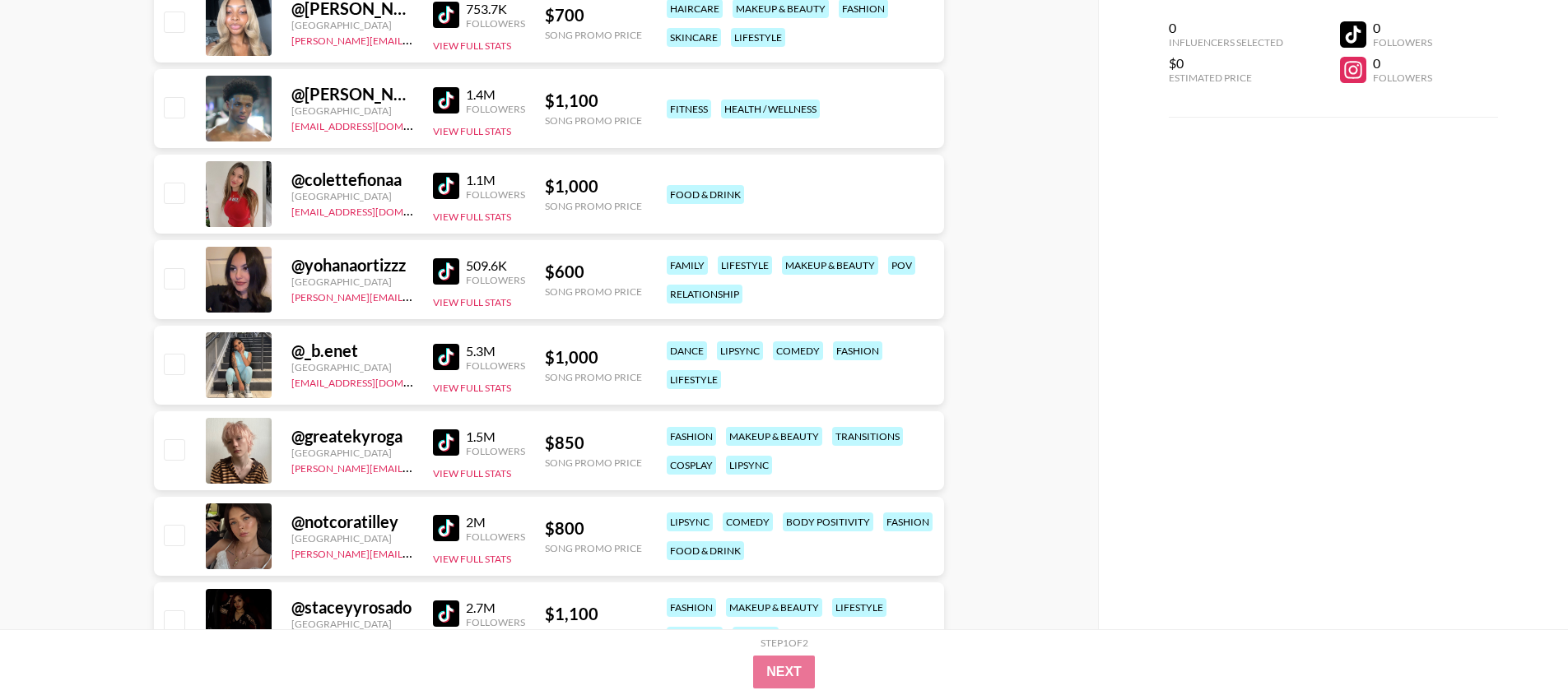
click at [451, 363] on img at bounding box center [446, 357] width 27 height 27
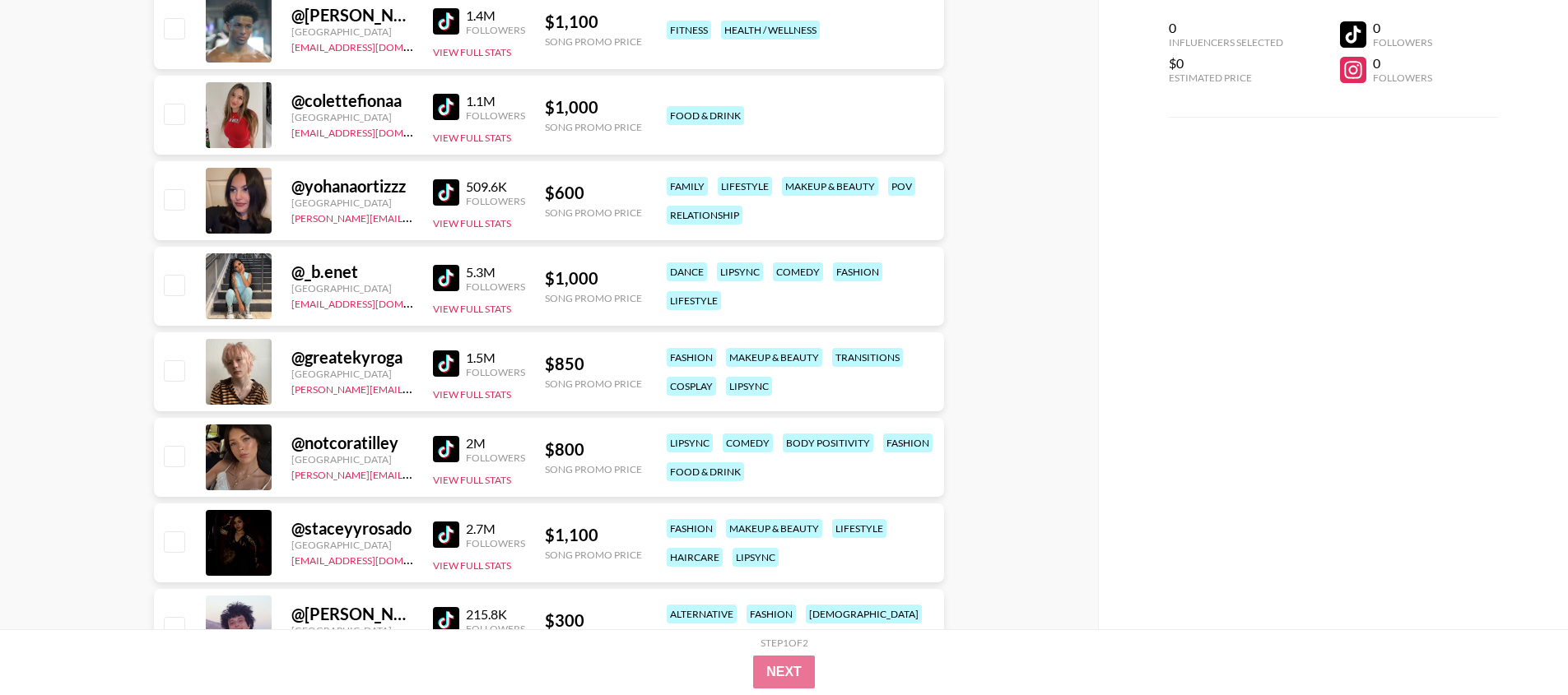
scroll to position [4349, 0]
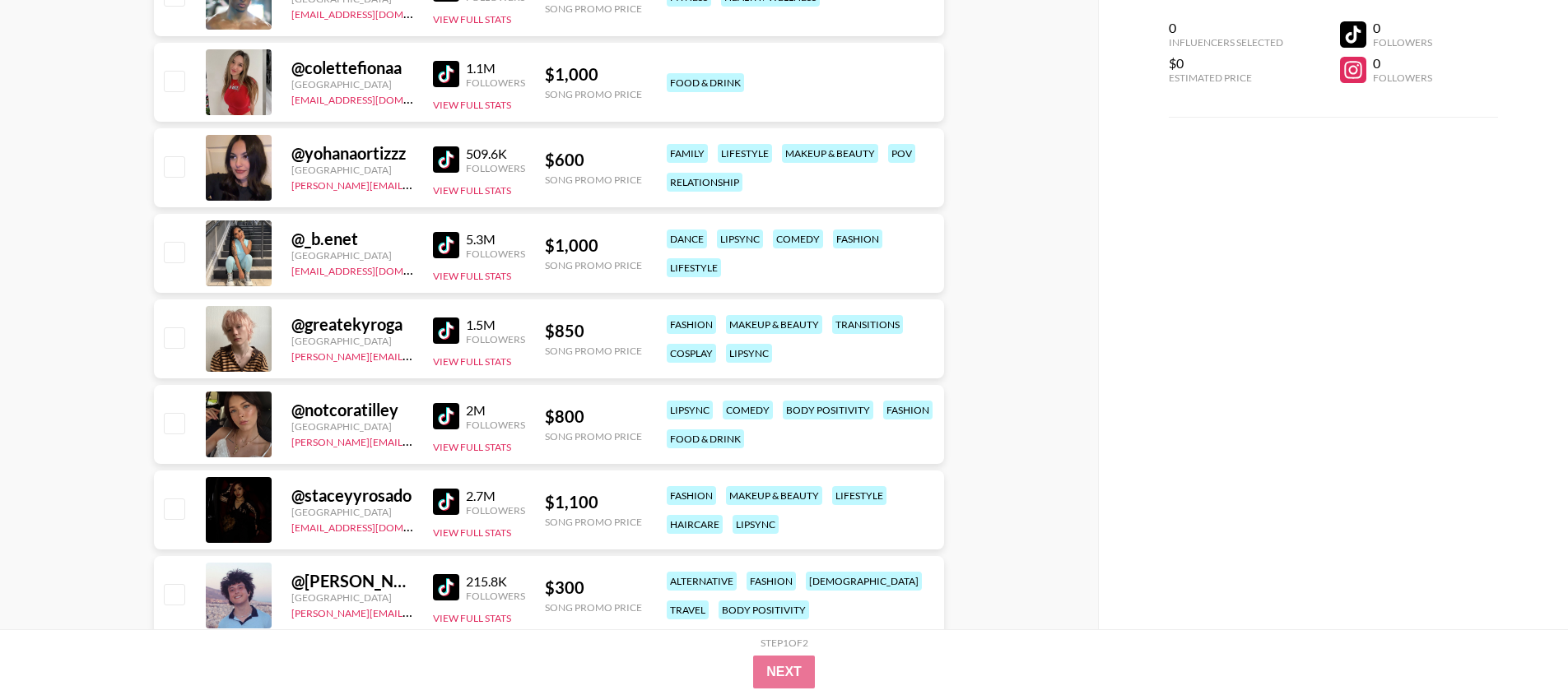
click at [434, 492] on img at bounding box center [446, 502] width 27 height 27
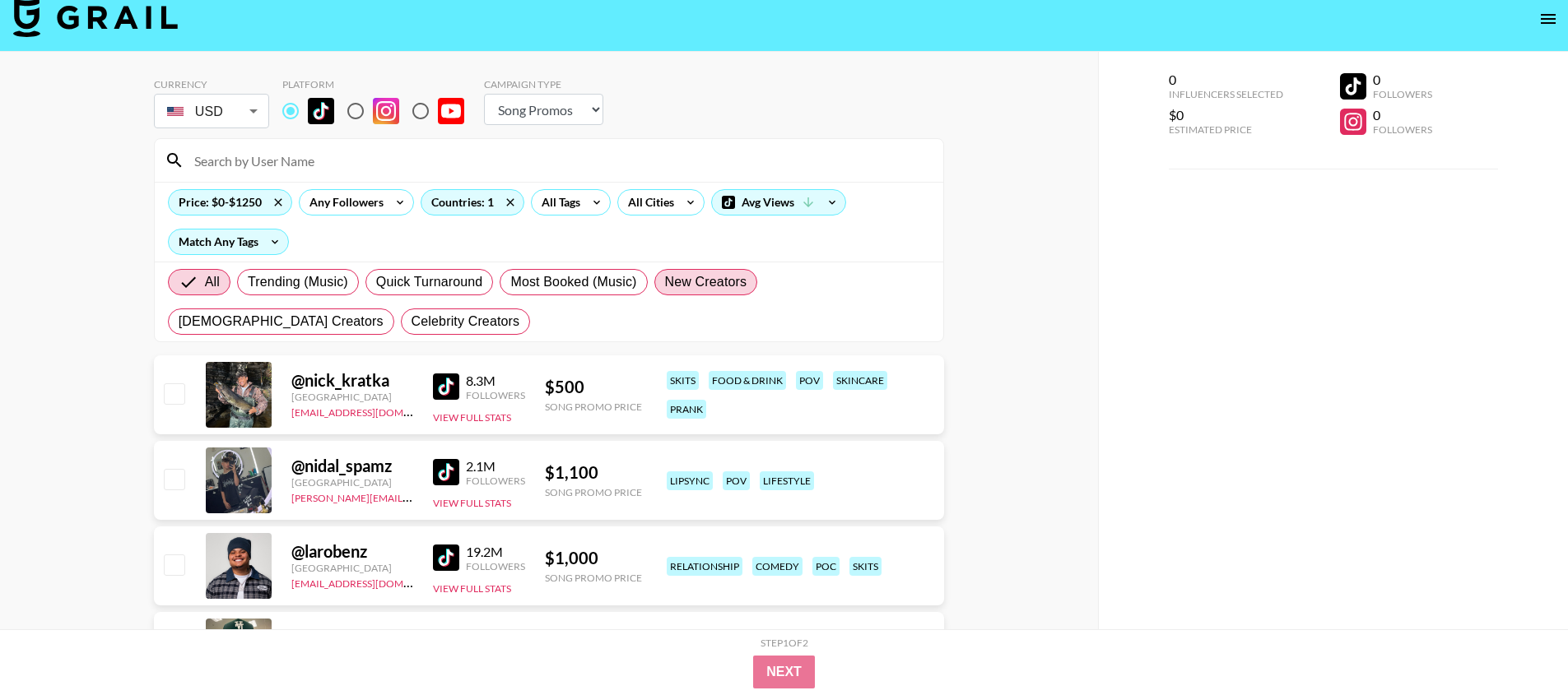
scroll to position [0, 0]
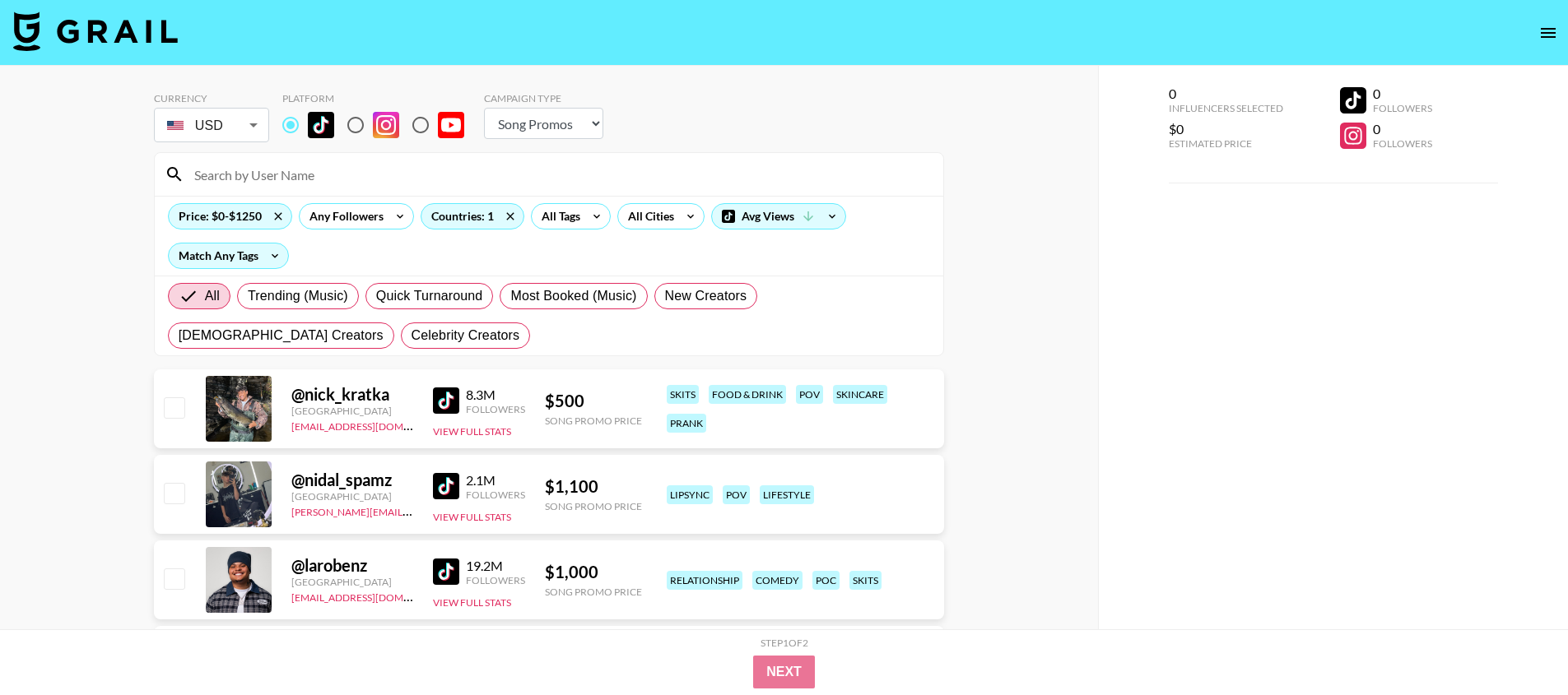
click at [552, 164] on input at bounding box center [559, 174] width 750 height 27
paste input "ashleyb4253"
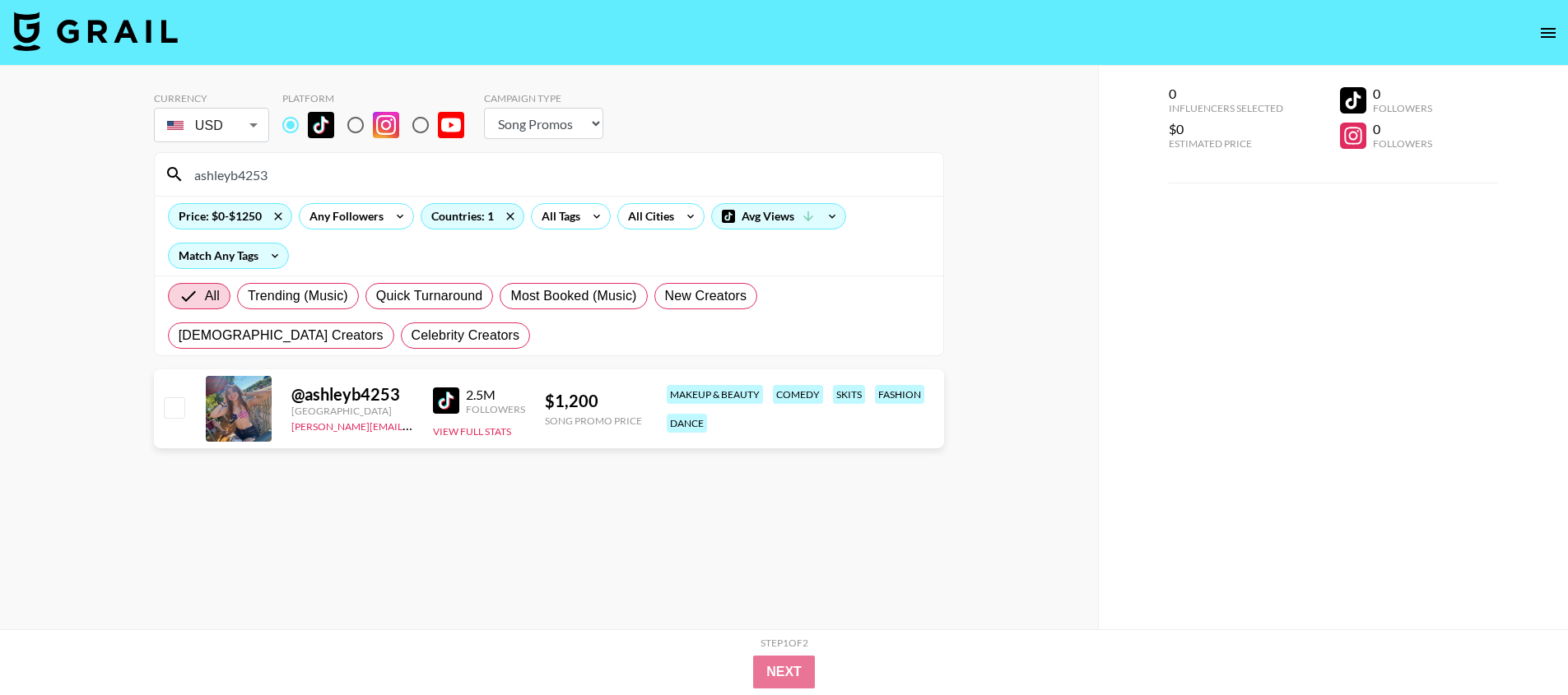
type input "ashleyb4253"
